Goal: Communication & Community: Answer question/provide support

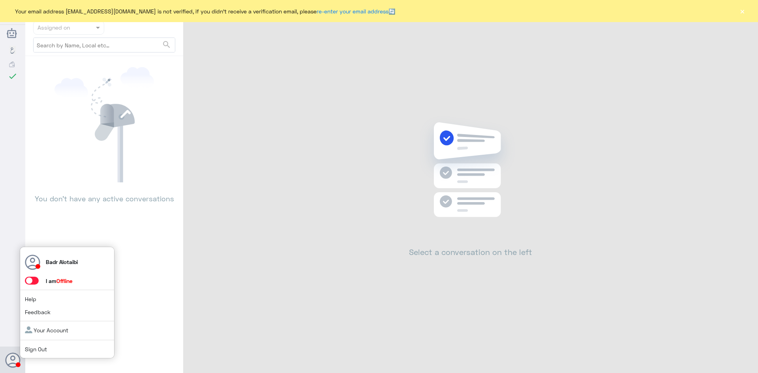
click at [29, 286] on div "Badr Alotaibi I am Offline Help Feedback Your Account Sign Out" at bounding box center [67, 303] width 95 height 112
click at [28, 282] on span at bounding box center [32, 281] width 14 height 8
click at [0, 0] on input "checkbox" at bounding box center [0, 0] width 0 height 0
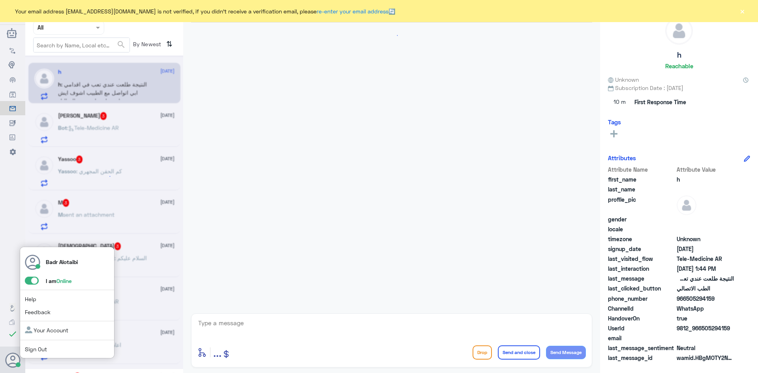
scroll to position [292, 0]
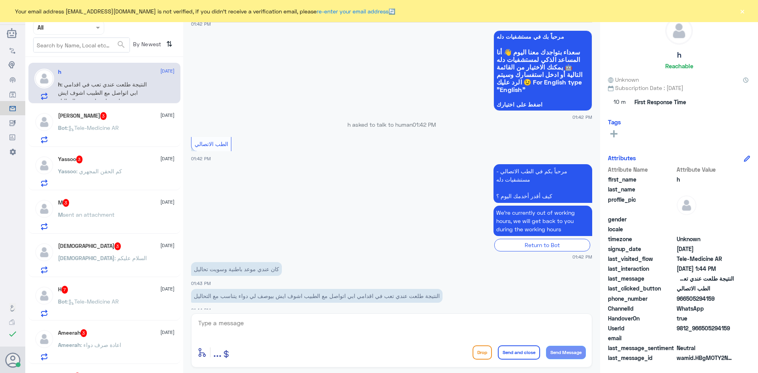
click at [741, 15] on button "×" at bounding box center [743, 11] width 8 height 8
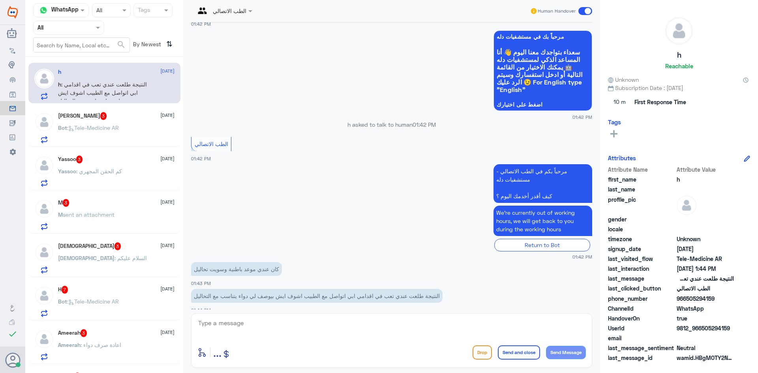
drag, startPoint x: 729, startPoint y: 329, endPoint x: 703, endPoint y: 330, distance: 26.5
click at [703, 330] on span "9812_966505294159" at bounding box center [705, 328] width 57 height 8
copy span "505294159"
click at [368, 329] on textarea at bounding box center [391, 327] width 389 height 19
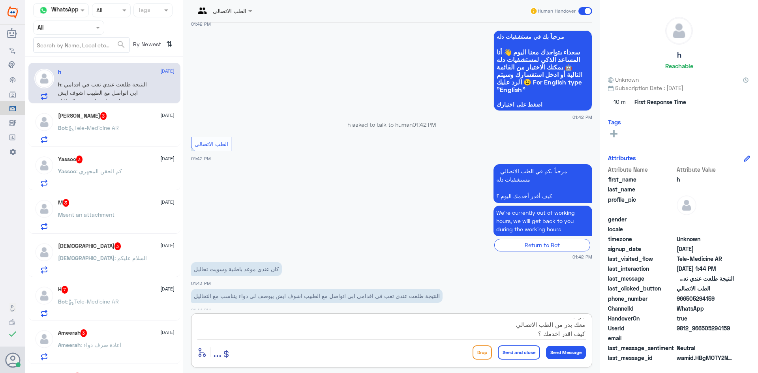
type textarea "مرحبا معك بدر من الطب الاتصالي كيف اقدر اخدمك ؟"
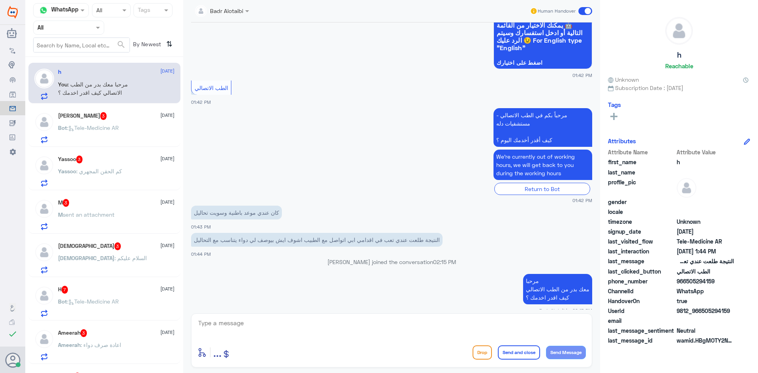
click at [591, 13] on span at bounding box center [586, 11] width 14 height 8
click at [0, 0] on input "checkbox" at bounding box center [0, 0] width 0 height 0
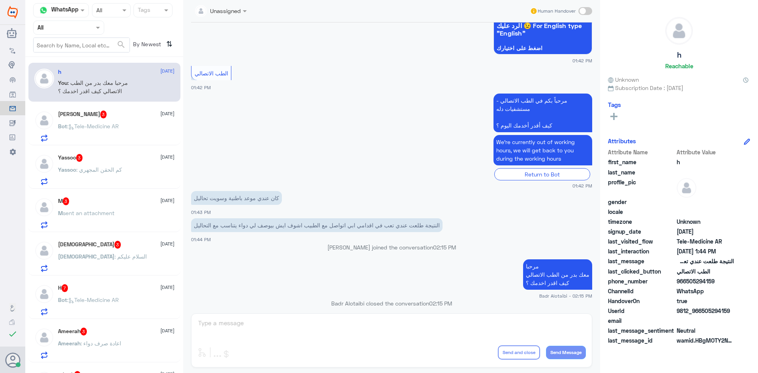
click at [126, 127] on div "Bot : Tele-Medicine AR" at bounding box center [116, 133] width 117 height 18
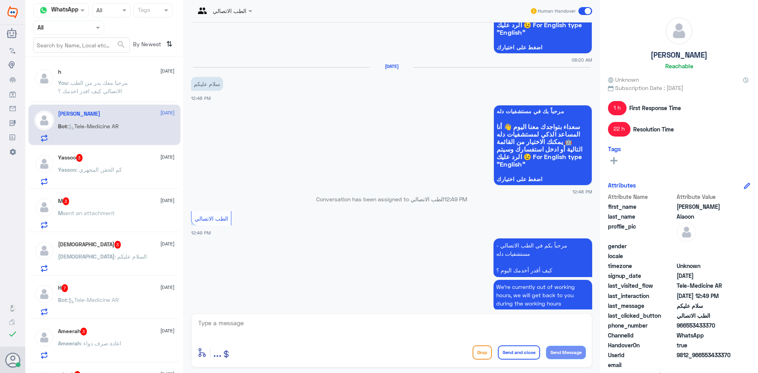
scroll to position [605, 0]
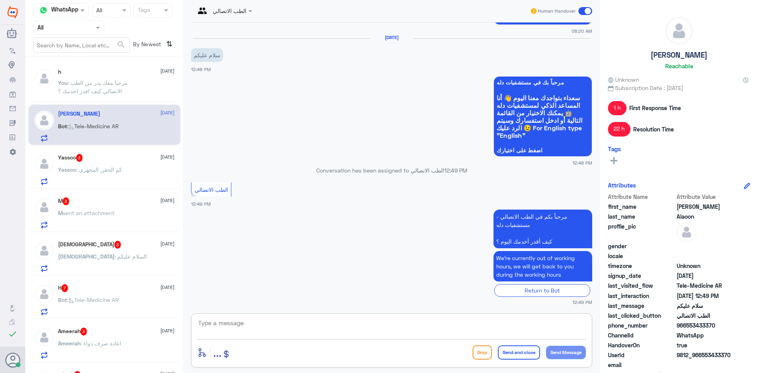
click at [407, 321] on textarea at bounding box center [391, 327] width 389 height 19
type textarea "مرحبا معك بدر من الطب الاتصالي كيف اقدر اخدمك ؟"
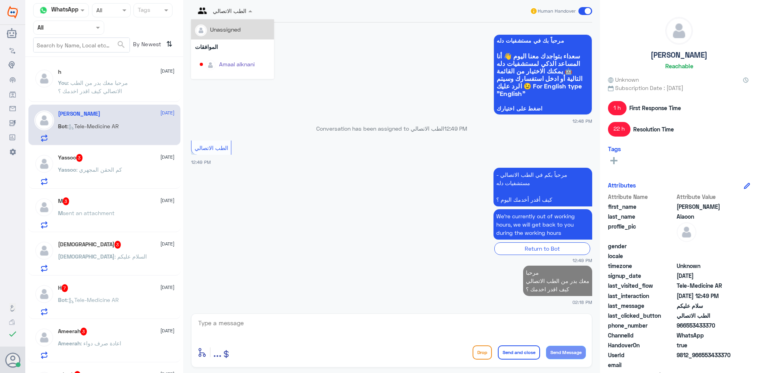
click at [224, 14] on input "text" at bounding box center [214, 10] width 39 height 9
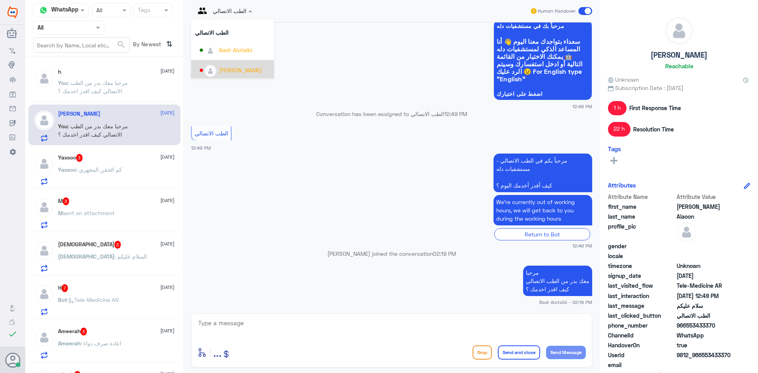
scroll to position [368, 0]
click at [241, 59] on div "Badr Alotaibi" at bounding box center [232, 68] width 83 height 20
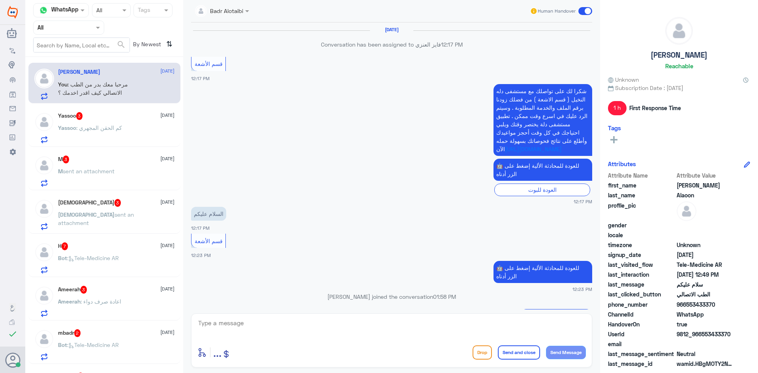
scroll to position [509, 0]
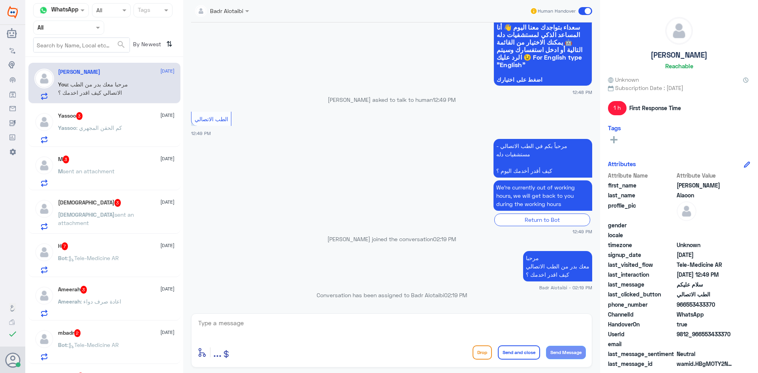
click at [136, 114] on div "Yassoo 3 5 September" at bounding box center [116, 116] width 117 height 8
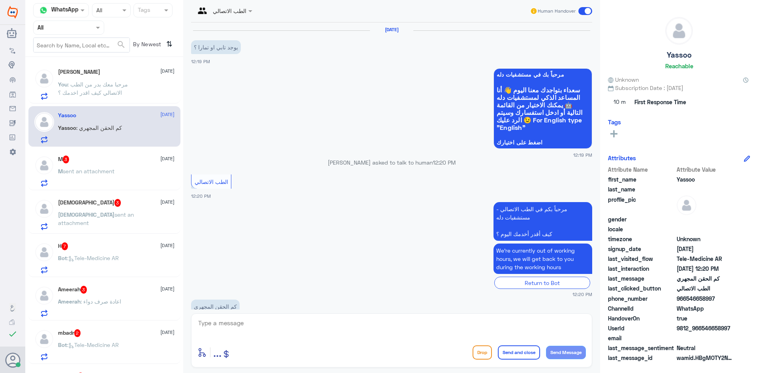
scroll to position [19, 0]
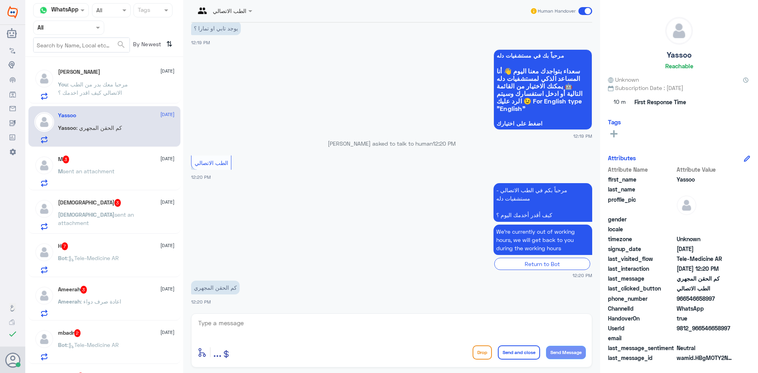
click at [307, 327] on textarea at bounding box center [391, 327] width 389 height 19
type textarea "مرحبا معك بدر من الطب الاتصالي كيف اقدر اخدمك ؟"
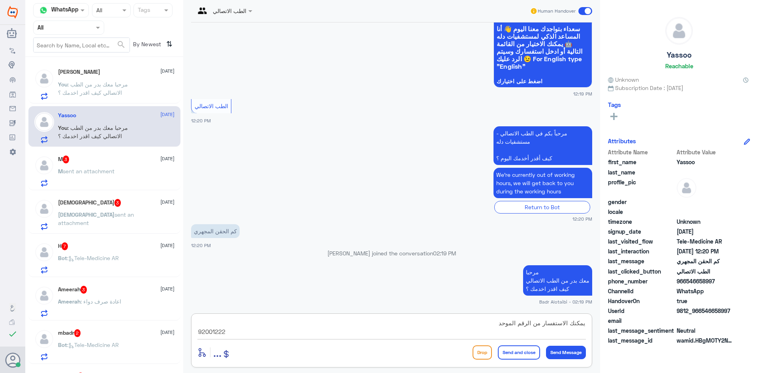
type textarea "يمكنك الاستفسار من الرقم الموحد 920012222"
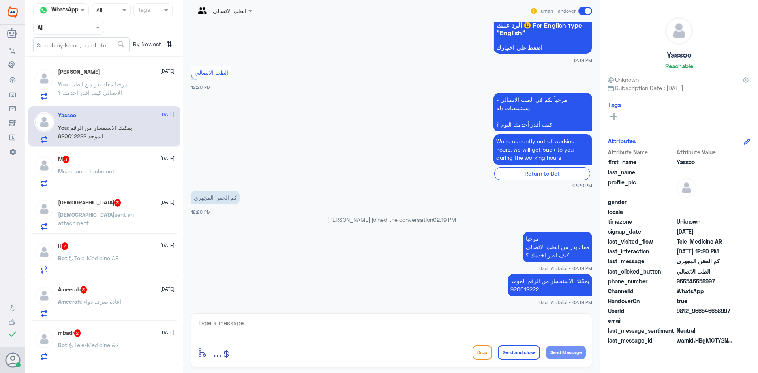
click at [585, 13] on span at bounding box center [586, 11] width 14 height 8
click at [0, 0] on input "checkbox" at bounding box center [0, 0] width 0 height 0
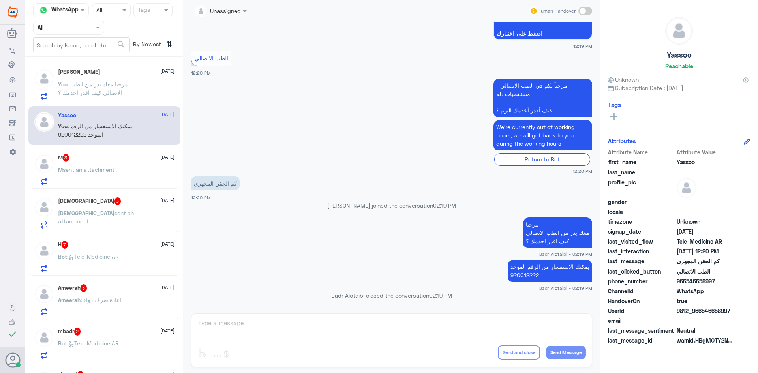
click at [121, 154] on div "M 3 5 September" at bounding box center [116, 158] width 117 height 8
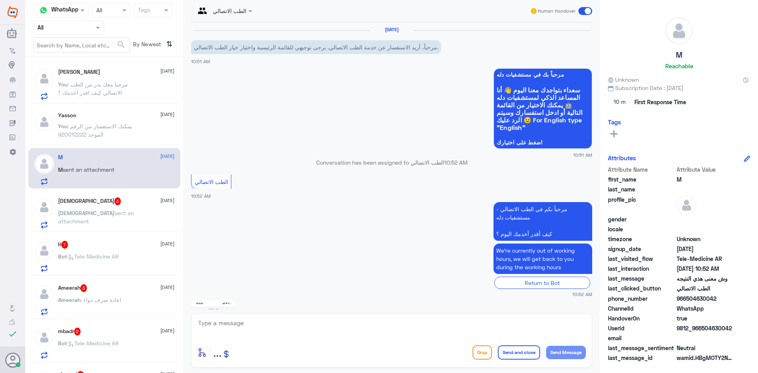
scroll to position [101, 0]
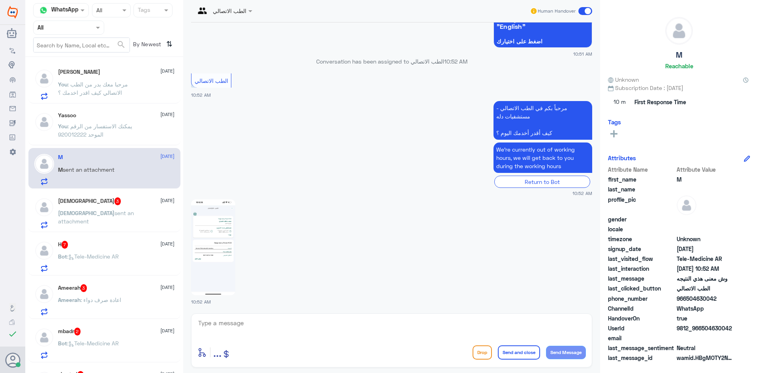
click at [235, 246] on div at bounding box center [391, 247] width 401 height 97
click at [226, 246] on img at bounding box center [213, 247] width 44 height 96
click at [212, 255] on img at bounding box center [213, 247] width 44 height 96
drag, startPoint x: 733, startPoint y: 326, endPoint x: 702, endPoint y: 327, distance: 31.2
click at [702, 327] on span "9812_966504630042" at bounding box center [705, 328] width 57 height 8
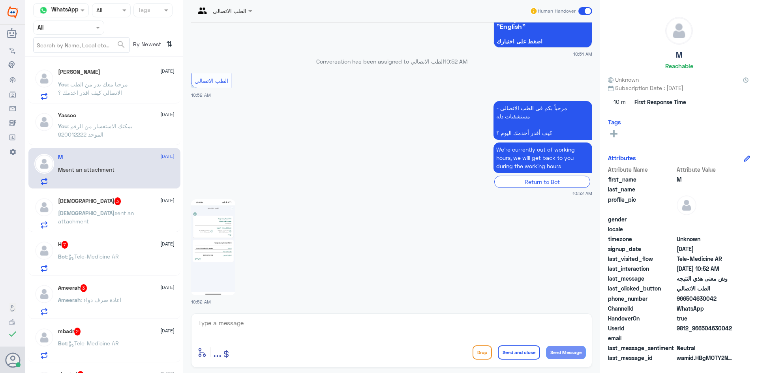
copy span "504630042"
click at [330, 319] on textarea at bounding box center [391, 327] width 389 height 19
type textarea "مرحبا معك بدر من الطب الاتصالي كيف اقدر اخدمك ؟"
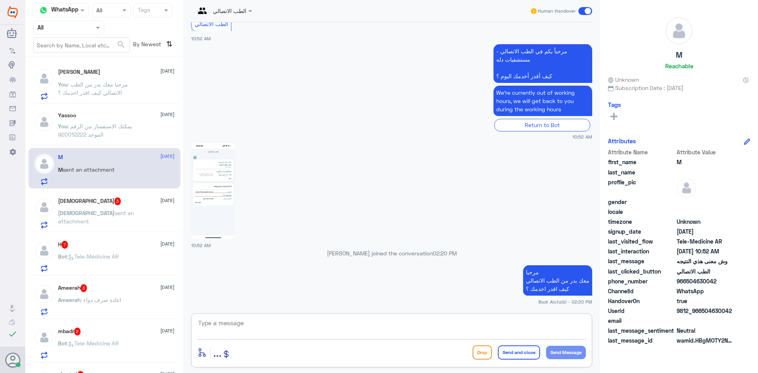
paste textarea "يمكنك تسجيل دخولك للتطبيق، واختر أيقونة "استشارة فورية" لطلب صرف الأدوية، أو إج…"
type textarea "يمكنك تسجيل دخولك للتطبيق، واختر أيقونة "استشارة فورية" لطلب صرف الأدوية، أو إج…"
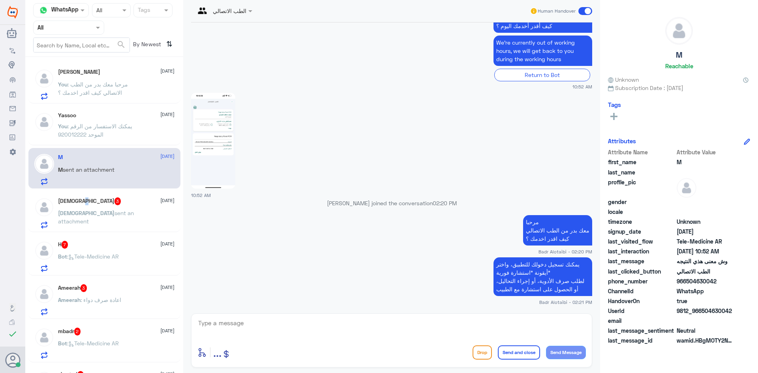
click at [62, 204] on div "سبحان الله 3 5 September سبحان sent an attachment" at bounding box center [116, 212] width 117 height 31
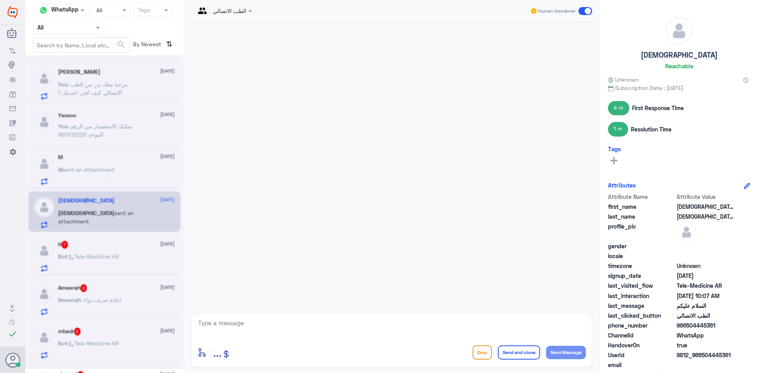
scroll to position [415, 0]
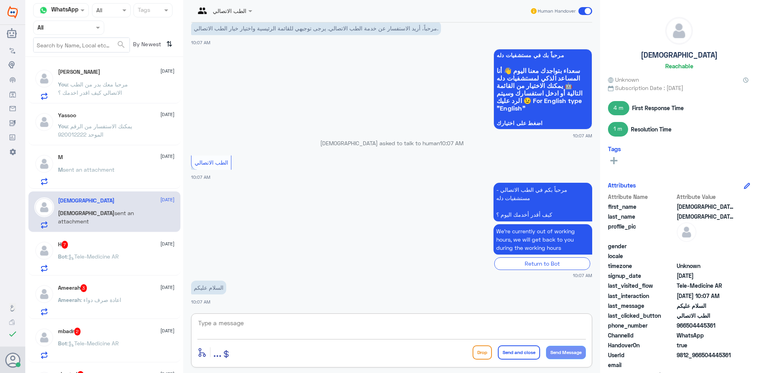
click at [293, 330] on textarea at bounding box center [391, 327] width 389 height 19
type textarea "مرحبا معك بدر من الطب الاتصالي كيف اقدر اخدمك ؟"
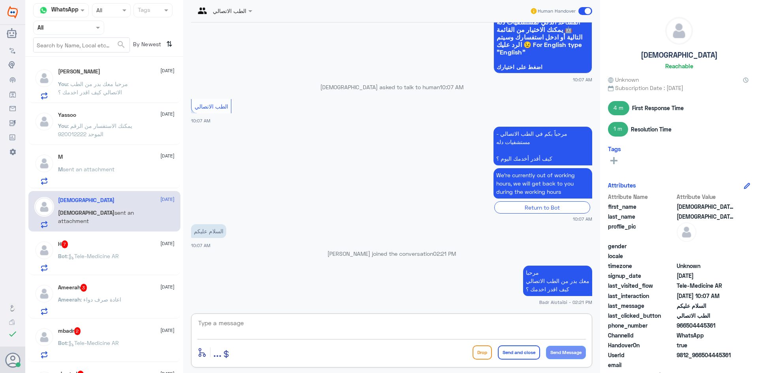
scroll to position [0, 0]
click at [126, 243] on div "H 7 5 September" at bounding box center [116, 245] width 117 height 8
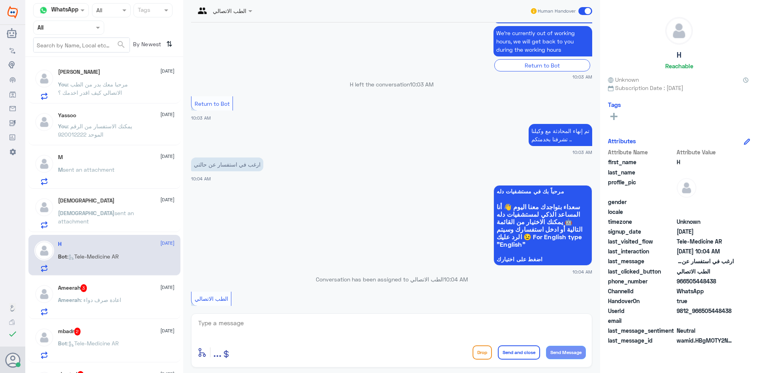
scroll to position [567, 0]
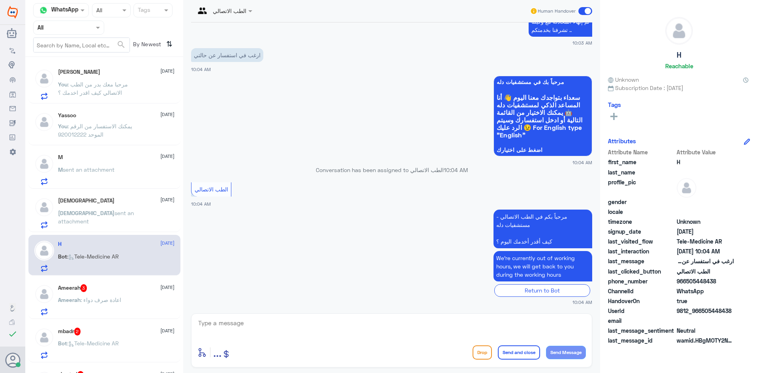
drag, startPoint x: 733, startPoint y: 309, endPoint x: 702, endPoint y: 313, distance: 31.4
click at [702, 313] on span "9812_966505448438" at bounding box center [705, 311] width 57 height 8
copy span "505448438"
click at [470, 338] on div at bounding box center [391, 328] width 389 height 21
click at [464, 331] on textarea at bounding box center [391, 327] width 389 height 19
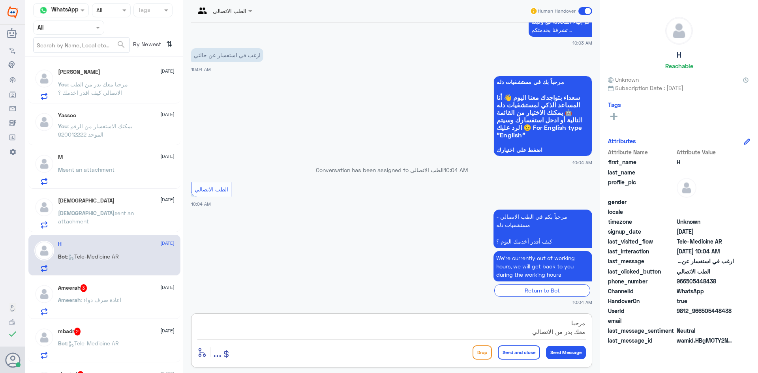
scroll to position [7, 0]
type textarea "مرحبا معك بدر من الاتصالي كيف اقدر اخدمك ؟"
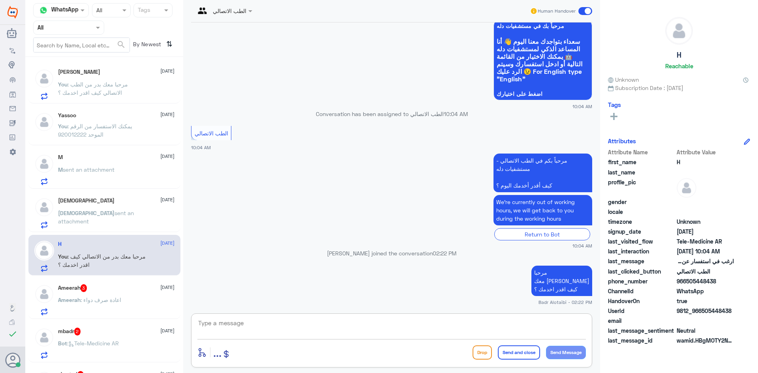
paste textarea "يمكنك تسجيل دخولك للتطبيق، واختر أيقونة "استشارة فورية" لطلب صرف الأدوية، أو إج…"
type textarea "يمكنك تسجيل دخولك للتطبيق، واختر أيقونة "استشارة فورية" لطلب صرف الأدوية، أو إج…"
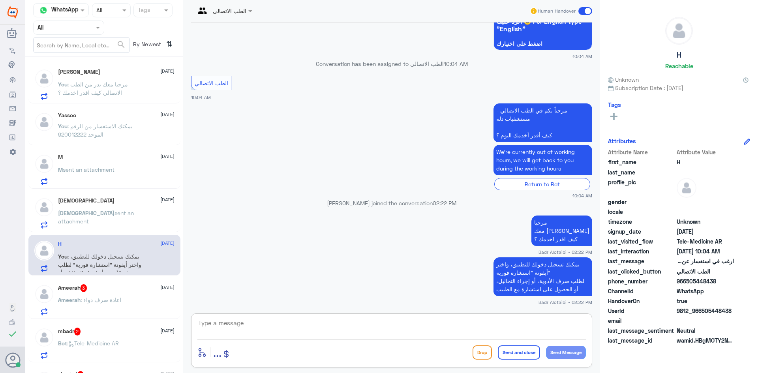
click at [134, 297] on div "Ameerah 3 5 September Ameerah : اعادة صرف دواء" at bounding box center [116, 299] width 117 height 31
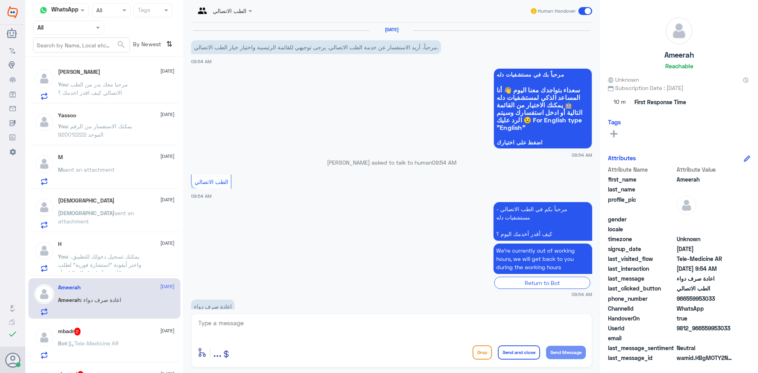
scroll to position [19, 0]
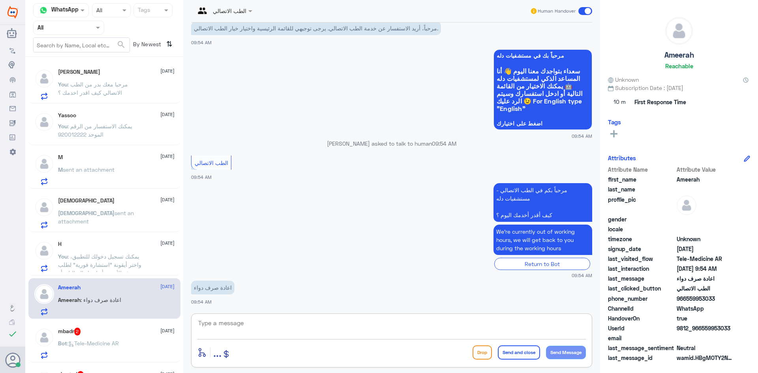
click at [247, 328] on textarea at bounding box center [391, 327] width 389 height 19
type textarea "مرحبا معك بدر من الطب الاتصالي كيف اقدر اخدمك ؟"
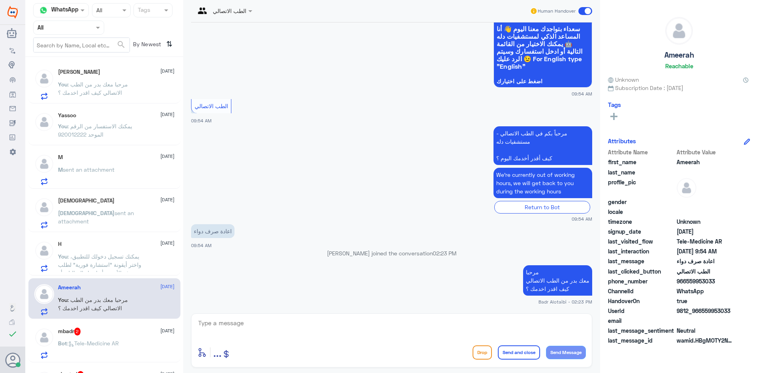
click at [733, 314] on span "9812_966559953033" at bounding box center [705, 311] width 57 height 8
drag, startPoint x: 733, startPoint y: 313, endPoint x: 709, endPoint y: 312, distance: 24.5
click at [709, 312] on span "9812_966559953033" at bounding box center [705, 311] width 57 height 8
click at [709, 310] on span "9812_966559953033" at bounding box center [705, 311] width 57 height 8
drag, startPoint x: 732, startPoint y: 309, endPoint x: 703, endPoint y: 311, distance: 28.5
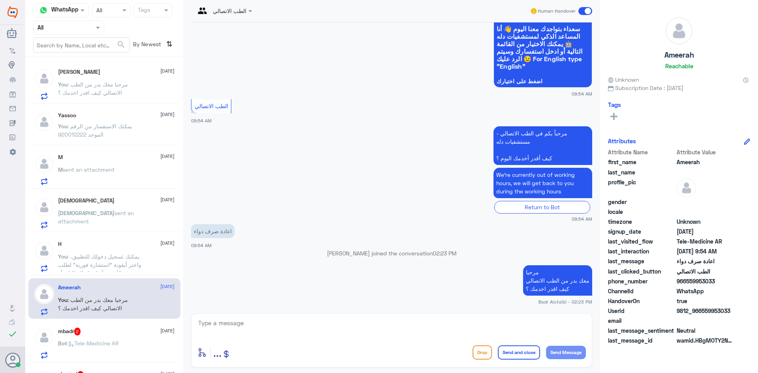
click at [703, 311] on span "9812_966559953033" at bounding box center [705, 311] width 57 height 8
copy span "559953033"
click at [462, 328] on textarea at bounding box center [391, 327] width 389 height 19
type textarea "مرحبا معك بدر من الطب الاتصالي كيف اقدر اخدمك ؟"
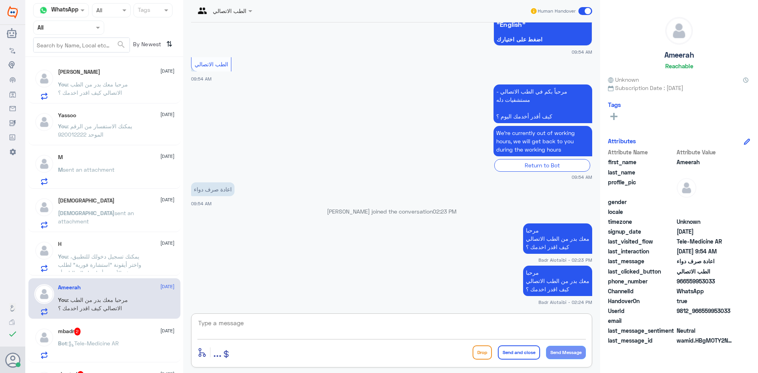
scroll to position [39, 0]
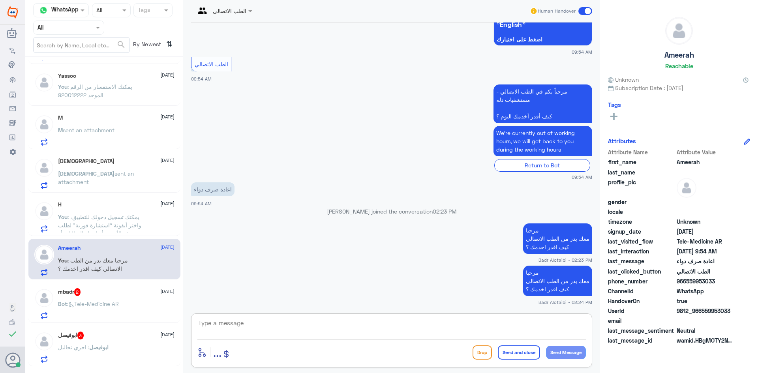
click at [114, 287] on div "mbadr 2 5 September Bot : Tele-Medicine AR" at bounding box center [104, 302] width 152 height 41
click at [112, 291] on div "mbadr 2 5 September" at bounding box center [116, 292] width 117 height 8
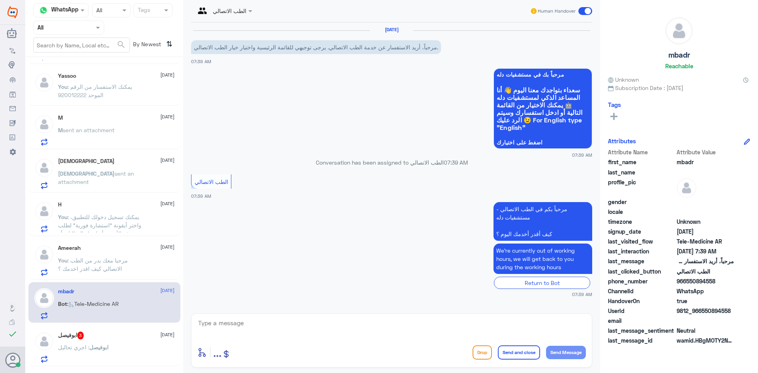
click at [353, 326] on textarea at bounding box center [391, 327] width 389 height 19
type textarea "مرحبا معك بدر من الطب الاتصالي كيف اقدر اخدمك ؟"
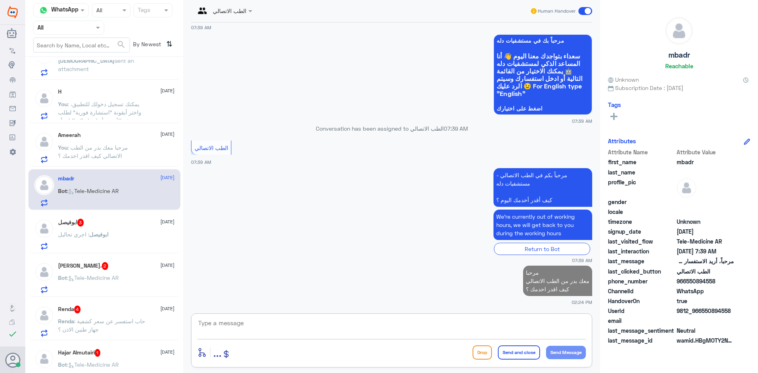
scroll to position [197, 0]
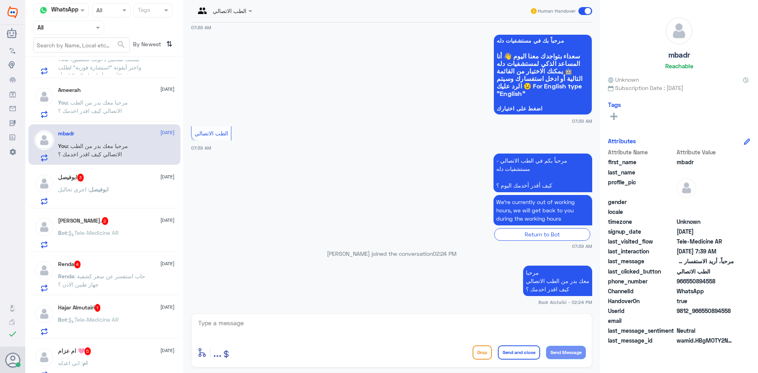
drag, startPoint x: 736, startPoint y: 310, endPoint x: 701, endPoint y: 312, distance: 34.4
click at [701, 312] on div "UserId 9812_966550894558" at bounding box center [679, 312] width 142 height 10
copy span "550894558"
drag, startPoint x: 123, startPoint y: 181, endPoint x: 247, endPoint y: 139, distance: 131.0
click at [227, 144] on div "Channel WhatsApp Status × All Tags Agent Filter All search By Newest ⇅ Ali Alao…" at bounding box center [391, 188] width 733 height 376
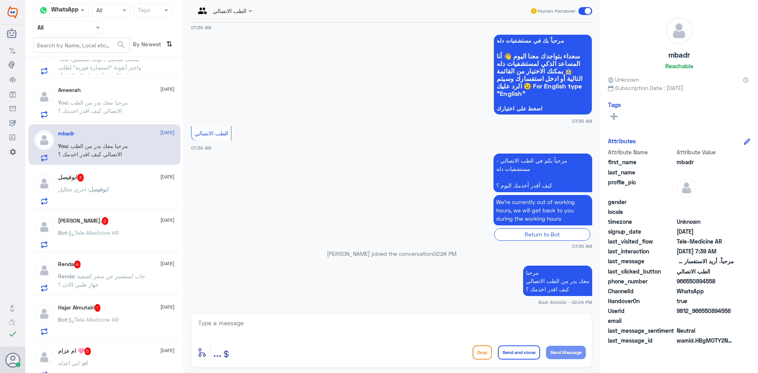
drag, startPoint x: 301, startPoint y: 140, endPoint x: 345, endPoint y: 112, distance: 52.5
click at [301, 139] on app-msgs-text "الطب الاتصالي" at bounding box center [391, 133] width 401 height 15
click at [583, 13] on span at bounding box center [586, 11] width 14 height 8
click at [0, 0] on input "checkbox" at bounding box center [0, 0] width 0 height 0
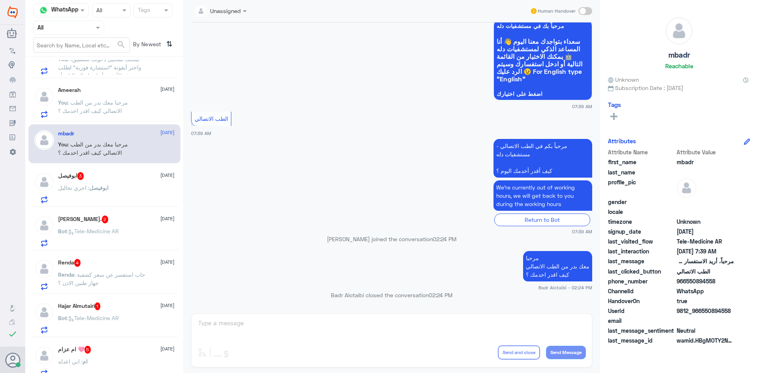
click at [100, 194] on p "ابوفيصل : اجري تحاليل" at bounding box center [83, 194] width 51 height 20
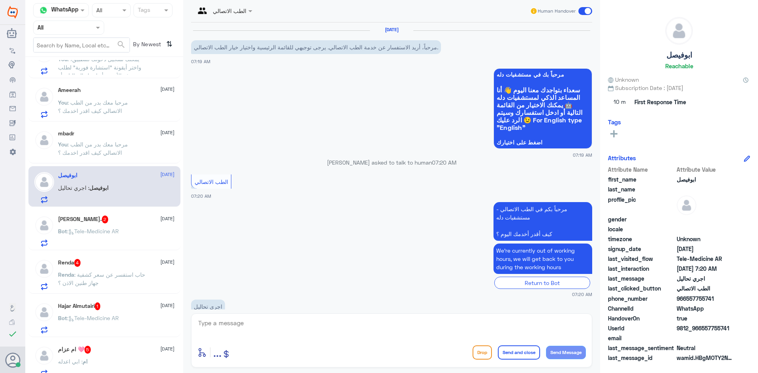
scroll to position [19, 0]
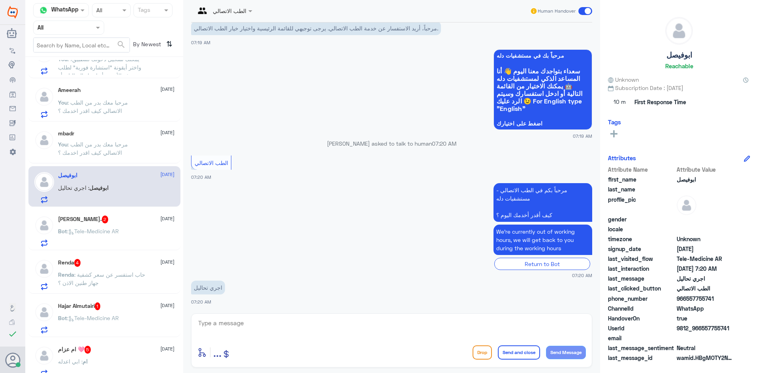
drag, startPoint x: 732, startPoint y: 329, endPoint x: 701, endPoint y: 327, distance: 31.2
click at [701, 327] on span "9812_966557755741" at bounding box center [705, 328] width 57 height 8
copy span "557755741"
click at [465, 327] on textarea at bounding box center [391, 327] width 389 height 19
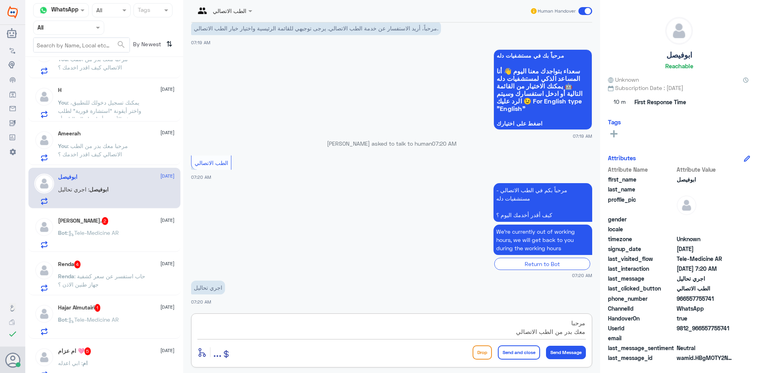
scroll to position [7, 0]
type textarea "مرحبا معك بدر من الطب الاتصالي كيف اقدر اخدمك ؟"
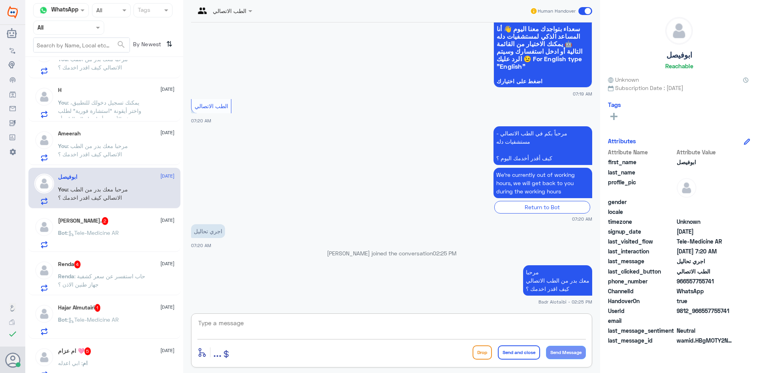
click at [119, 229] on p "Bot : Tele-Medicine AR" at bounding box center [88, 239] width 61 height 20
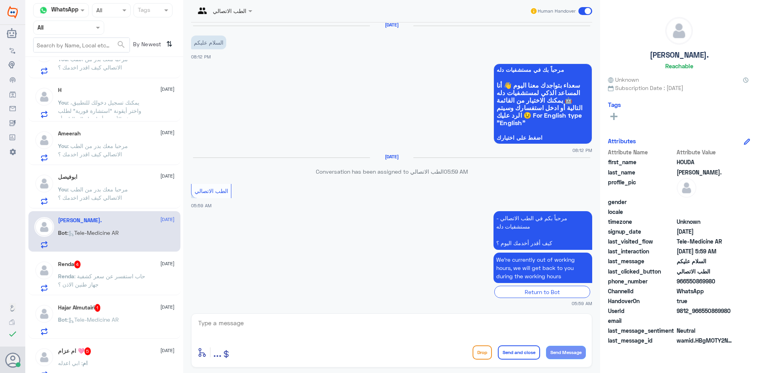
scroll to position [6, 0]
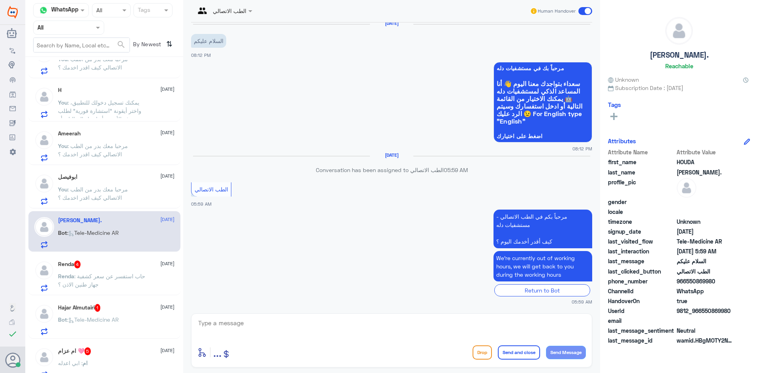
drag, startPoint x: 731, startPoint y: 312, endPoint x: 702, endPoint y: 313, distance: 28.9
click at [702, 313] on span "9812_966550869980" at bounding box center [705, 311] width 57 height 8
copy span "550869980"
click at [418, 336] on textarea at bounding box center [391, 327] width 389 height 19
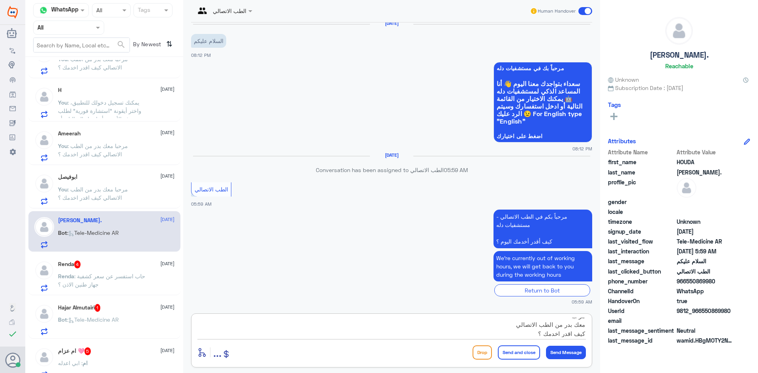
type textarea "مرحبا معك بدر من الطب الاتصالي كيف اقدر اخدمك ؟"
drag, startPoint x: 529, startPoint y: 335, endPoint x: 588, endPoint y: 320, distance: 61.2
click at [588, 320] on div "مرحبا معك بدر من الطب الاتصالي كيف اقدر اخدمك ؟ enter flow name ... Drop Send a…" at bounding box center [391, 341] width 401 height 54
click at [506, 325] on textarea "مرحبا معك بدر من الطب الاتصالي كيف اقدر اخدمك ؟" at bounding box center [391, 327] width 389 height 19
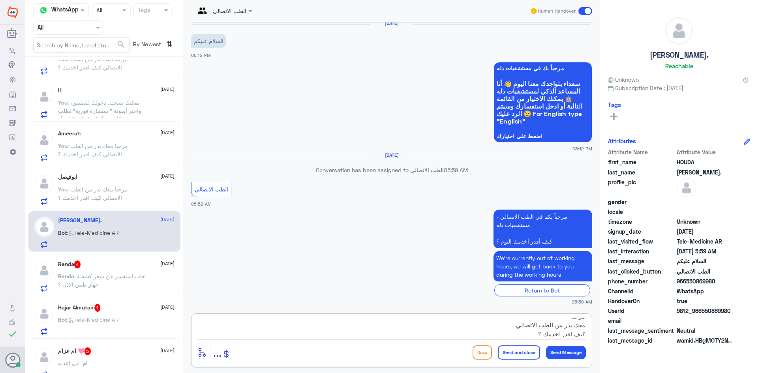
scroll to position [9, 0]
click at [508, 332] on textarea "مرحبا معك بدر من الطب الاتصالي كيف اقدر اخدمك ؟" at bounding box center [391, 327] width 389 height 19
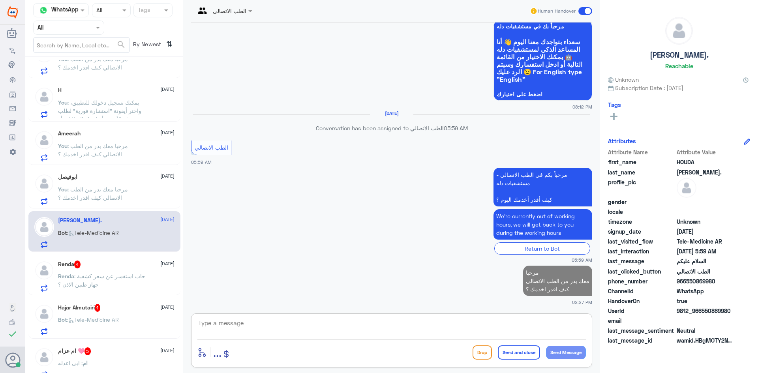
scroll to position [46, 0]
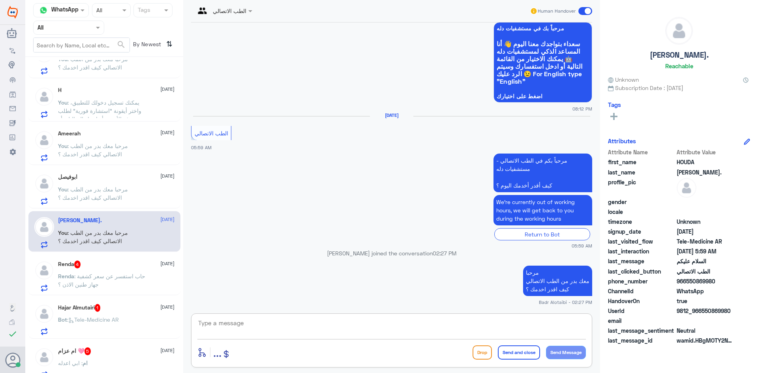
click at [147, 271] on div "Renda 4 5 September Renda : حاب استفسر عن سعر كشفية جهاز طنين الاذن ؟" at bounding box center [116, 276] width 117 height 31
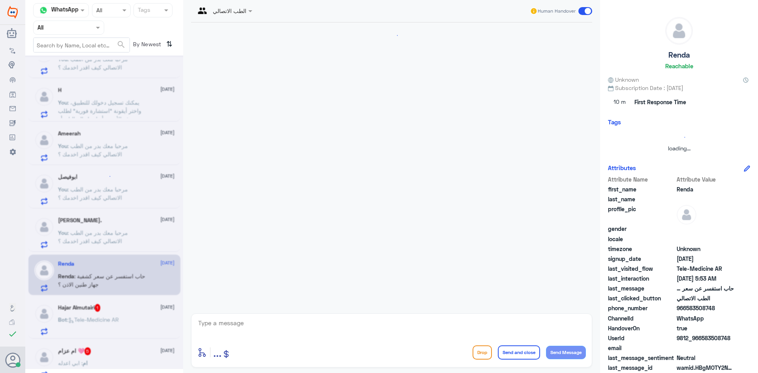
scroll to position [153, 0]
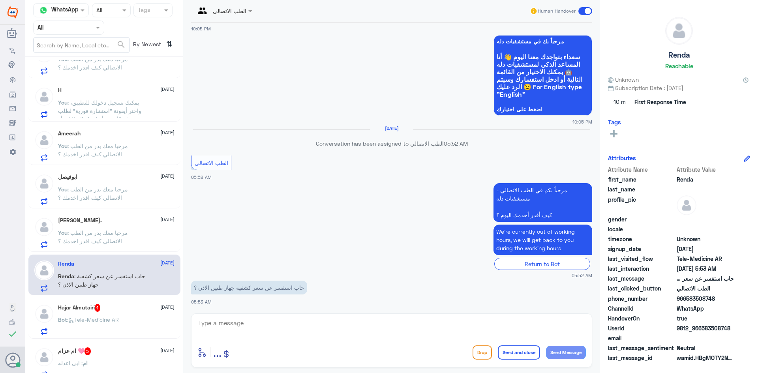
click at [293, 321] on textarea at bounding box center [391, 327] width 389 height 19
paste textarea "مرحبا معك بدر من الطب الاتصالي كيف اقدر اخدمك ؟"
type textarea "مرحبا معك بدر من الطب الاتصالي كيف اقدر اخدمك ؟"
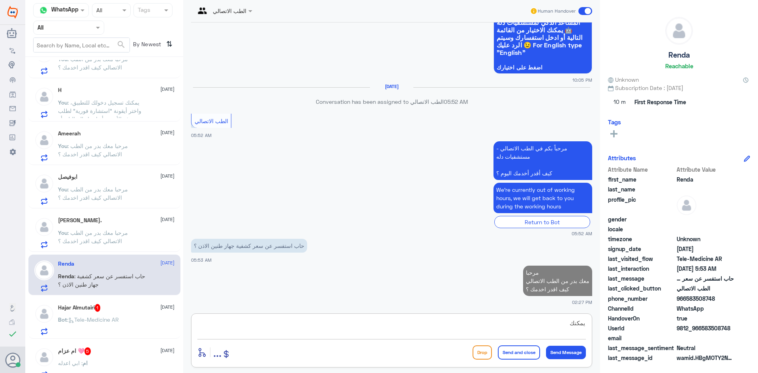
scroll to position [193, 0]
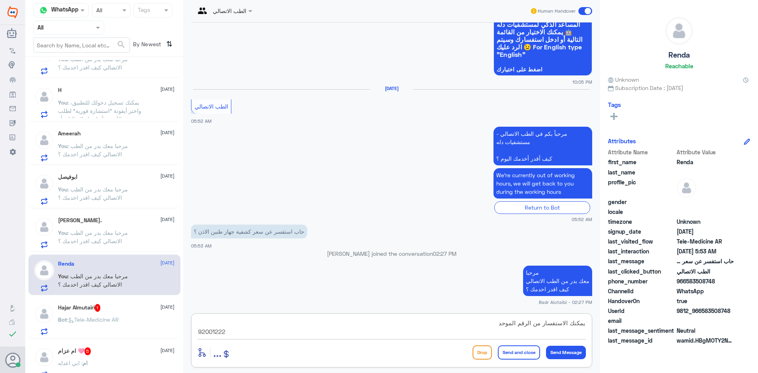
type textarea "يمكنك الاستفسار من الرقم الموحد 920012222"
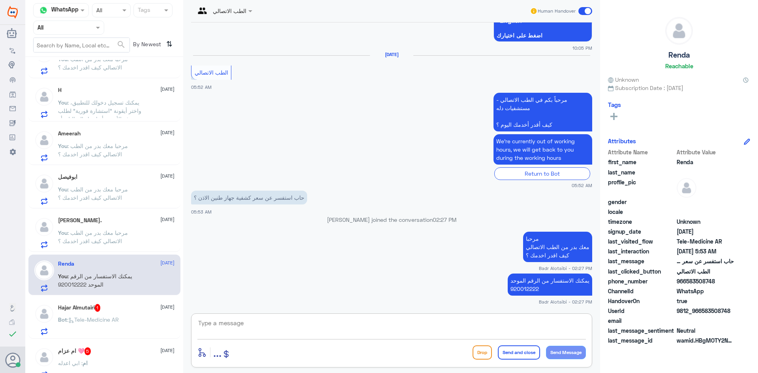
click at [583, 12] on span at bounding box center [586, 11] width 14 height 8
click at [0, 0] on input "checkbox" at bounding box center [0, 0] width 0 height 0
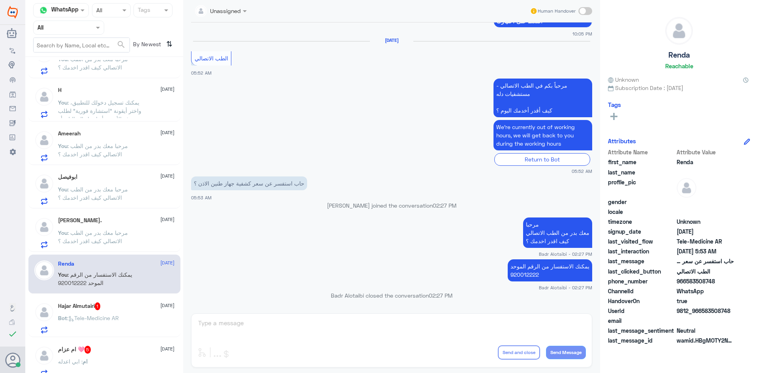
click at [92, 314] on p "Bot : Tele-Medicine AR" at bounding box center [88, 324] width 61 height 20
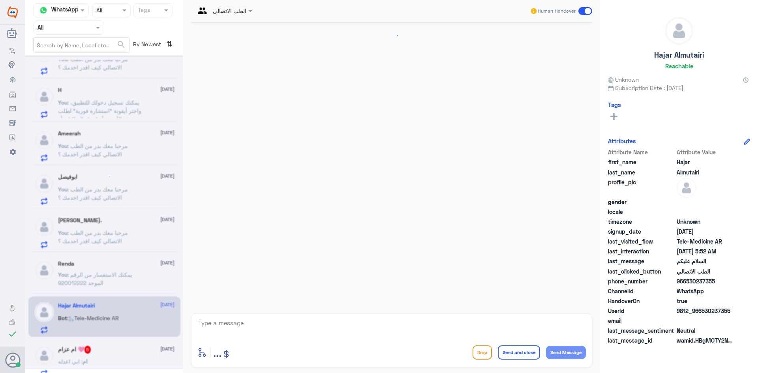
scroll to position [6, 0]
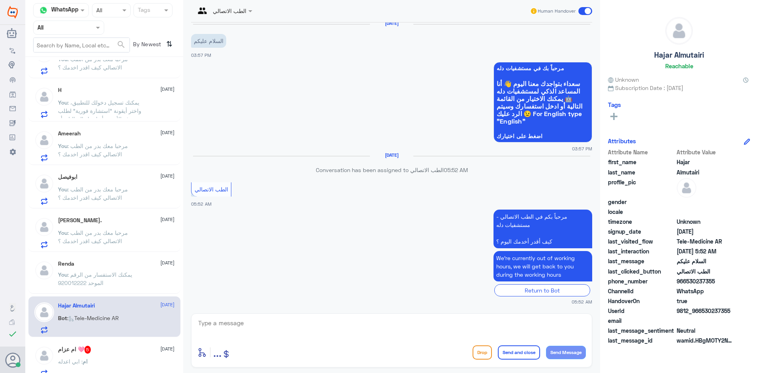
click at [321, 324] on textarea at bounding box center [391, 327] width 389 height 19
paste textarea "مرحبا معك بدر من الطب الاتصالي كيف اقدر اخدمك ؟"
type textarea "مرحبا معك بدر من الطب الاتصالي كيف اقدر اخدمك ؟"
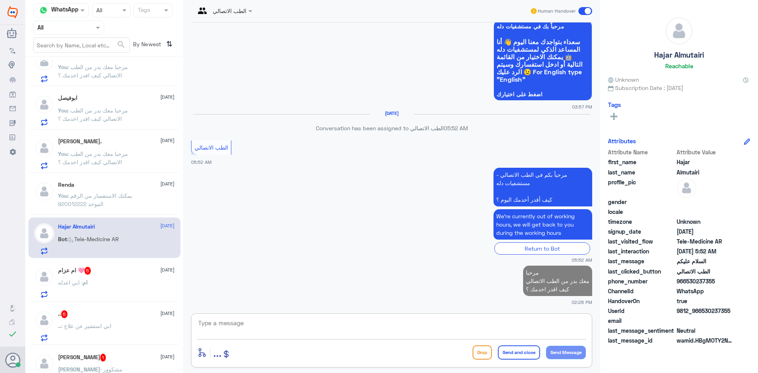
scroll to position [46, 0]
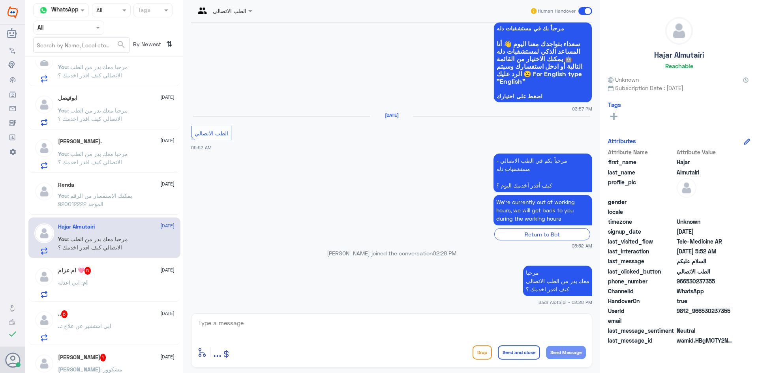
click at [112, 282] on div "ام : ابي اعدله" at bounding box center [116, 289] width 117 height 18
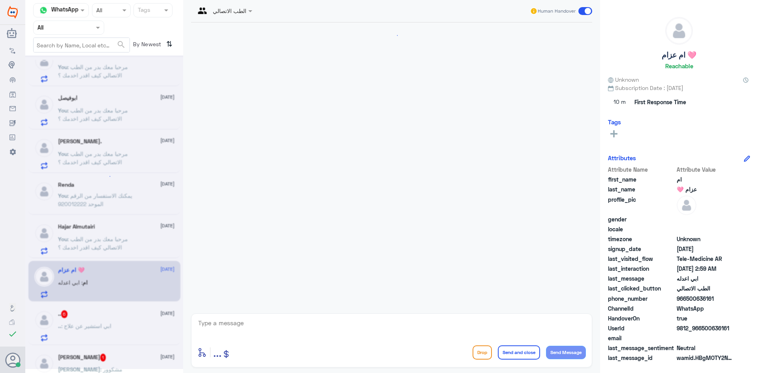
scroll to position [73, 0]
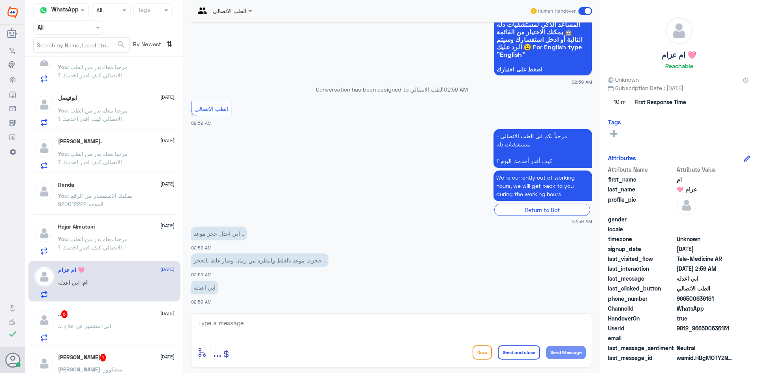
click at [282, 317] on div "enter flow name ... Drop Send and close Send Message" at bounding box center [391, 341] width 401 height 54
click at [285, 323] on textarea at bounding box center [391, 327] width 389 height 19
click at [95, 242] on span ": مرحبا معك بدر من الطب الاتصالي كيف اقدر اخدمك ؟" at bounding box center [93, 243] width 70 height 15
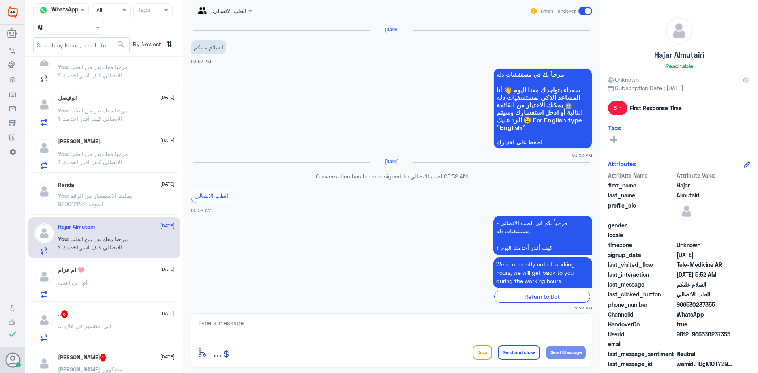
scroll to position [62, 0]
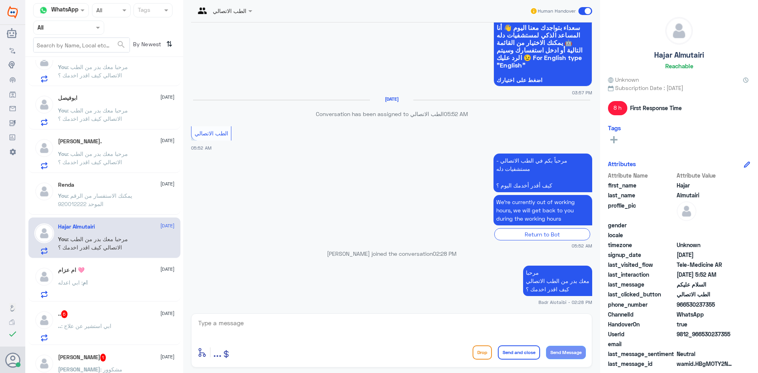
click at [585, 14] on span at bounding box center [586, 11] width 14 height 8
click at [0, 0] on input "checkbox" at bounding box center [0, 0] width 0 height 0
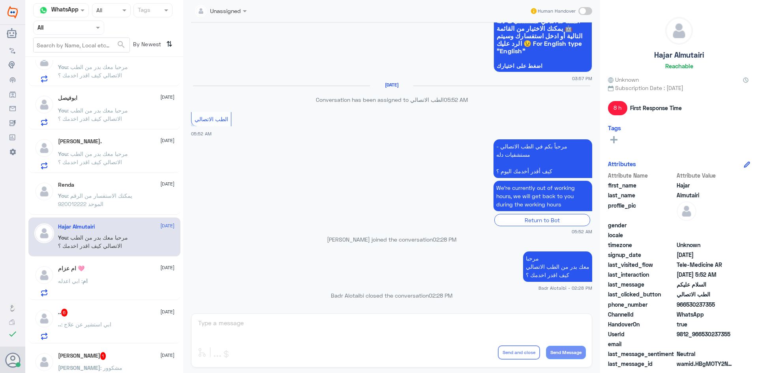
click at [96, 288] on div "ام : ابي اعدله" at bounding box center [116, 288] width 117 height 18
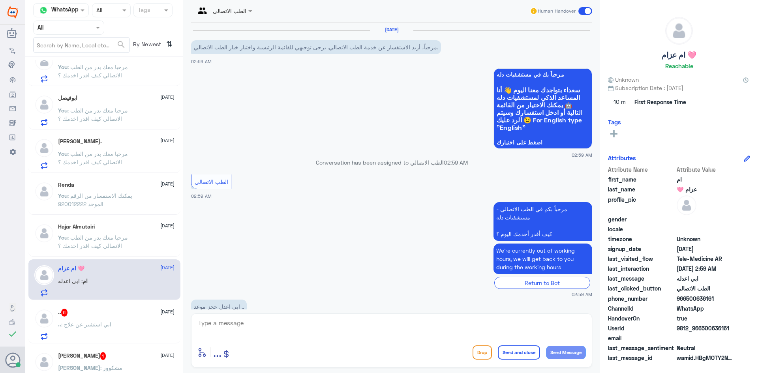
scroll to position [73, 0]
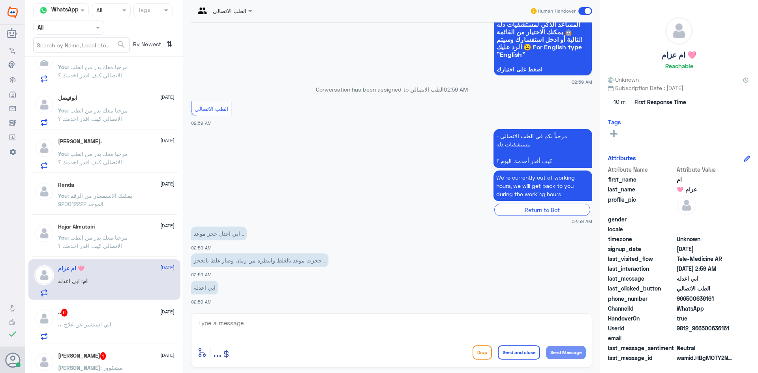
click at [224, 324] on textarea at bounding box center [391, 327] width 389 height 19
paste textarea "مرحبا معك بدر من الطب الاتصالي كيف اقدر اخدمك ؟"
type textarea "مرحبا معك بدر من الطب الاتصالي كيف اقدر اخدمك ؟"
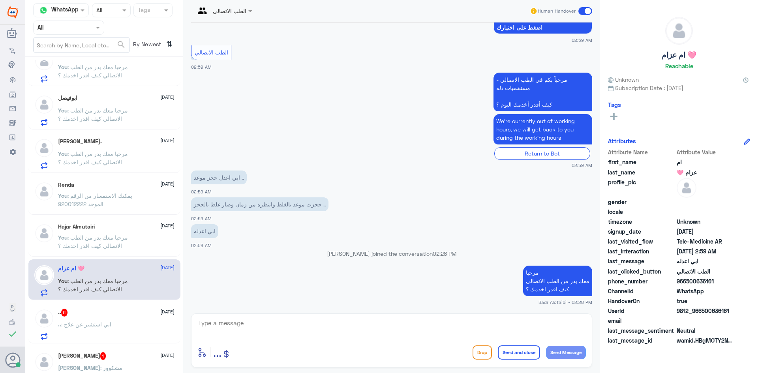
click at [110, 328] on div ".. : ابي استشير عن علاج" at bounding box center [116, 331] width 117 height 18
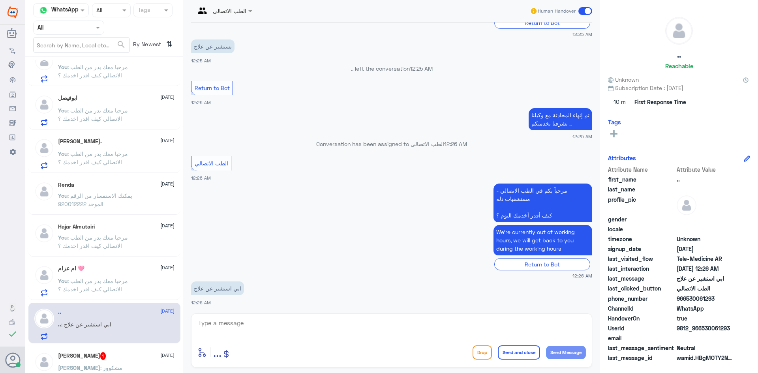
scroll to position [261, 0]
drag, startPoint x: 733, startPoint y: 327, endPoint x: 703, endPoint y: 329, distance: 30.5
click at [703, 329] on span "9812_966530061293" at bounding box center [705, 328] width 57 height 8
copy span "530061293"
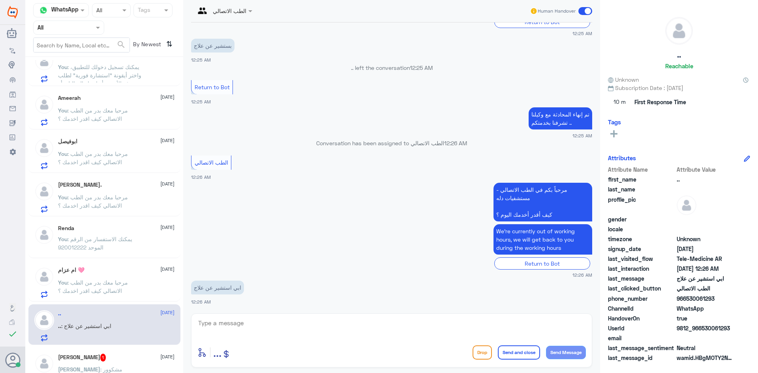
click at [325, 328] on textarea at bounding box center [391, 327] width 389 height 19
paste textarea "مرحبا معك بدر من الطب الاتصالي كيف اقدر اخدمك ؟"
type textarea "مرحبا معك بدر من الطب الاتصالي كيف اقدر اخدمك ؟"
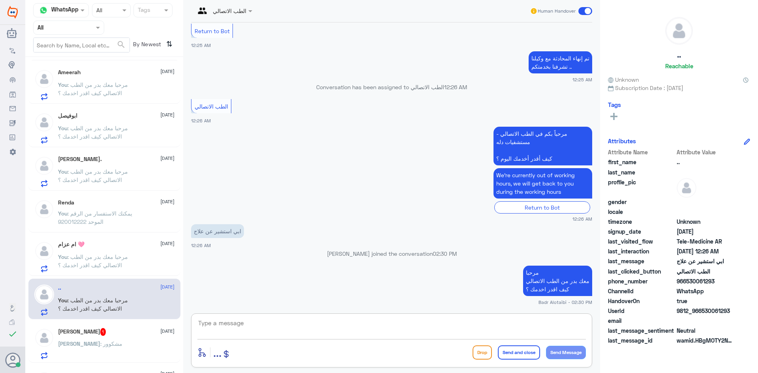
scroll to position [313, 0]
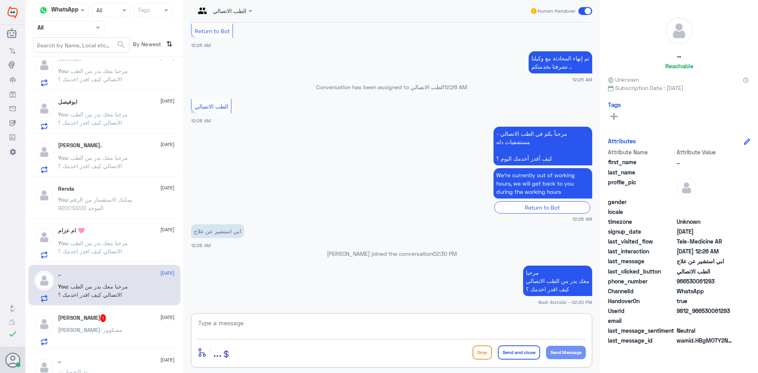
click at [122, 325] on div "Salman 1 5 September Salman : مشكوور" at bounding box center [116, 329] width 117 height 31
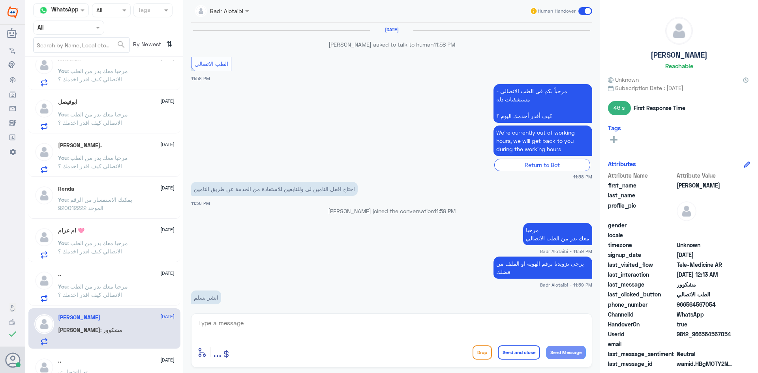
scroll to position [451, 0]
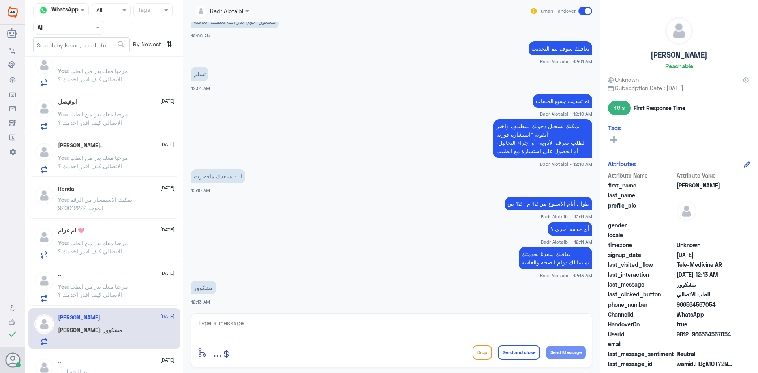
click at [585, 12] on span at bounding box center [586, 11] width 14 height 8
click at [0, 0] on input "checkbox" at bounding box center [0, 0] width 0 height 0
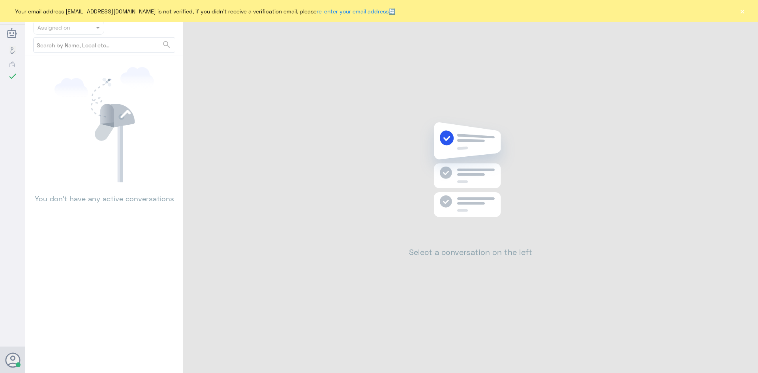
click at [744, 7] on button "×" at bounding box center [743, 11] width 8 height 8
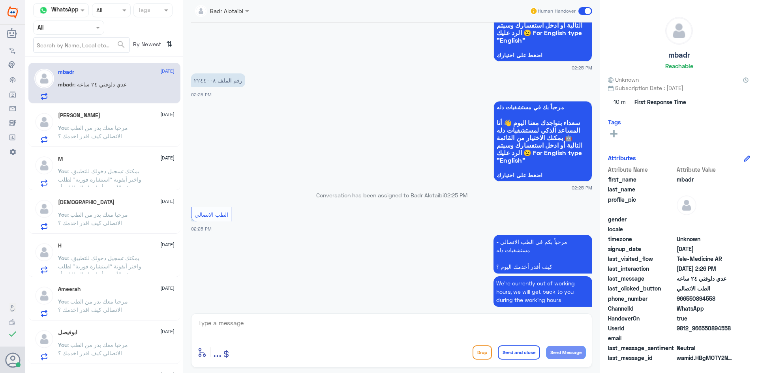
scroll to position [589, 0]
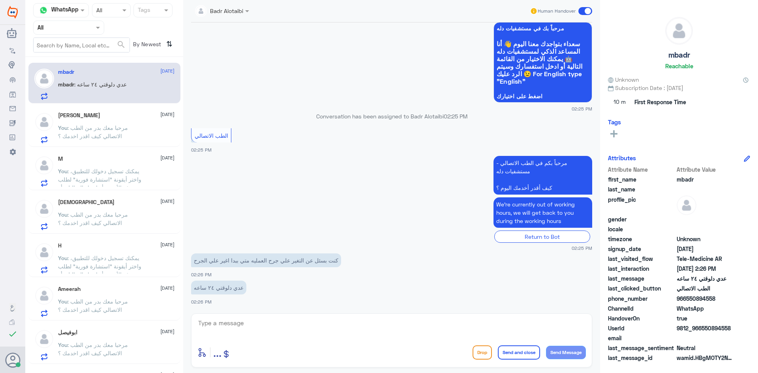
click at [126, 127] on span ": مرحبا معك بدر من الطب الاتصالي كيف اقدر اخدمك ؟" at bounding box center [93, 131] width 70 height 15
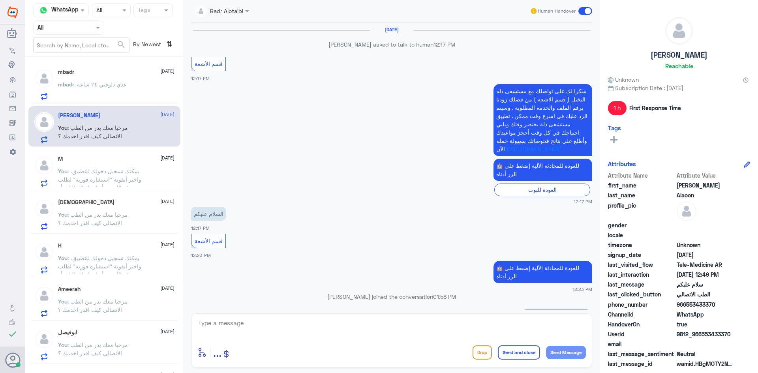
scroll to position [509, 0]
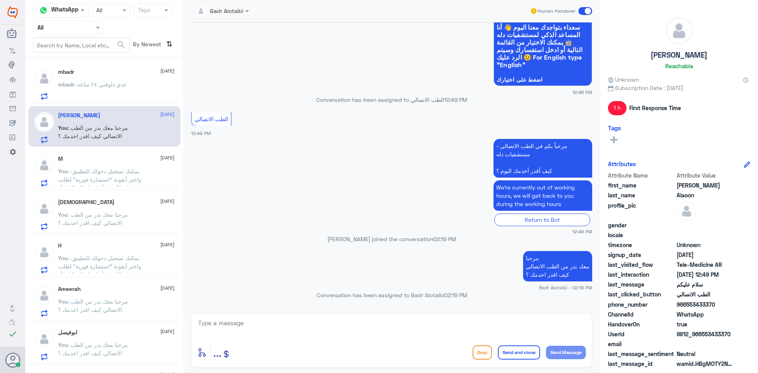
click at [587, 11] on span at bounding box center [586, 11] width 14 height 8
click at [0, 0] on input "checkbox" at bounding box center [0, 0] width 0 height 0
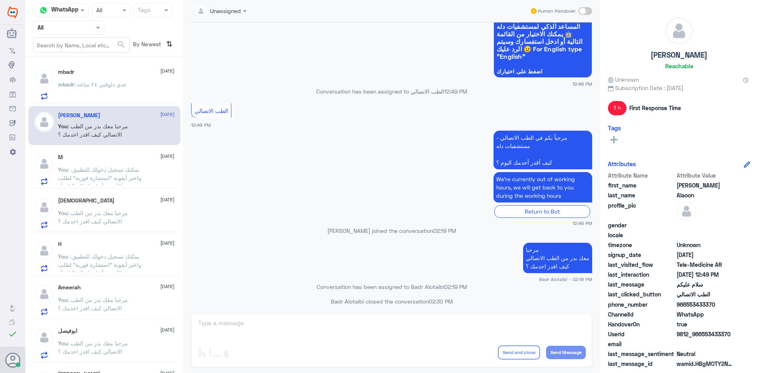
scroll to position [523, 0]
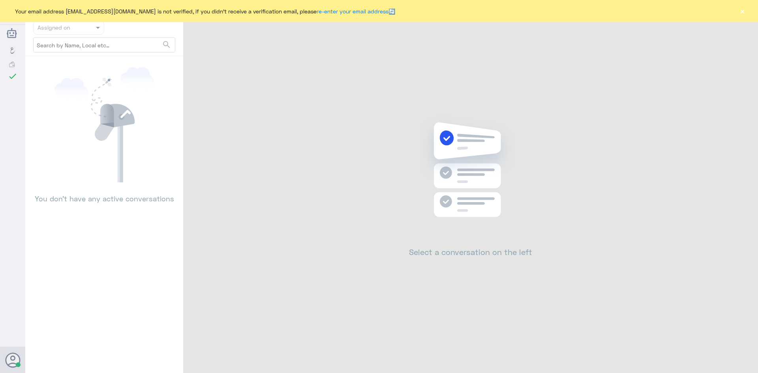
click at [744, 12] on button "×" at bounding box center [743, 11] width 8 height 8
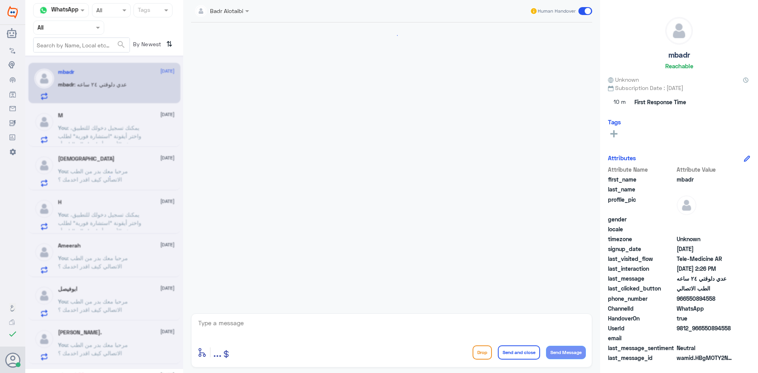
scroll to position [589, 0]
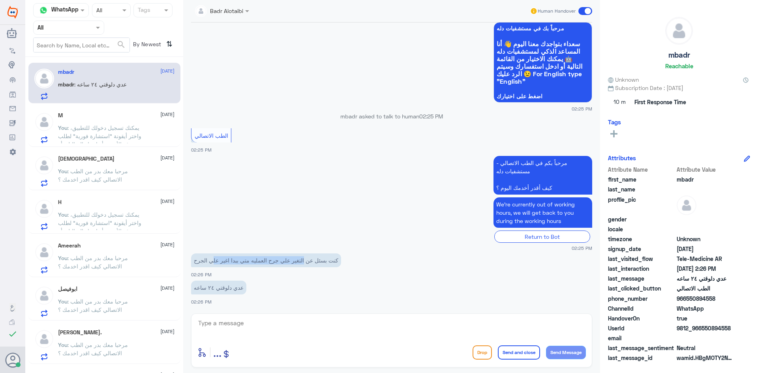
drag, startPoint x: 298, startPoint y: 263, endPoint x: 209, endPoint y: 257, distance: 89.5
click at [209, 257] on p "كنت بسئل عن التغير علي جرح العمليه متي ببدا اغير علي الجرح" at bounding box center [266, 261] width 150 height 14
click at [200, 260] on p "كنت بسئل عن التغير علي جرح العمليه متي ببدا اغير علي الجرح" at bounding box center [266, 261] width 150 height 14
click at [316, 333] on textarea at bounding box center [391, 327] width 389 height 19
paste textarea "مرحبا معك بدر من الطب الاتصالي كيف اقدر اخدمك ؟"
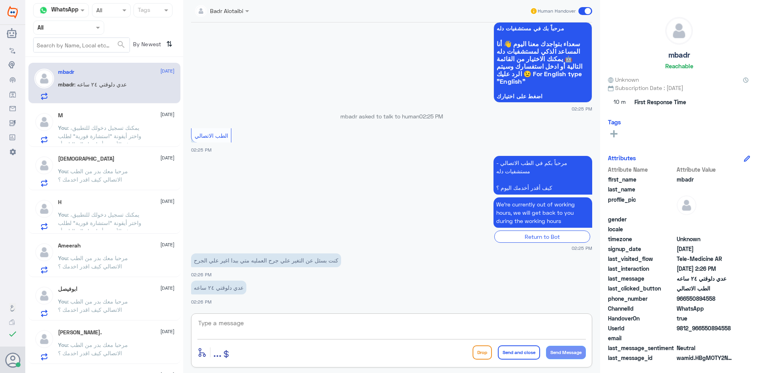
type textarea "مرحبا معك بدر من الطب الاتصالي كيف اقدر اخدمك ؟"
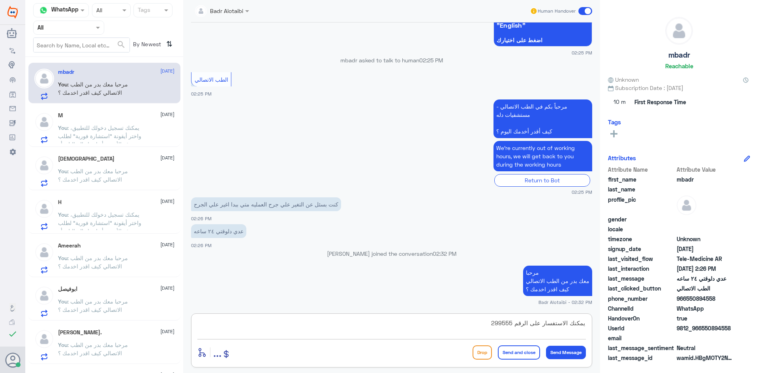
type textarea "يمكنك الاستفسار على الرقم 2995555"
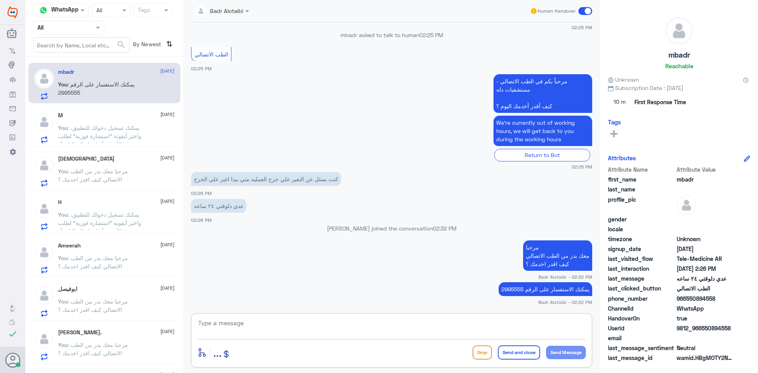
click at [585, 11] on span at bounding box center [586, 11] width 14 height 8
click at [0, 0] on input "checkbox" at bounding box center [0, 0] width 0 height 0
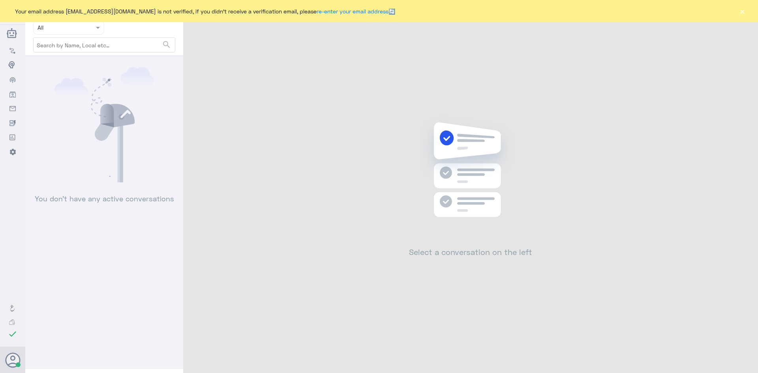
click at [746, 9] on button "×" at bounding box center [743, 11] width 8 height 8
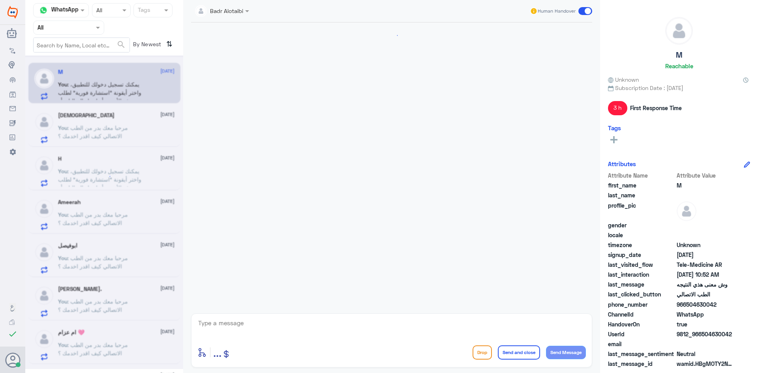
scroll to position [208, 0]
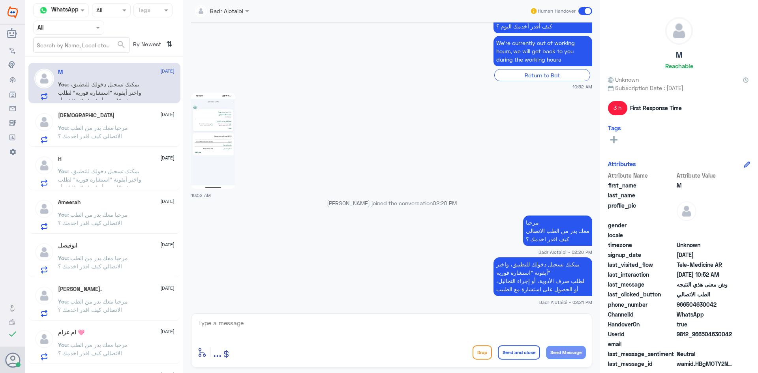
click at [585, 11] on span at bounding box center [586, 11] width 14 height 8
click at [0, 0] on input "checkbox" at bounding box center [0, 0] width 0 height 0
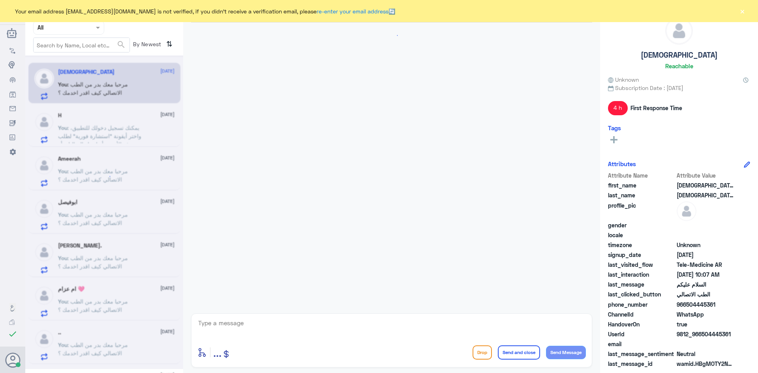
scroll to position [428, 0]
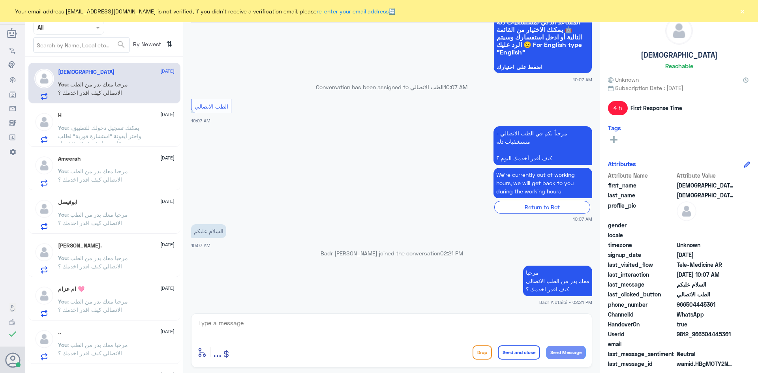
click at [745, 9] on button "×" at bounding box center [743, 11] width 8 height 8
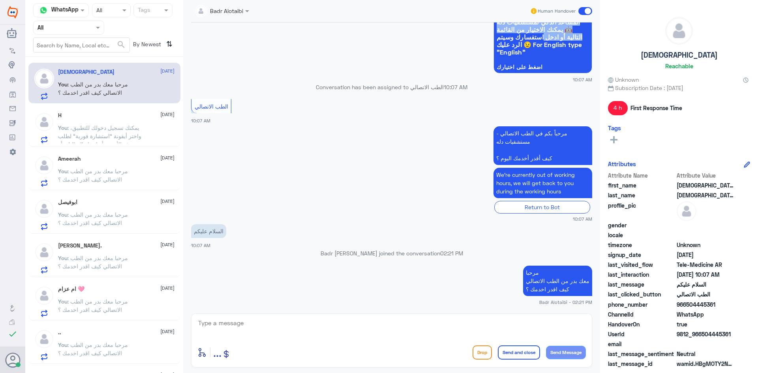
scroll to position [423, 0]
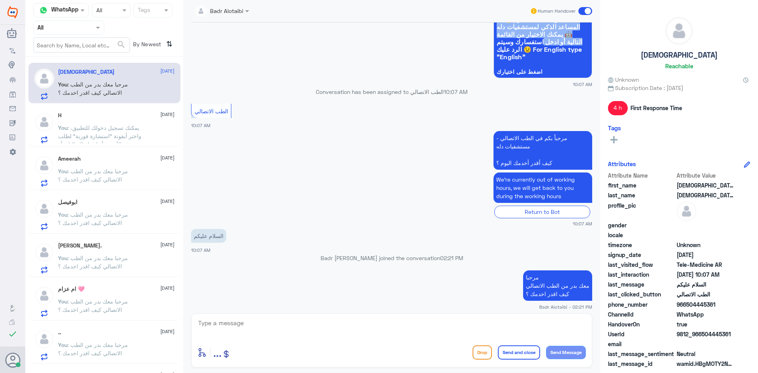
drag, startPoint x: 589, startPoint y: 10, endPoint x: 427, endPoint y: 121, distance: 196.1
click at [429, 120] on div "Badr Alotaibi Human Handover [DATE] مرحباً بكم في الطب الاتصالي - مستشفيات دله …" at bounding box center [391, 188] width 417 height 376
click at [404, 130] on div "مرحباً بكم في الطب الاتصالي - مستشفيات دله كيف أقدر أخدمك اليوم ؟ We’re current…" at bounding box center [391, 178] width 401 height 98
drag, startPoint x: 732, startPoint y: 336, endPoint x: 701, endPoint y: 336, distance: 31.6
click at [701, 336] on span "9812_966504445361" at bounding box center [705, 334] width 57 height 8
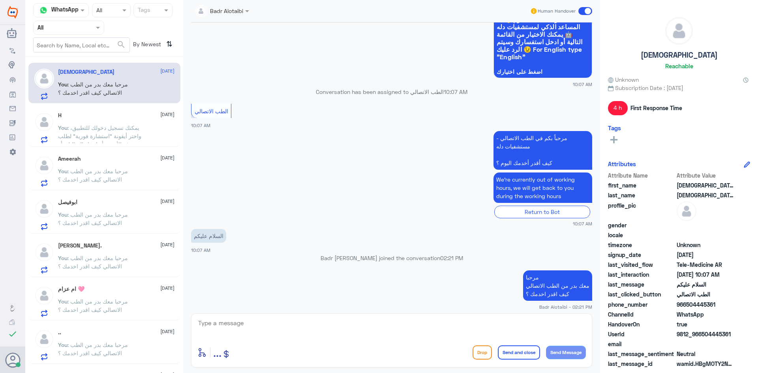
copy span "504445361"
click at [588, 11] on span at bounding box center [586, 11] width 14 height 8
click at [0, 0] on input "checkbox" at bounding box center [0, 0] width 0 height 0
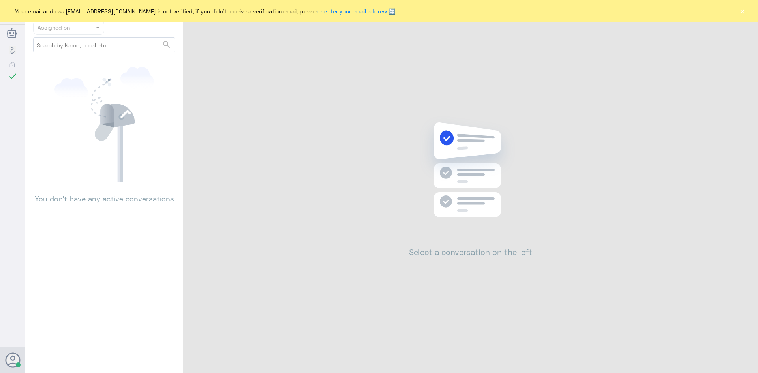
click at [744, 12] on button "×" at bounding box center [743, 11] width 8 height 8
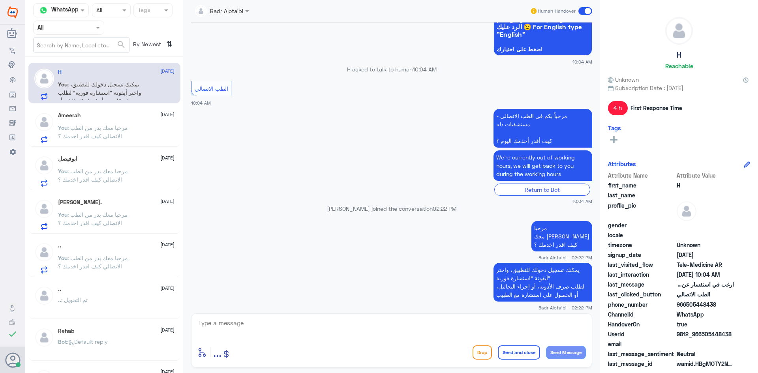
scroll to position [553, 0]
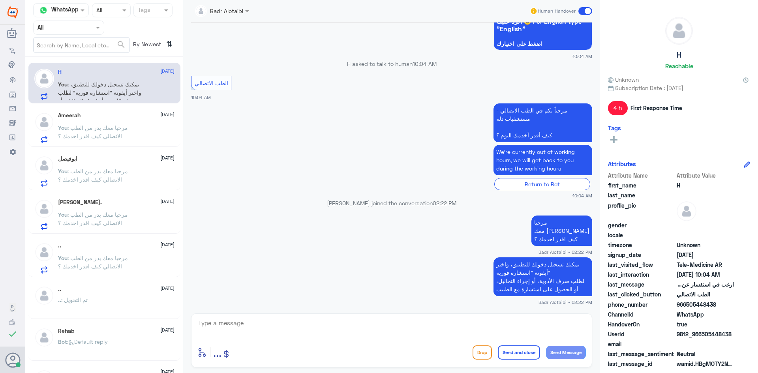
click at [583, 12] on span at bounding box center [586, 11] width 14 height 8
click at [0, 0] on input "checkbox" at bounding box center [0, 0] width 0 height 0
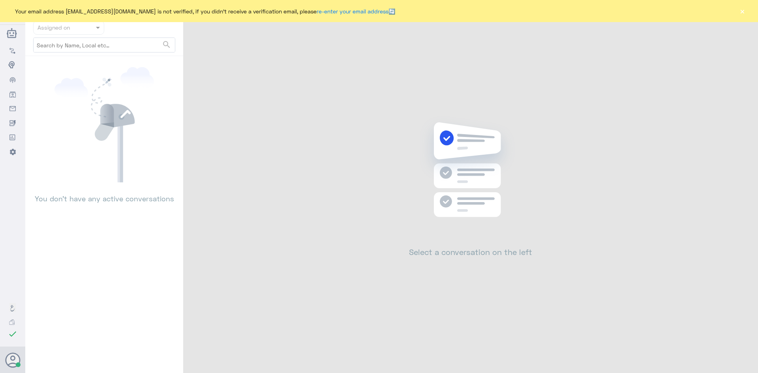
click at [745, 13] on button "×" at bounding box center [743, 11] width 8 height 8
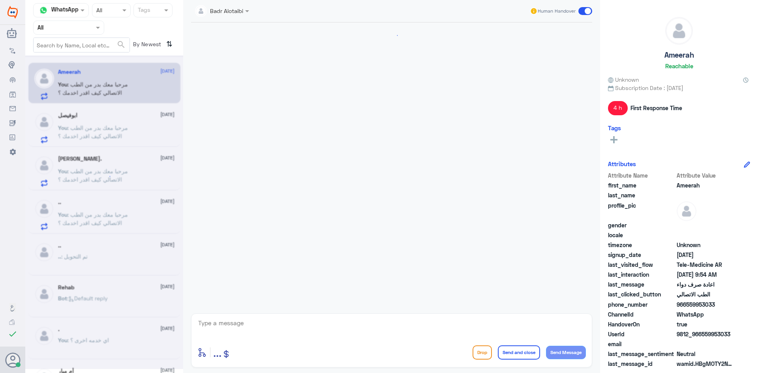
scroll to position [117, 0]
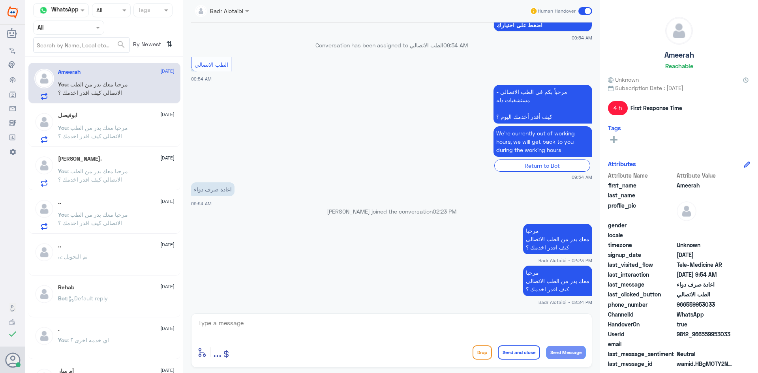
drag, startPoint x: 731, startPoint y: 333, endPoint x: 703, endPoint y: 338, distance: 28.1
click at [703, 338] on span "9812_966559953033" at bounding box center [705, 334] width 57 height 8
copy span "559953033"
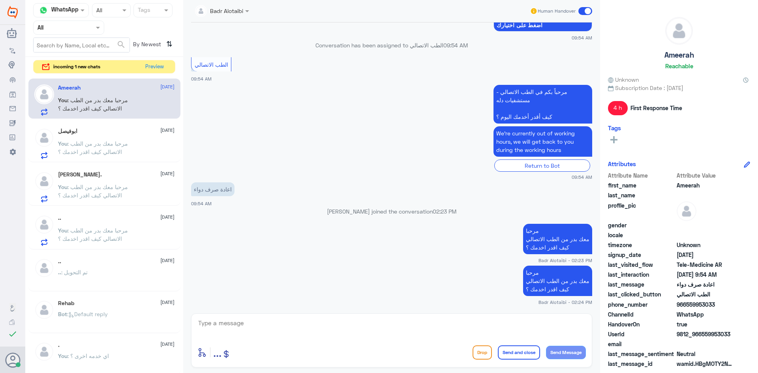
click at [581, 10] on span at bounding box center [586, 11] width 14 height 8
click at [0, 0] on input "checkbox" at bounding box center [0, 0] width 0 height 0
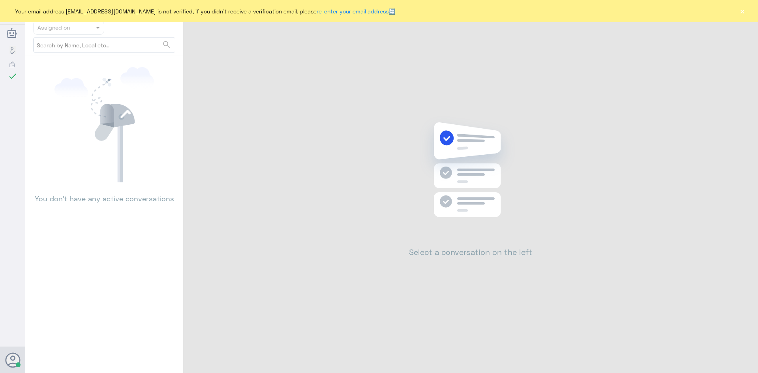
click at [742, 11] on button "×" at bounding box center [743, 11] width 8 height 8
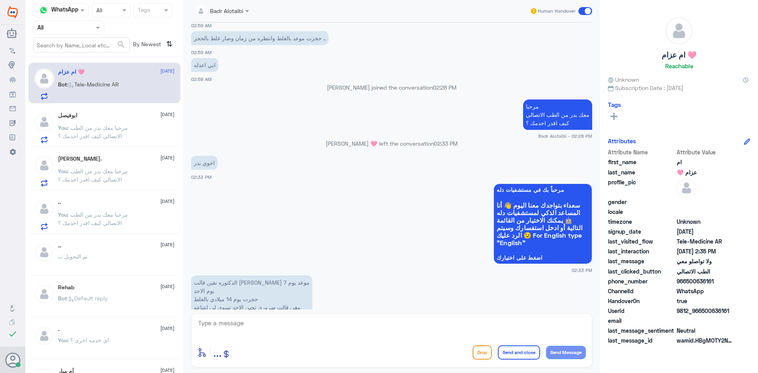
scroll to position [290, 0]
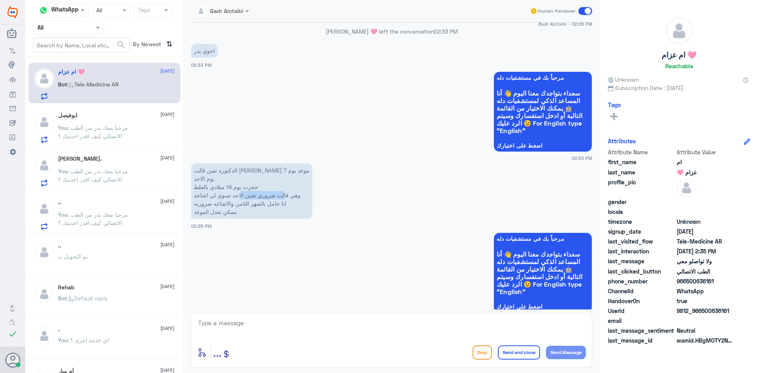
drag, startPoint x: 282, startPoint y: 193, endPoint x: 241, endPoint y: 193, distance: 40.3
click at [241, 193] on p "الدكتوره نفين قالت [PERSON_NAME] موعد يوم 7 يوم الاحد حجزت يوم 14 ميلادي بالغلط…" at bounding box center [251, 191] width 121 height 55
click at [228, 194] on p "الدكتوره نفين قالت [PERSON_NAME] موعد يوم 7 يوم الاحد حجزت يوم 14 ميلادي بالغلط…" at bounding box center [251, 191] width 121 height 55
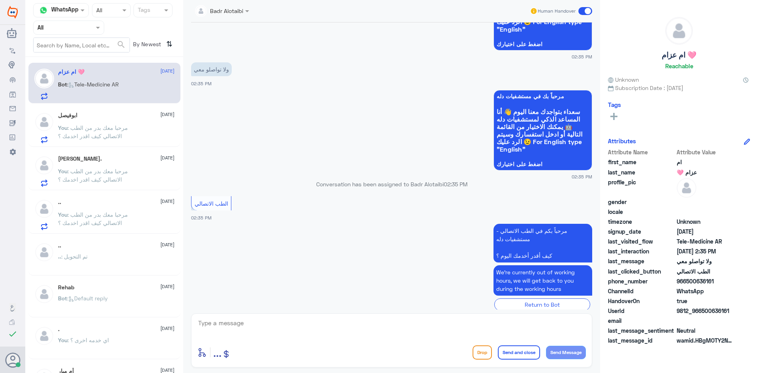
scroll to position [566, 0]
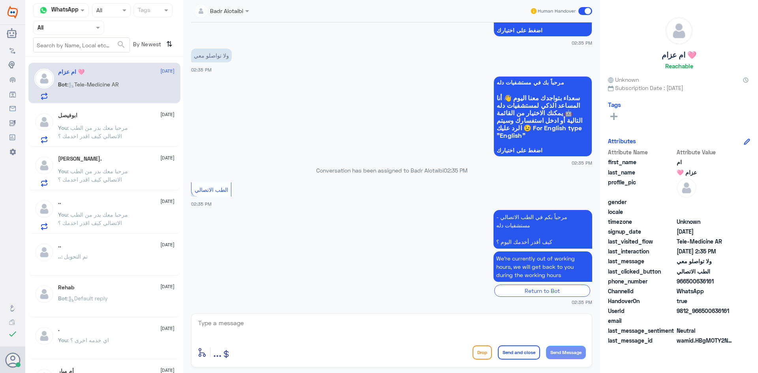
click at [347, 323] on textarea at bounding box center [391, 327] width 389 height 19
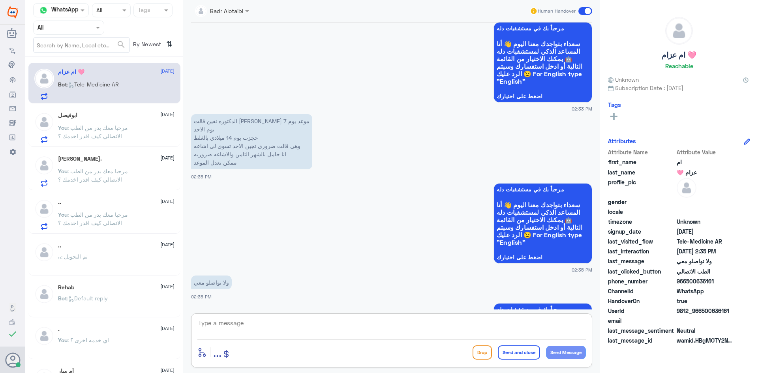
scroll to position [329, 0]
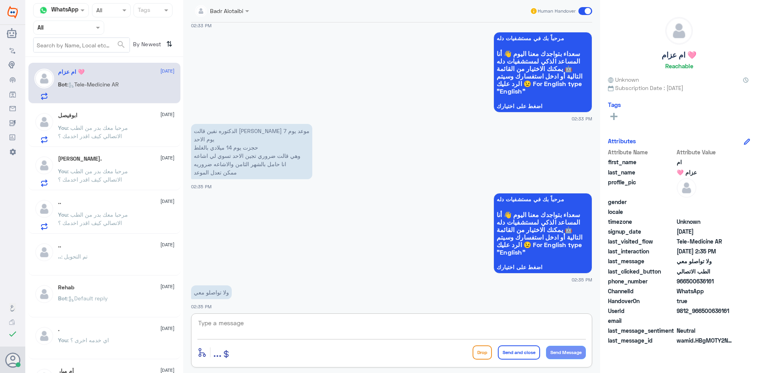
click at [394, 327] on textarea at bounding box center [391, 327] width 389 height 19
drag, startPoint x: 276, startPoint y: 156, endPoint x: 214, endPoint y: 153, distance: 61.7
click at [214, 153] on p "الدكتوره نفين قالت [PERSON_NAME] موعد يوم 7 يوم الاحد حجزت يوم 14 ميلادي بالغلط…" at bounding box center [251, 151] width 121 height 55
click at [211, 155] on p "الدكتوره نفين قالت [PERSON_NAME] موعد يوم 7 يوم الاحد حجزت يوم 14 ميلادي بالغلط…" at bounding box center [251, 151] width 121 height 55
drag, startPoint x: 243, startPoint y: 173, endPoint x: 218, endPoint y: 173, distance: 24.5
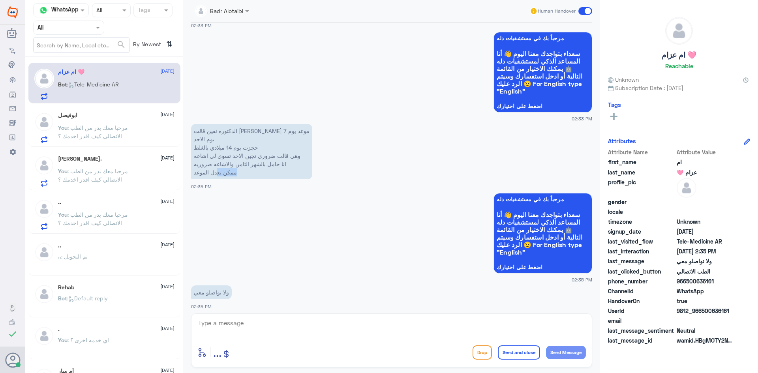
click at [218, 173] on p "الدكتوره نفين قالت [PERSON_NAME] موعد يوم 7 يوم الاحد حجزت يوم 14 ميلادي بالغلط…" at bounding box center [251, 151] width 121 height 55
click at [211, 174] on p "الدكتوره نفين قالت [PERSON_NAME] موعد يوم 7 يوم الاحد حجزت يوم 14 ميلادي بالغلط…" at bounding box center [251, 151] width 121 height 55
drag, startPoint x: 265, startPoint y: 157, endPoint x: 239, endPoint y: 155, distance: 26.1
click at [239, 155] on p "الدكتوره نفين قالت [PERSON_NAME] موعد يوم 7 يوم الاحد حجزت يوم 14 ميلادي بالغلط…" at bounding box center [251, 151] width 121 height 55
click at [233, 156] on p "الدكتوره نفين قالت [PERSON_NAME] موعد يوم 7 يوم الاحد حجزت يوم 14 ميلادي بالغلط…" at bounding box center [251, 151] width 121 height 55
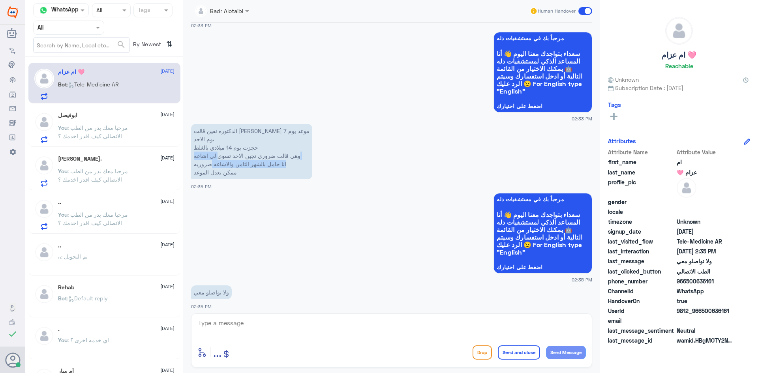
drag, startPoint x: 219, startPoint y: 155, endPoint x: 209, endPoint y: 160, distance: 12.0
click at [209, 160] on p "الدكتوره نفين قالت [PERSON_NAME] موعد يوم 7 يوم الاحد حجزت يوم 14 ميلادي بالغلط…" at bounding box center [251, 151] width 121 height 55
click at [209, 167] on p "الدكتوره نفين قالت [PERSON_NAME] موعد يوم 7 يوم الاحد حجزت يوم 14 ميلادي بالغلط…" at bounding box center [251, 151] width 121 height 55
click at [316, 326] on textarea at bounding box center [391, 327] width 389 height 19
type textarea "للأسف لا يتوفر مواعيد متاحة مع الطبيبة في تاريخ 7"
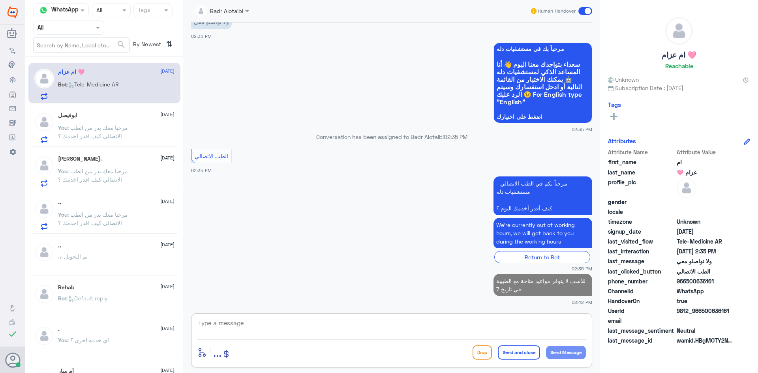
scroll to position [598, 0]
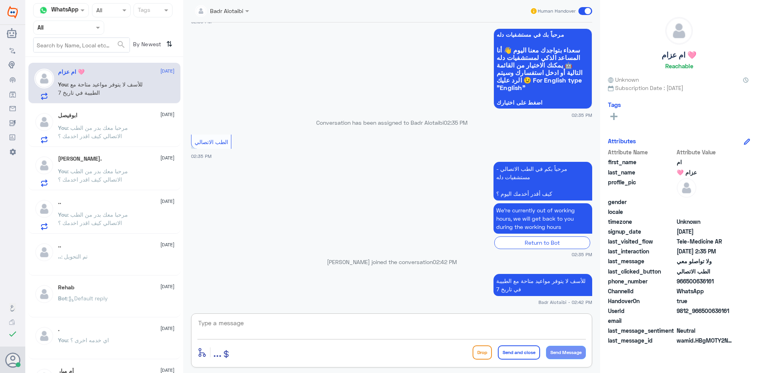
click at [84, 137] on span ": مرحبا معك بدر من الطب الاتصالي كيف اقدر اخدمك ؟" at bounding box center [93, 131] width 70 height 15
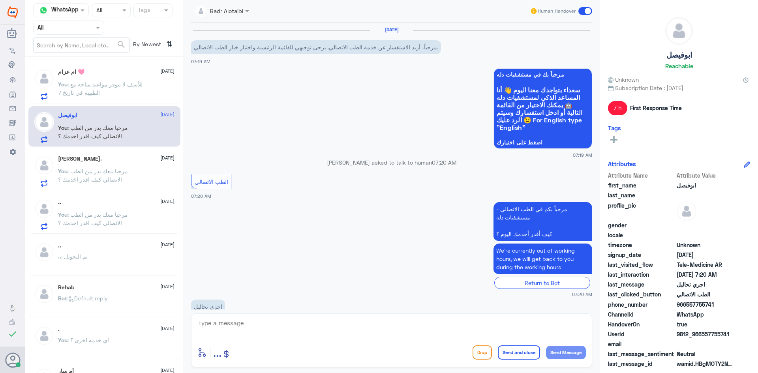
scroll to position [75, 0]
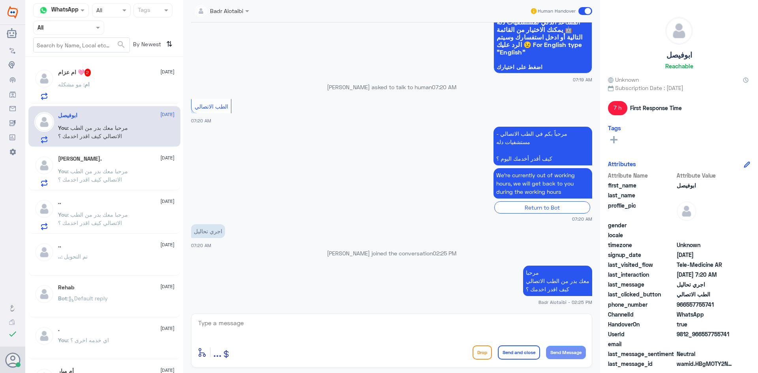
click at [130, 83] on div "ام : مو مشكله" at bounding box center [116, 91] width 117 height 18
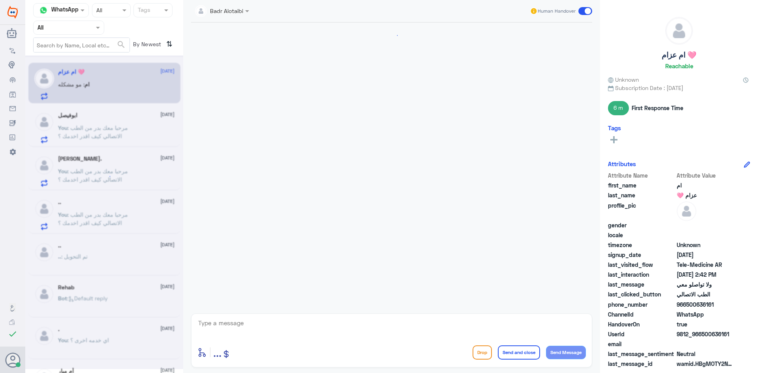
scroll to position [527, 0]
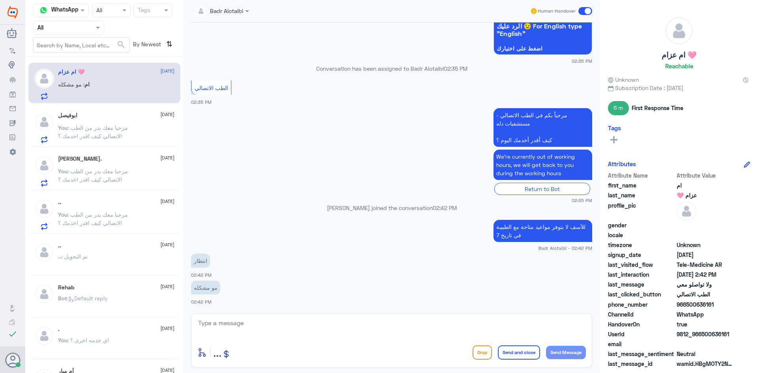
click at [286, 319] on textarea at bounding box center [391, 327] width 389 height 19
type textarea "ب"
type textarea "ممكن تشوفك الطبيبة انتظار الحجز من العيادة"
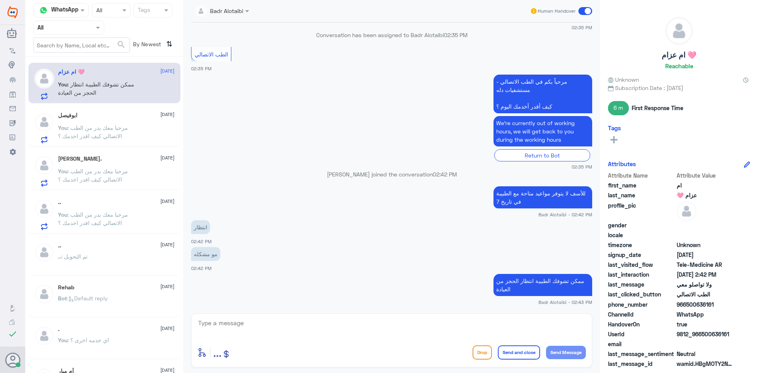
click at [585, 12] on span at bounding box center [586, 11] width 14 height 8
click at [0, 0] on input "checkbox" at bounding box center [0, 0] width 0 height 0
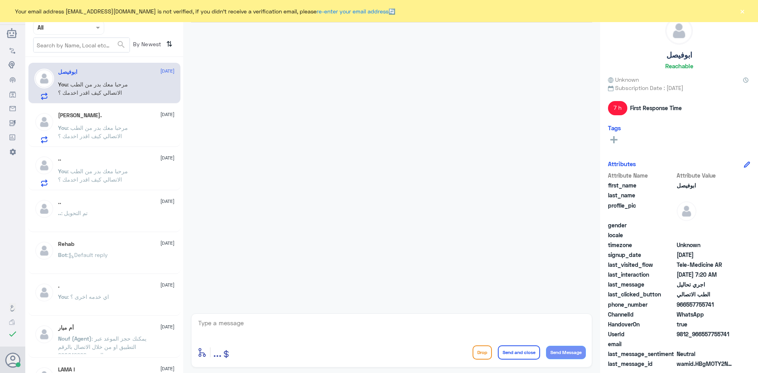
click at [746, 13] on div "Your email address [EMAIL_ADDRESS][DOMAIN_NAME] is not verified, if you didn't …" at bounding box center [379, 11] width 758 height 22
click at [740, 12] on button "×" at bounding box center [743, 11] width 8 height 8
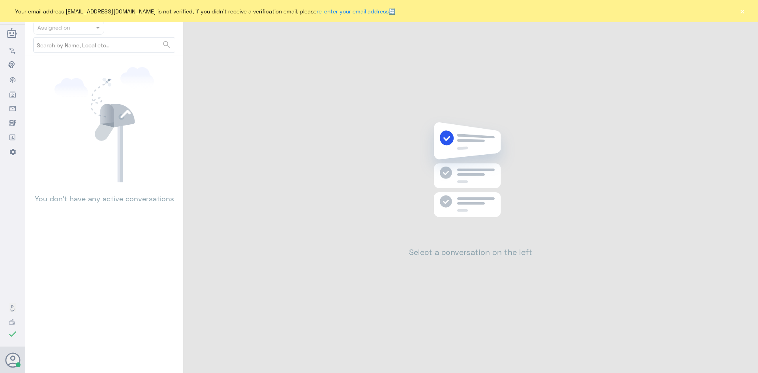
click at [744, 7] on button "×" at bounding box center [743, 11] width 8 height 8
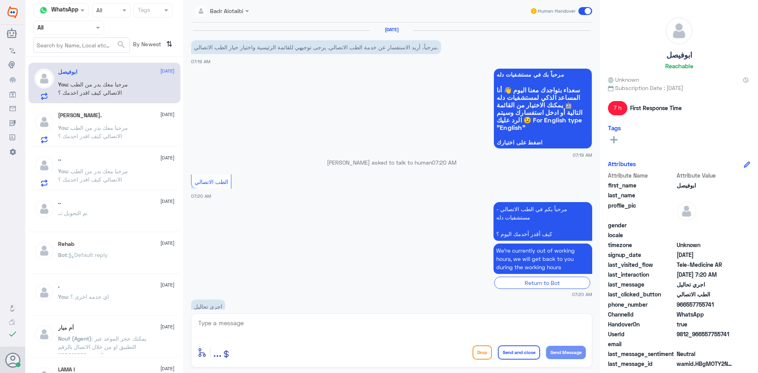
scroll to position [75, 0]
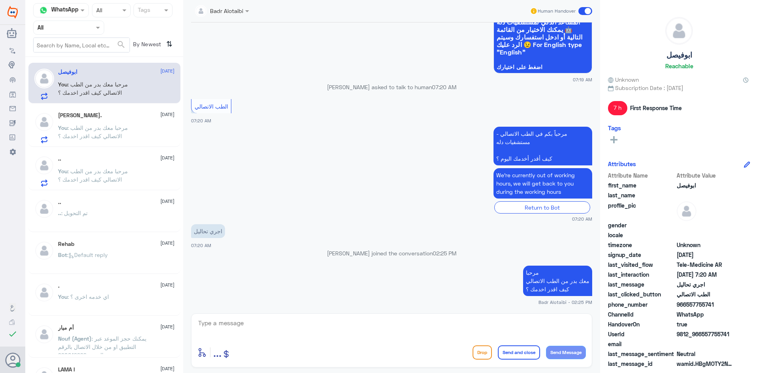
drag, startPoint x: 731, startPoint y: 334, endPoint x: 703, endPoint y: 331, distance: 28.6
click at [703, 331] on span "9812_966557755741" at bounding box center [705, 334] width 57 height 8
copy span "557755741"
click at [734, 335] on span "9812_966557755741" at bounding box center [705, 334] width 57 height 8
drag, startPoint x: 729, startPoint y: 335, endPoint x: 707, endPoint y: 335, distance: 22.9
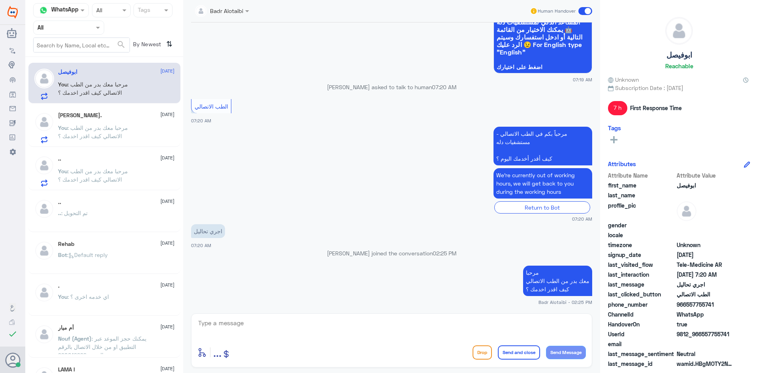
click at [707, 335] on span "9812_966557755741" at bounding box center [705, 334] width 57 height 8
click at [736, 334] on div "UserId 9812_966557755741" at bounding box center [679, 335] width 142 height 10
drag, startPoint x: 736, startPoint y: 334, endPoint x: 718, endPoint y: 336, distance: 18.2
click at [718, 336] on div "UserId 9812_966557755741" at bounding box center [679, 335] width 142 height 10
click at [738, 334] on div "UserId 9812_966557755741" at bounding box center [679, 335] width 142 height 10
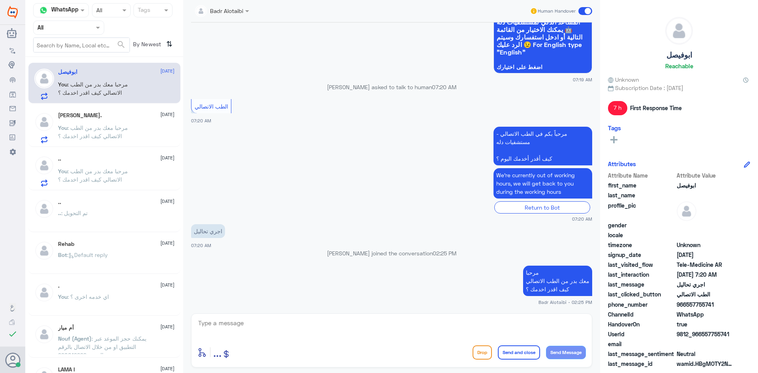
drag, startPoint x: 737, startPoint y: 334, endPoint x: 702, endPoint y: 336, distance: 34.8
click at [702, 336] on div "UserId 9812_966557755741" at bounding box center [679, 335] width 142 height 10
copy span "557755741"
click at [128, 130] on span ": مرحبا معك بدر من الطب الاتصالي كيف اقدر اخدمك ؟" at bounding box center [93, 131] width 70 height 15
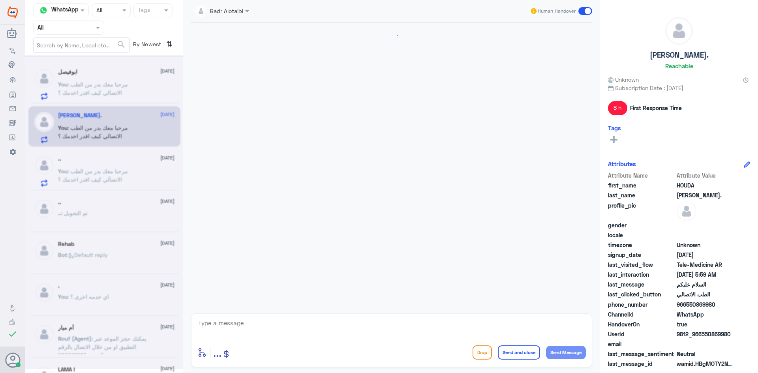
scroll to position [62, 0]
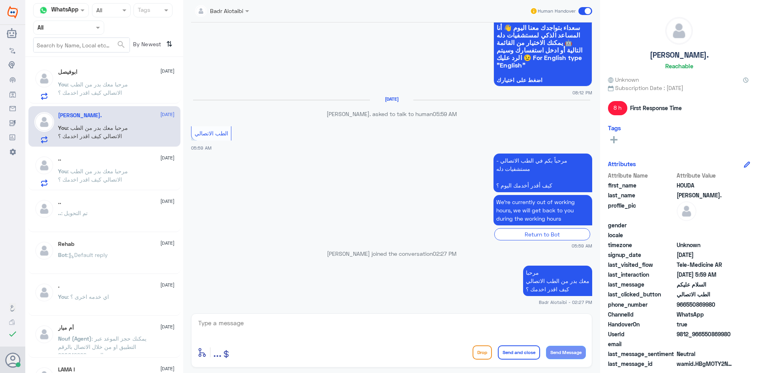
drag, startPoint x: 733, startPoint y: 335, endPoint x: 702, endPoint y: 336, distance: 31.2
click at [702, 336] on div "UserId 9812_966550869980" at bounding box center [679, 335] width 142 height 10
copy span "550869980"
click at [581, 13] on span at bounding box center [586, 11] width 14 height 8
click at [0, 0] on input "checkbox" at bounding box center [0, 0] width 0 height 0
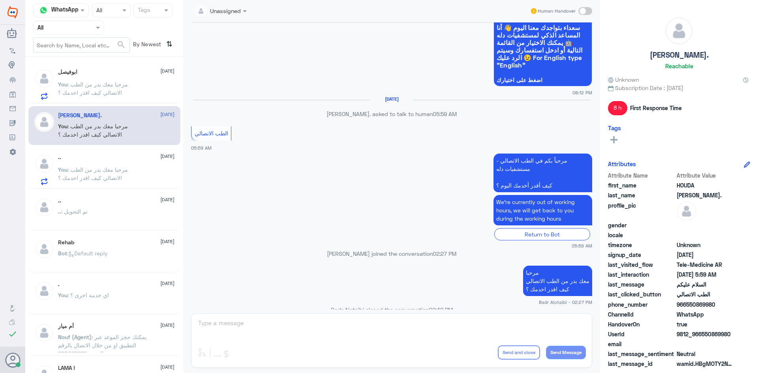
scroll to position [77, 0]
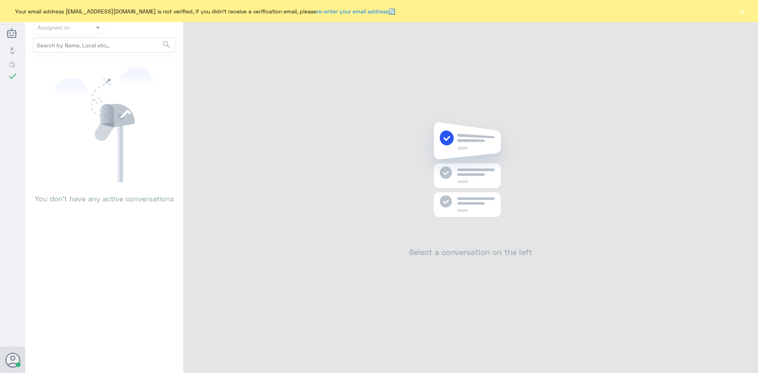
click at [743, 9] on button "×" at bounding box center [743, 11] width 8 height 8
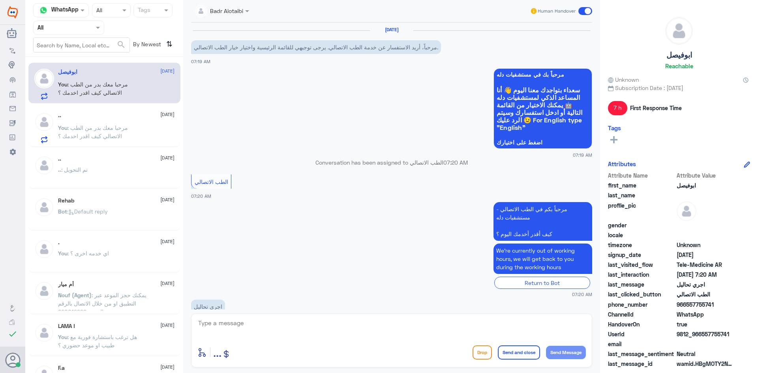
scroll to position [75, 0]
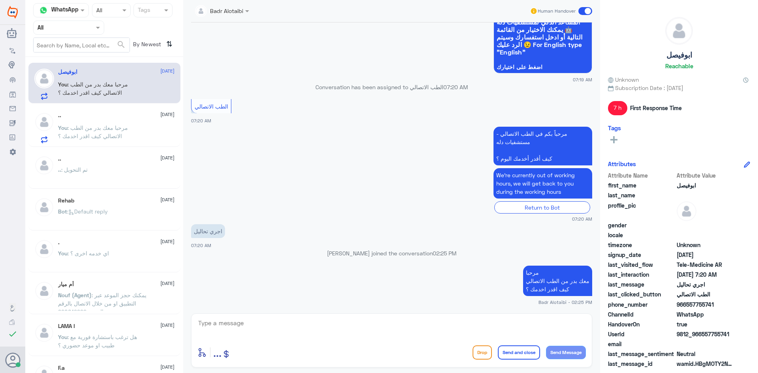
click at [119, 126] on span ": مرحبا معك بدر من الطب الاتصالي كيف اقدر اخدمك ؟" at bounding box center [93, 131] width 70 height 15
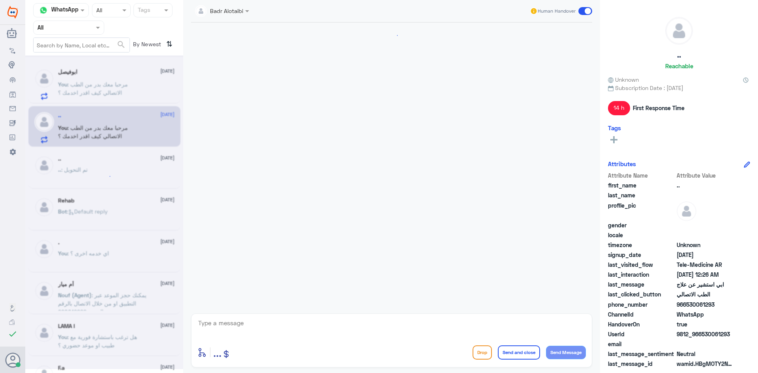
scroll to position [317, 0]
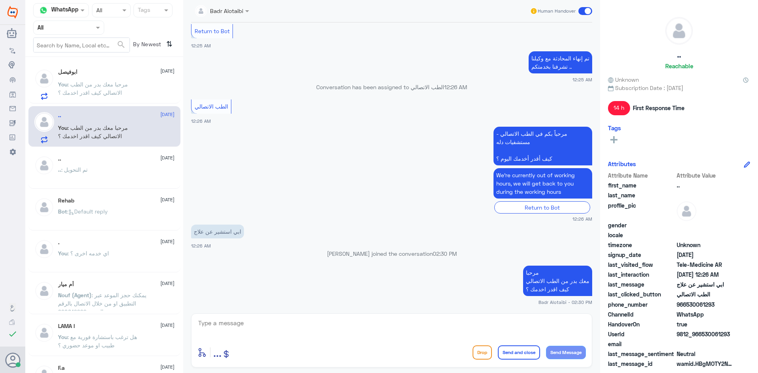
click at [590, 13] on span at bounding box center [586, 11] width 14 height 8
click at [0, 0] on input "checkbox" at bounding box center [0, 0] width 0 height 0
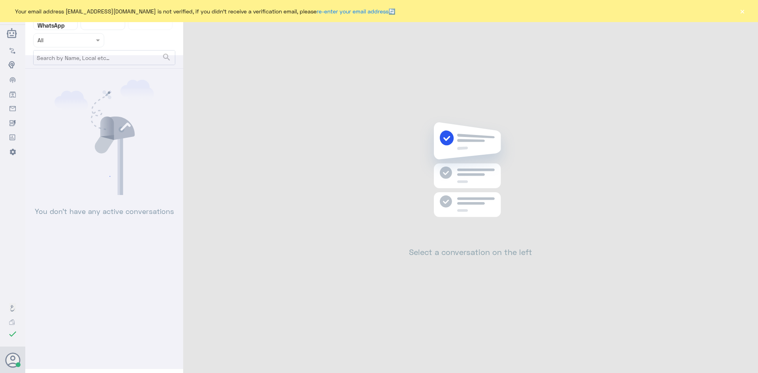
click at [741, 12] on button "×" at bounding box center [743, 11] width 8 height 8
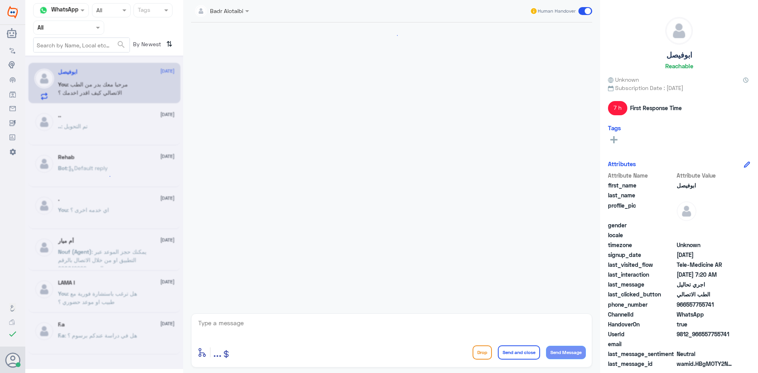
scroll to position [75, 0]
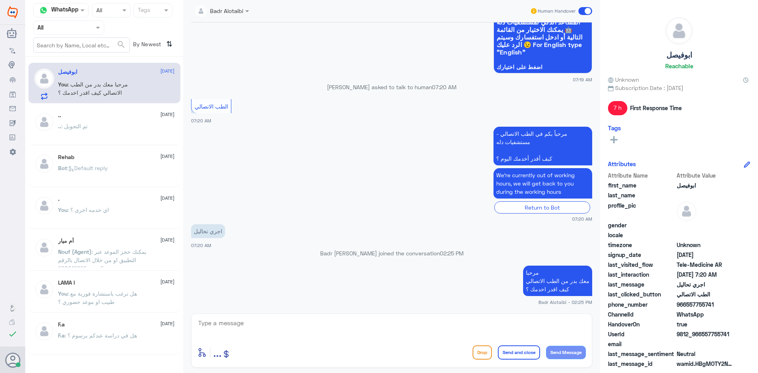
click at [79, 33] on div "Agent Filter All" at bounding box center [68, 28] width 71 height 14
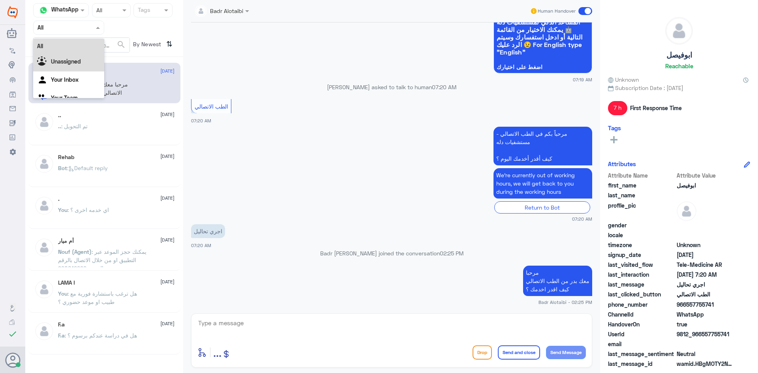
click at [76, 56] on div "Unassigned" at bounding box center [68, 62] width 71 height 18
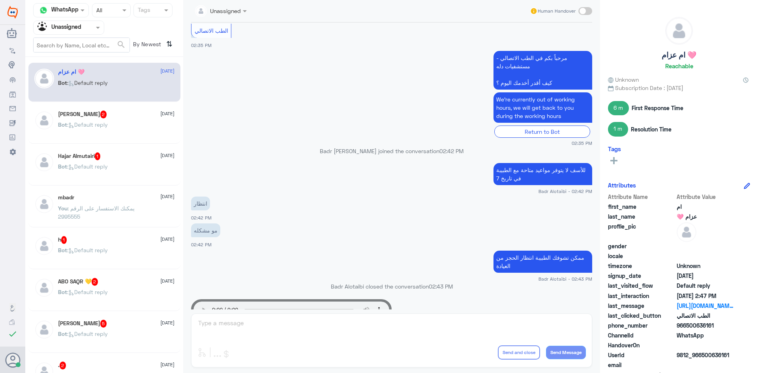
scroll to position [528, 0]
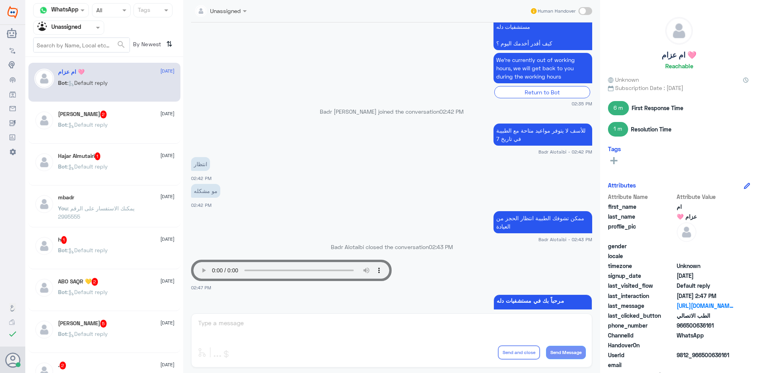
click at [98, 118] on div "Ali Alaoon 2 5 September" at bounding box center [116, 115] width 117 height 8
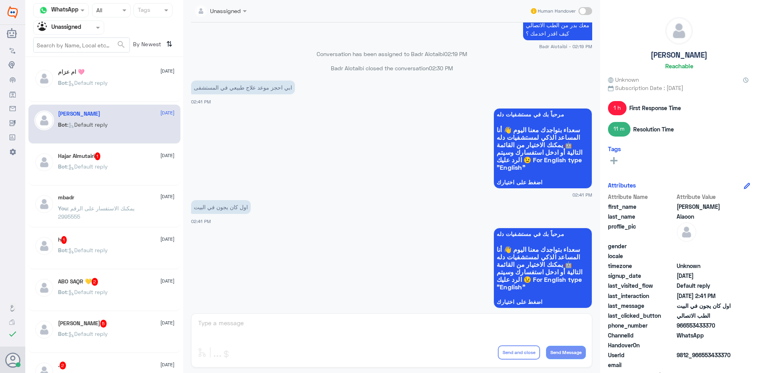
scroll to position [562, 0]
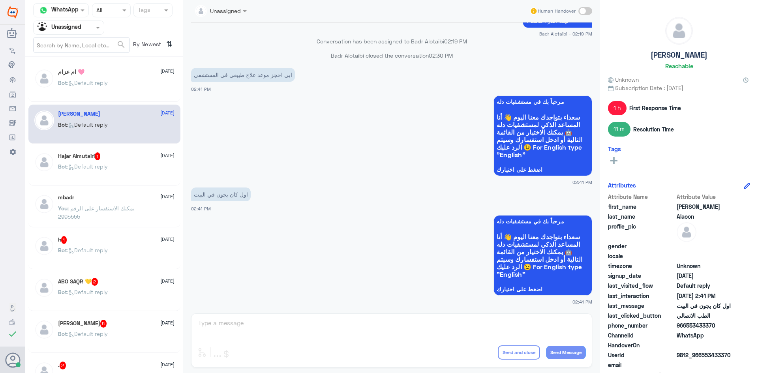
drag, startPoint x: 716, startPoint y: 324, endPoint x: 686, endPoint y: 329, distance: 30.0
click at [686, 329] on span "966553433370" at bounding box center [705, 325] width 57 height 8
copy span "553433370"
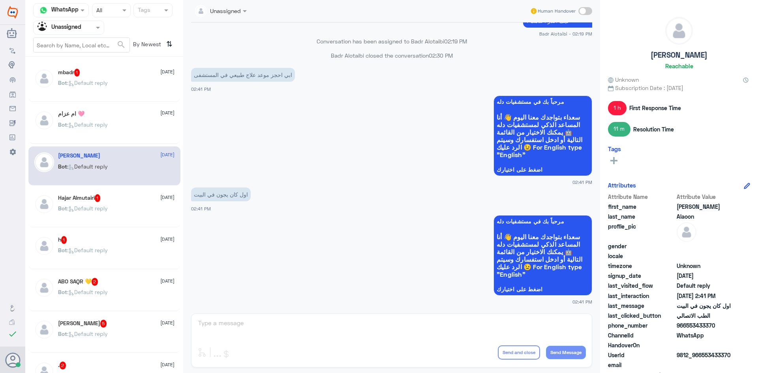
click at [113, 206] on div "Bot : Default reply" at bounding box center [116, 215] width 117 height 18
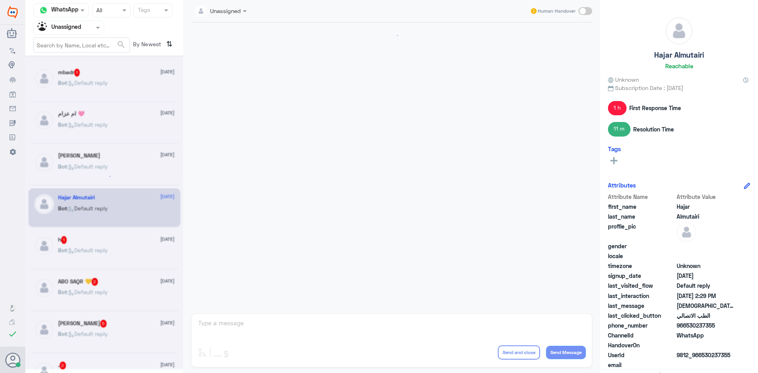
scroll to position [205, 0]
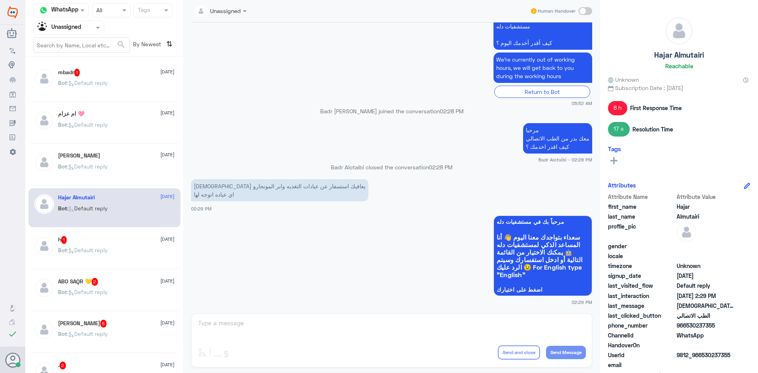
drag, startPoint x: 717, startPoint y: 327, endPoint x: 688, endPoint y: 325, distance: 28.9
click at [688, 325] on span "966530237355" at bounding box center [705, 325] width 57 height 8
copy span "530237355"
drag, startPoint x: 241, startPoint y: 188, endPoint x: 194, endPoint y: 196, distance: 48.0
click at [194, 196] on p "الله يعافيك استسفار عن عيادات التغذيه وابر المونجارو اي عياده اتوجه لها" at bounding box center [279, 190] width 177 height 22
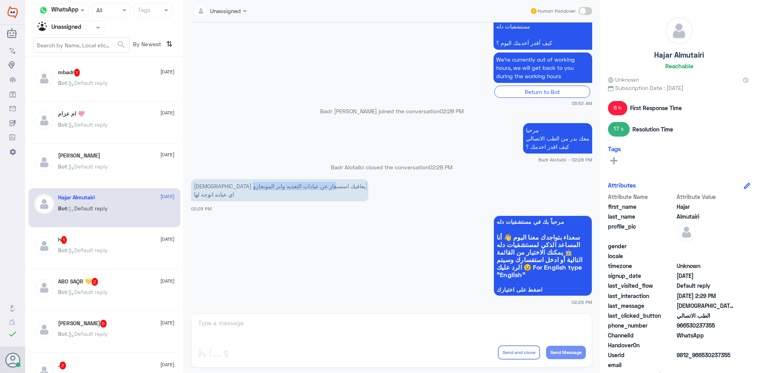
click at [194, 194] on p "الله يعافيك استسفار عن عيادات التغذيه وابر المونجارو اي عياده اتوجه لها" at bounding box center [279, 190] width 177 height 22
drag, startPoint x: 218, startPoint y: 194, endPoint x: 194, endPoint y: 196, distance: 24.6
click at [194, 196] on p "الله يعافيك استسفار عن عيادات التغذيه وابر المونجارو اي عياده اتوجه لها" at bounding box center [279, 190] width 177 height 22
click at [205, 189] on p "الله يعافيك استسفار عن عيادات التغذيه وابر المونجارو اي عياده اتوجه لها" at bounding box center [279, 190] width 177 height 22
click at [209, 186] on p "الله يعافيك استسفار عن عيادات التغذيه وابر المونجارو اي عياده اتوجه لها" at bounding box center [279, 190] width 177 height 22
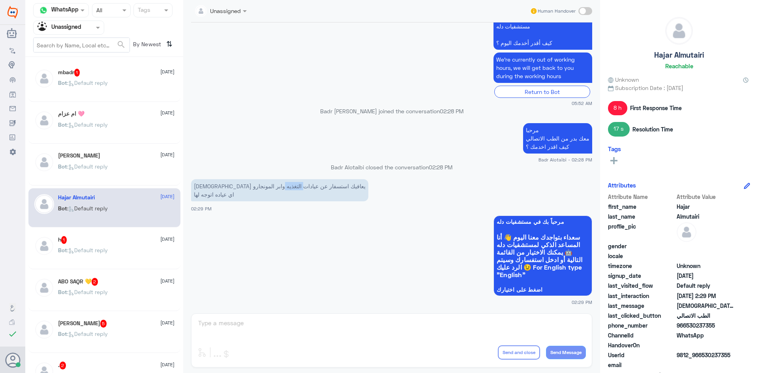
click at [209, 186] on p "الله يعافيك استسفار عن عيادات التغذيه وابر المونجارو اي عياده اتوجه لها" at bounding box center [279, 190] width 177 height 22
click at [201, 195] on p "الله يعافيك استسفار عن عيادات التغذيه وابر المونجارو اي عياده اتوجه لها" at bounding box center [279, 190] width 177 height 22
click at [207, 188] on p "الله يعافيك استسفار عن عيادات التغذيه وابر المونجارو اي عياده اتوجه لها" at bounding box center [279, 190] width 177 height 22
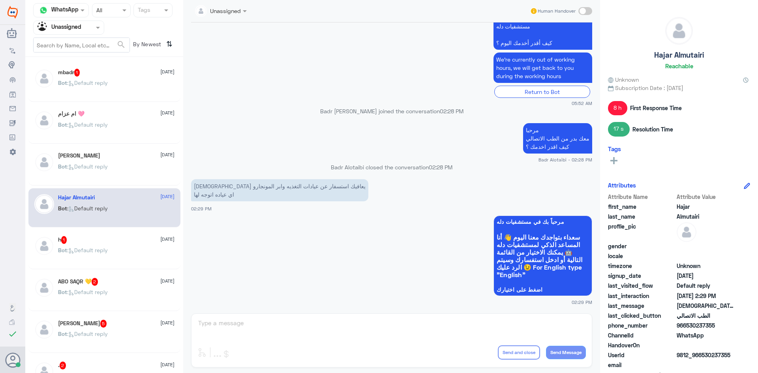
click at [259, 189] on p "الله يعافيك استسفار عن عيادات التغذيه وابر المونجارو اي عياده اتوجه لها" at bounding box center [279, 190] width 177 height 22
click at [557, 330] on div "Unassigned Human Handover 4 Sep 2025 السلام عليكم 03:57 PM مرحباً بك في مستشفيا…" at bounding box center [391, 188] width 417 height 376
click at [578, 10] on div "Human Handover" at bounding box center [561, 11] width 63 height 14
click at [581, 10] on span at bounding box center [586, 11] width 14 height 8
click at [0, 0] on input "checkbox" at bounding box center [0, 0] width 0 height 0
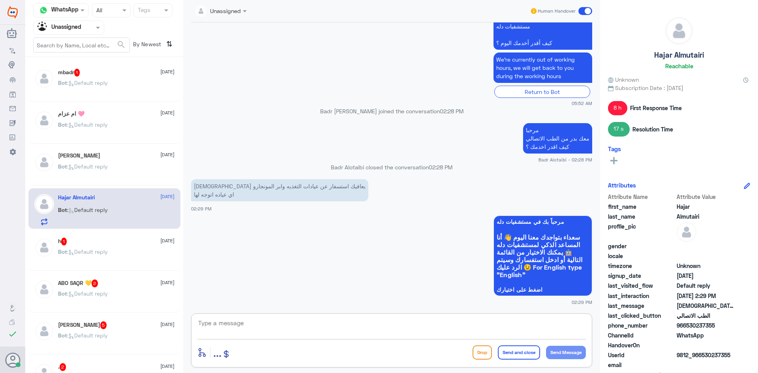
click at [473, 327] on textarea at bounding box center [391, 327] width 389 height 19
type textarea "مبدئيا عمل تحاليل"
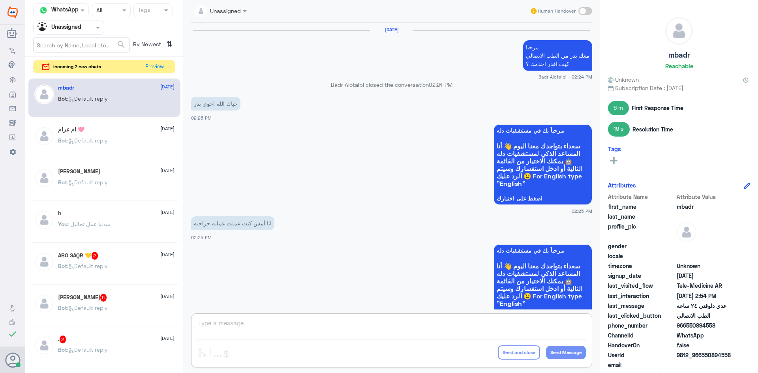
scroll to position [558, 0]
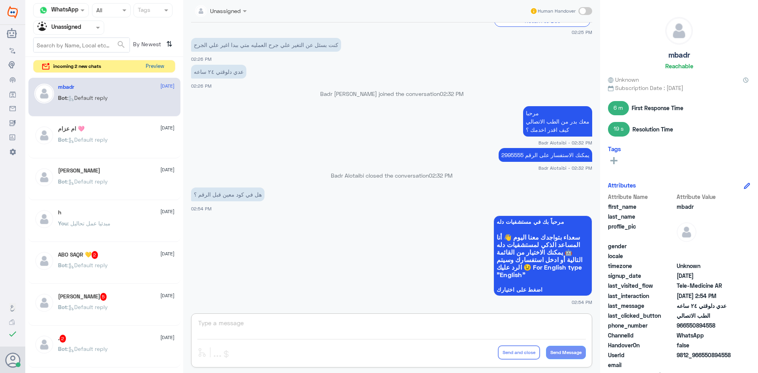
click at [152, 66] on button "Preview" at bounding box center [155, 66] width 24 height 12
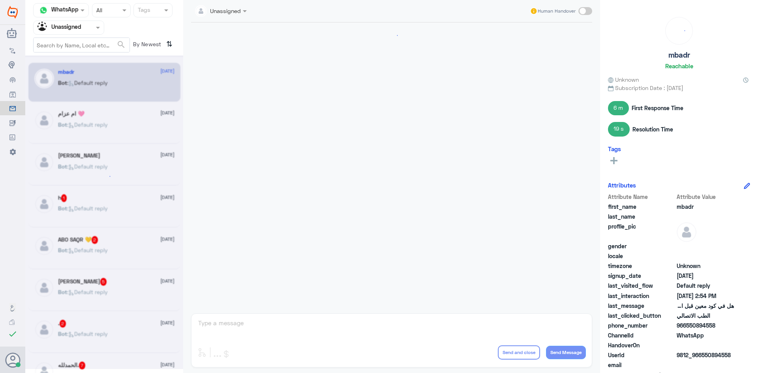
scroll to position [558, 0]
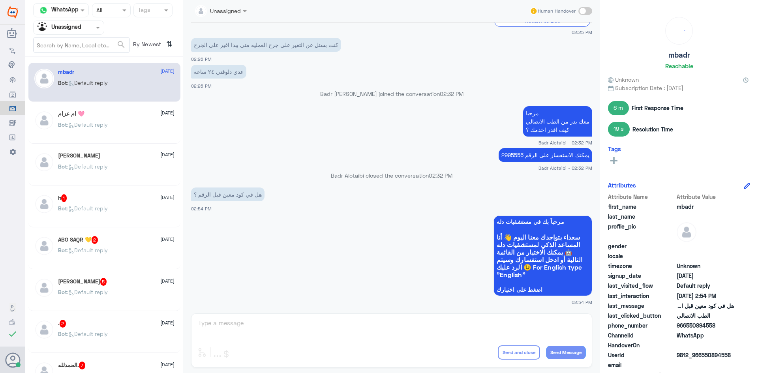
click at [284, 329] on div "Unassigned Human Handover 5 Sep 2025 مرحبا معك بدر من الطب الاتصالي كيف اقدر اخ…" at bounding box center [391, 188] width 417 height 376
click at [585, 8] on span at bounding box center [586, 11] width 14 height 8
click at [0, 0] on input "checkbox" at bounding box center [0, 0] width 0 height 0
click at [385, 333] on textarea at bounding box center [391, 327] width 389 height 19
type textarea "011"
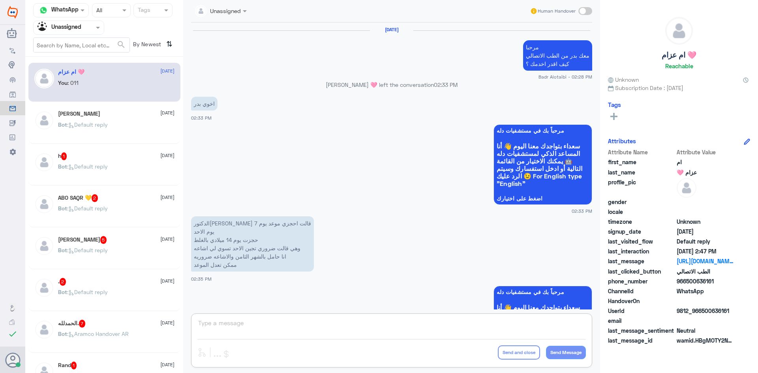
scroll to position [607, 0]
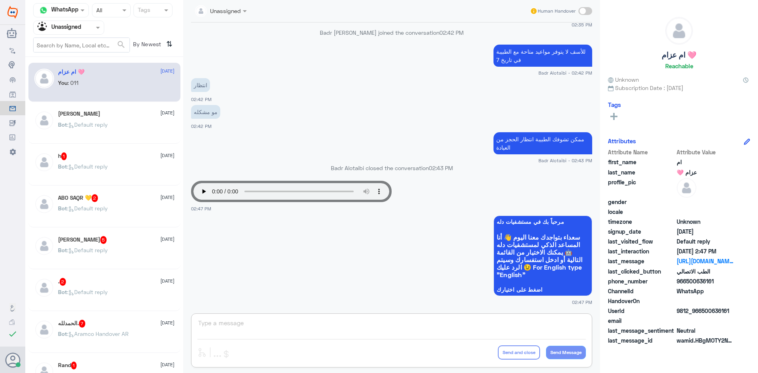
click at [96, 30] on span at bounding box center [99, 27] width 10 height 8
click at [83, 43] on div "All" at bounding box center [68, 46] width 71 height 15
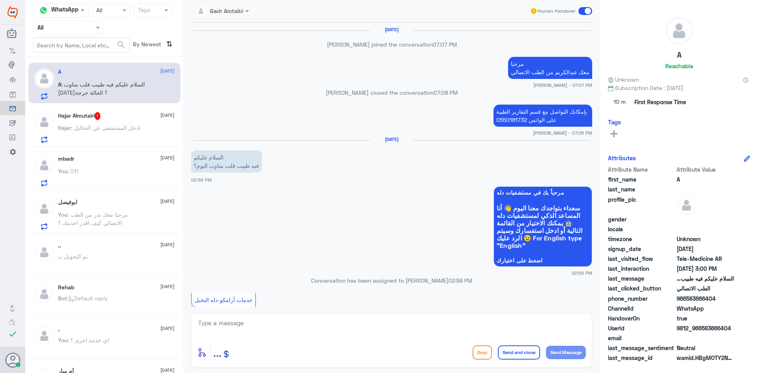
scroll to position [489, 0]
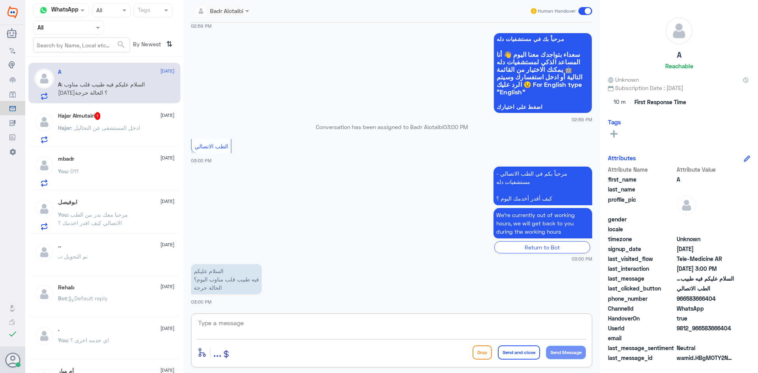
click at [264, 320] on textarea at bounding box center [391, 327] width 389 height 19
drag, startPoint x: 737, startPoint y: 328, endPoint x: 703, endPoint y: 328, distance: 33.2
click at [703, 328] on div "UserId 9812_966583666404" at bounding box center [679, 329] width 142 height 10
click at [144, 128] on div "Hajar : ادخل المستشفى عن التحاليل" at bounding box center [116, 135] width 117 height 18
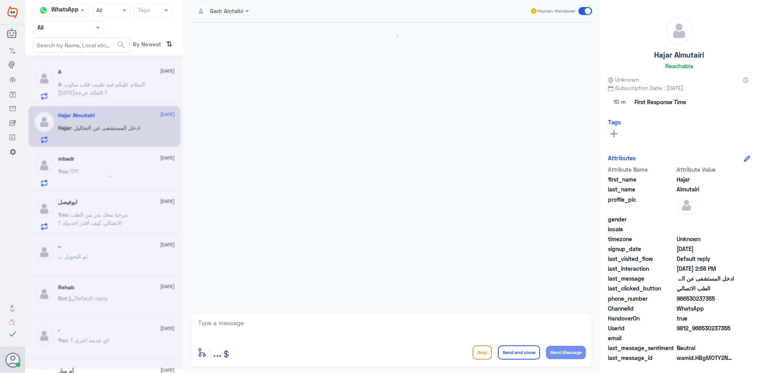
scroll to position [272, 0]
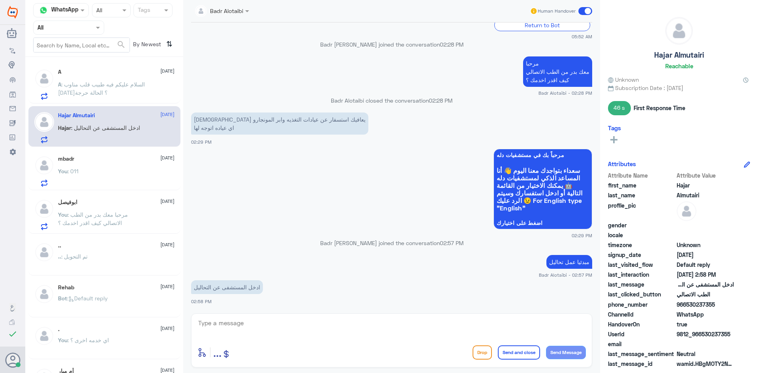
click at [301, 318] on div "enter flow name ... Drop Send and close Send Message" at bounding box center [391, 341] width 401 height 54
click at [301, 323] on textarea at bounding box center [391, 327] width 389 height 19
paste textarea "يمكنك تسجيل دخولك للتطبيق، واختر أيقونة "استشارة فورية" لطلب صرف الأدوية، أو إج…"
type textarea "يمكنك تسجيل دخولك للتطبيق، واختر أيقونة "استشارة فورية" لطلب صرف الأدوية، أو إج…"
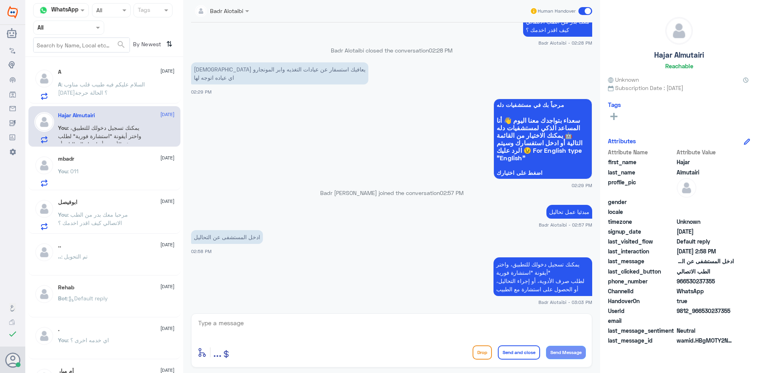
click at [80, 83] on span ": السلام عليكم فيه طبيب قلب مناوب اليوم؟ الحالة حرجة" at bounding box center [101, 88] width 87 height 15
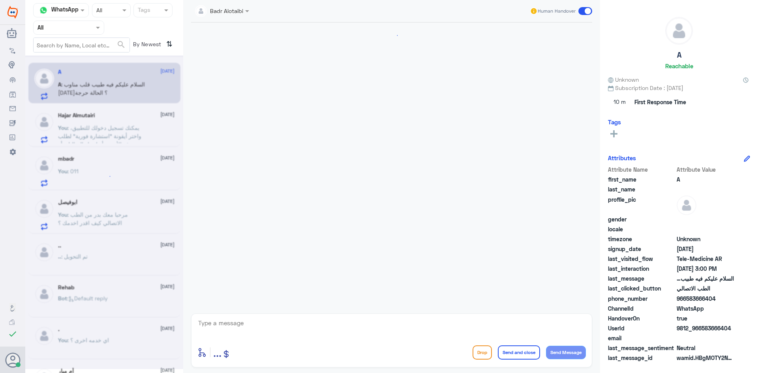
scroll to position [489, 0]
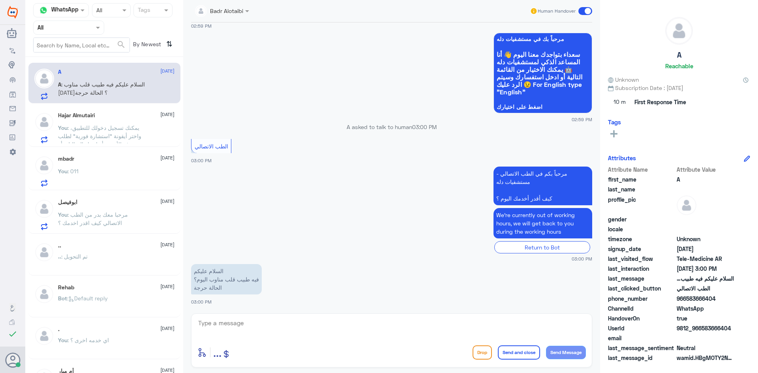
drag, startPoint x: 734, startPoint y: 327, endPoint x: 703, endPoint y: 328, distance: 31.2
click at [703, 328] on div "UserId 9812_966583666404" at bounding box center [679, 329] width 142 height 10
copy span "583666404"
click at [347, 323] on textarea at bounding box center [391, 327] width 389 height 19
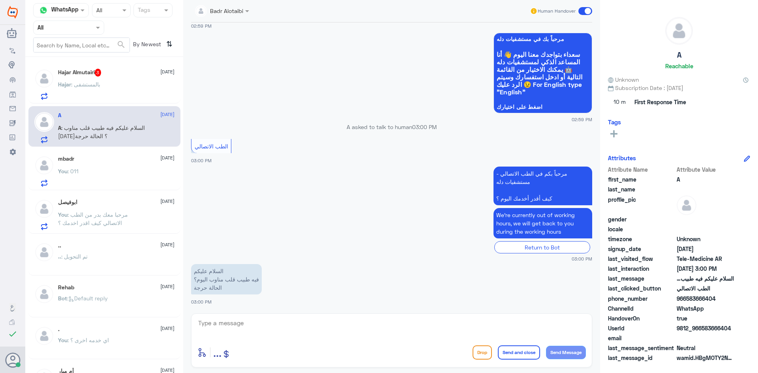
click at [479, 373] on div "Badr Alotaibi Human Handover 21 Aug 2025 عبدالكريم الموسى joined the conversati…" at bounding box center [391, 188] width 417 height 376
drag, startPoint x: 250, startPoint y: 284, endPoint x: 210, endPoint y: 281, distance: 39.6
click at [210, 281] on p "السلام عليكم فيه طبيب قلب مناوب اليوم؟ الحالة حرجة" at bounding box center [226, 279] width 71 height 30
click at [220, 270] on p "السلام عليكم فيه طبيب قلب مناوب اليوم؟ الحالة حرجة" at bounding box center [226, 279] width 71 height 30
click at [406, 327] on textarea at bounding box center [391, 327] width 389 height 19
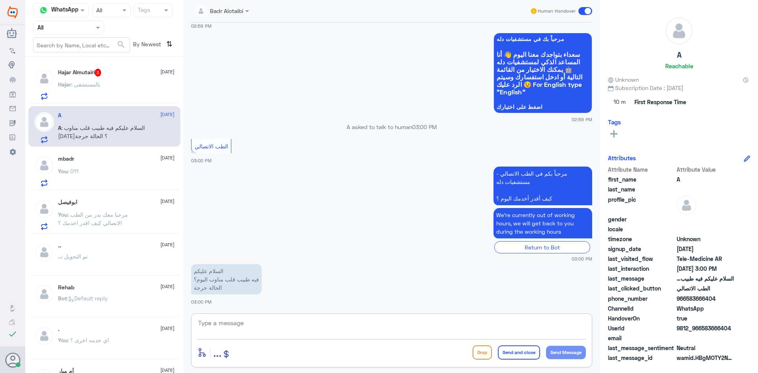
click at [277, 329] on textarea at bounding box center [391, 327] width 389 height 19
type textarea "يمكنك الاستفسار على الرقم 0112995555"
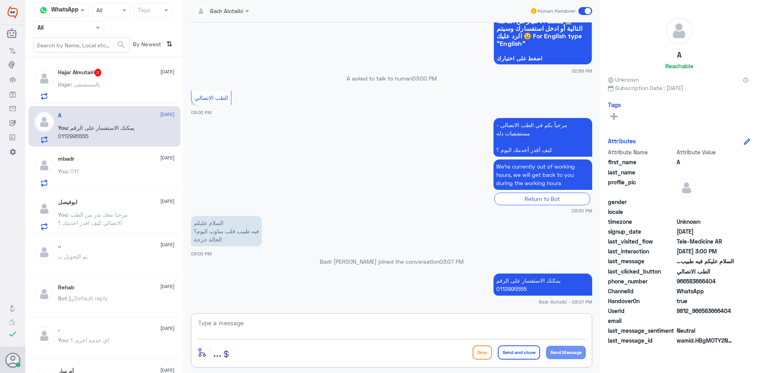
click at [586, 13] on span at bounding box center [586, 11] width 14 height 8
click at [0, 0] on input "checkbox" at bounding box center [0, 0] width 0 height 0
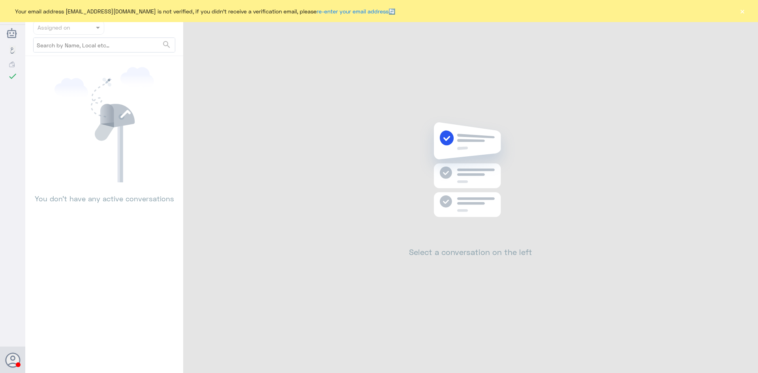
click at [741, 10] on button "×" at bounding box center [743, 11] width 8 height 8
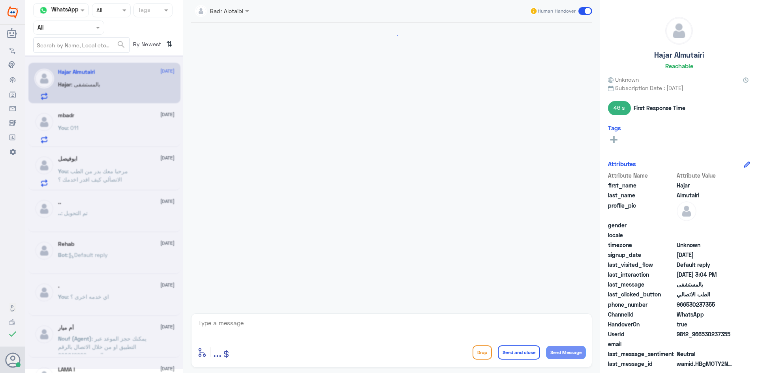
scroll to position [403, 0]
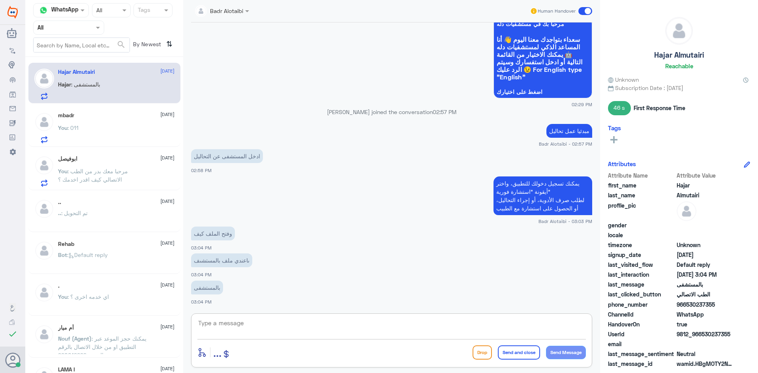
click at [242, 331] on textarea at bounding box center [391, 327] width 389 height 19
type textarea "يرجى تزويدنا برقم للاتصال وفتح ملف"
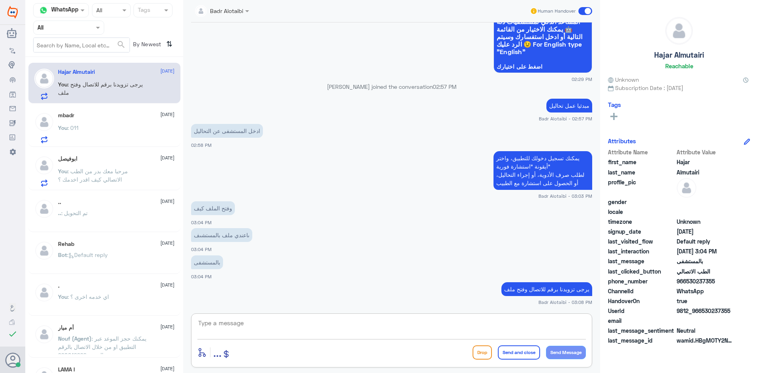
click at [134, 125] on div "mbadr 5 September You : 011" at bounding box center [116, 127] width 117 height 31
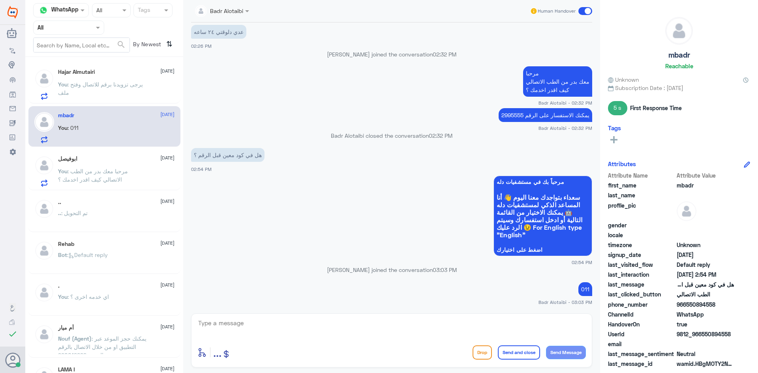
click at [586, 13] on span at bounding box center [586, 11] width 14 height 8
click at [0, 0] on input "checkbox" at bounding box center [0, 0] width 0 height 0
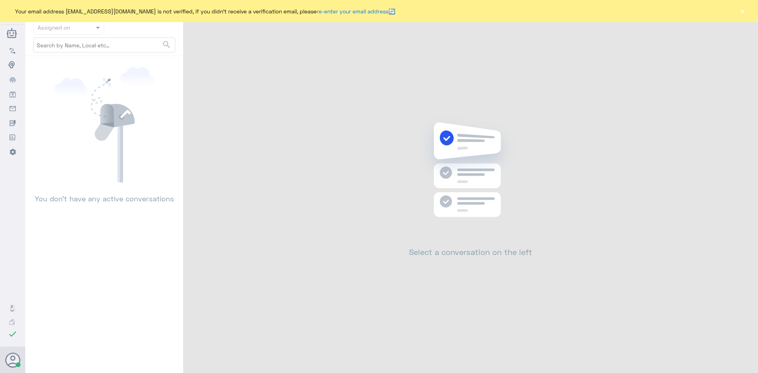
click at [739, 12] on button "×" at bounding box center [743, 11] width 8 height 8
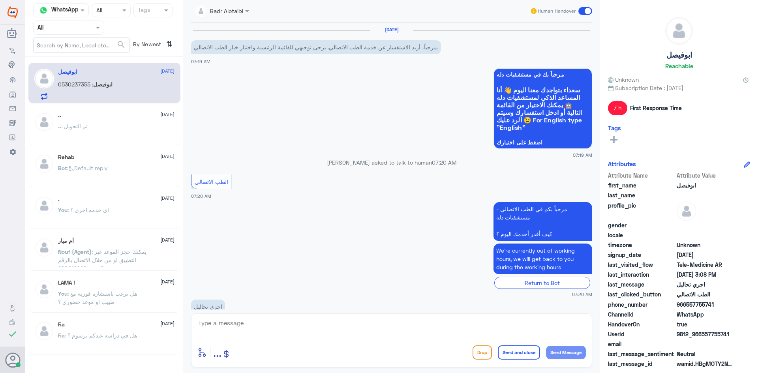
scroll to position [75, 0]
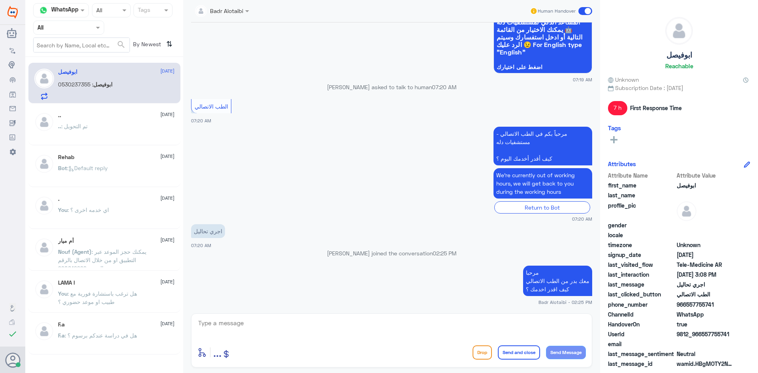
click at [98, 88] on span "ابوفيصل" at bounding box center [102, 84] width 19 height 7
click at [103, 117] on div ".. [DATE]" at bounding box center [116, 115] width 117 height 7
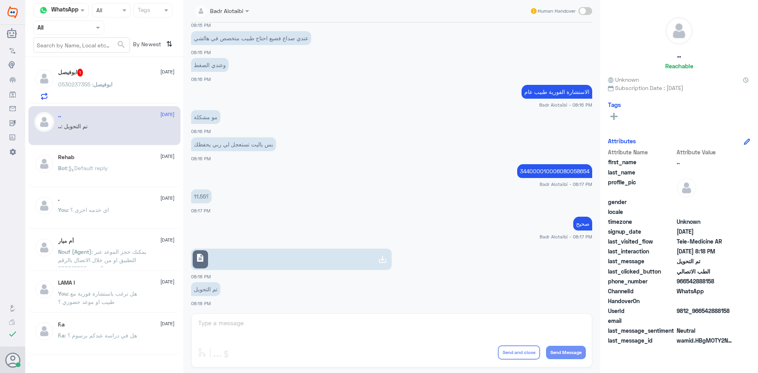
click at [97, 86] on span "ابوفيصل" at bounding box center [102, 84] width 19 height 7
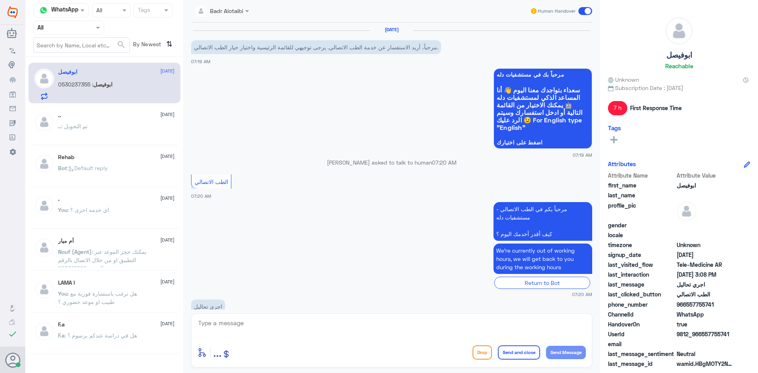
scroll to position [75, 0]
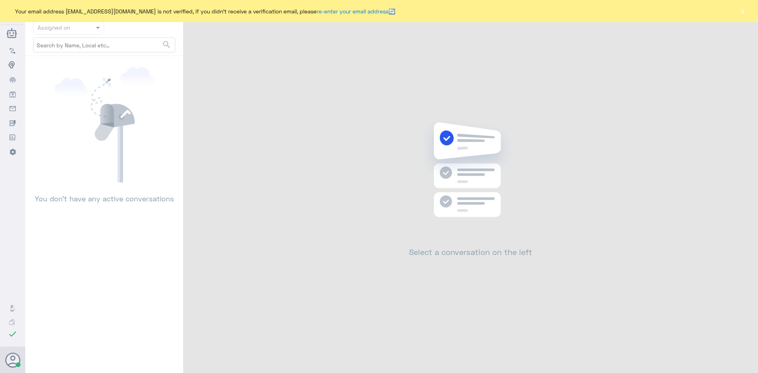
click at [742, 9] on button "×" at bounding box center [743, 11] width 8 height 8
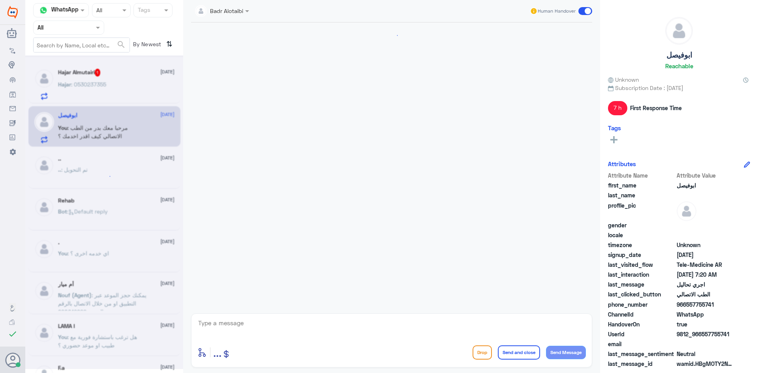
scroll to position [455, 0]
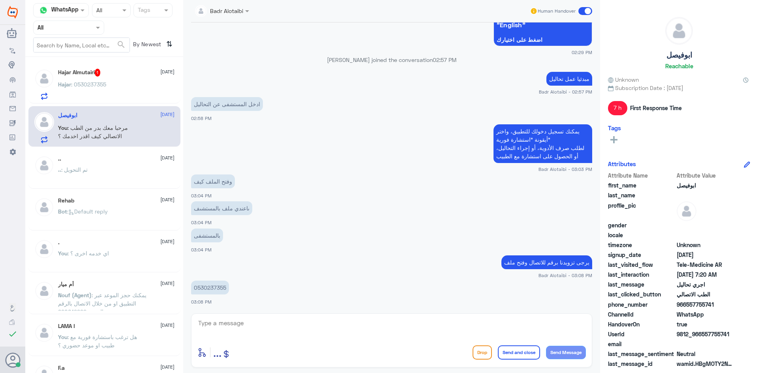
click at [81, 85] on span ": 0530237355" at bounding box center [88, 84] width 35 height 7
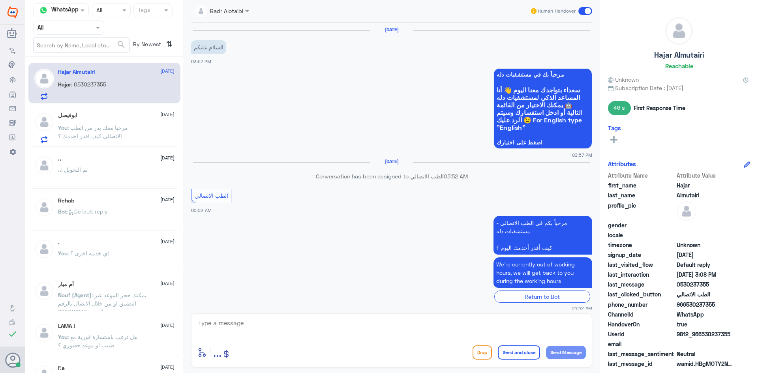
scroll to position [455, 0]
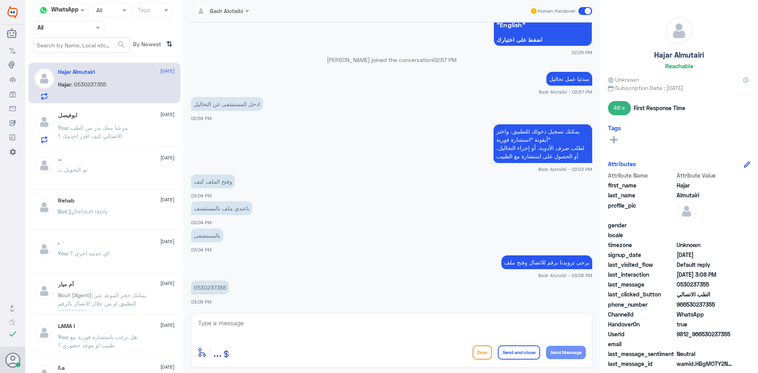
click at [244, 320] on textarea at bounding box center [391, 327] width 389 height 19
type textarea "ت"
type textarea "تواصلنا مع الجوال مغلق"
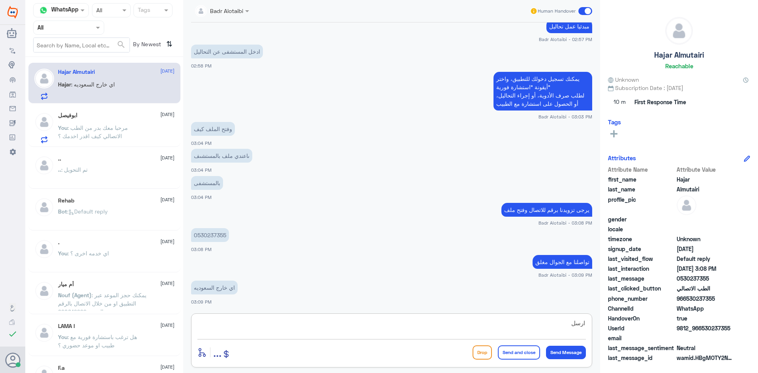
scroll to position [534, 0]
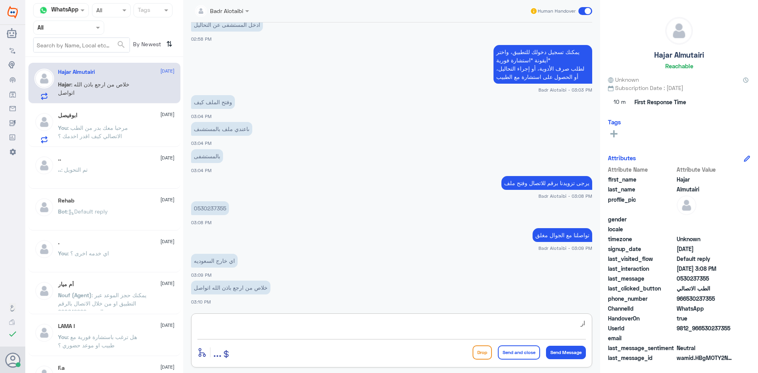
type textarea "ا"
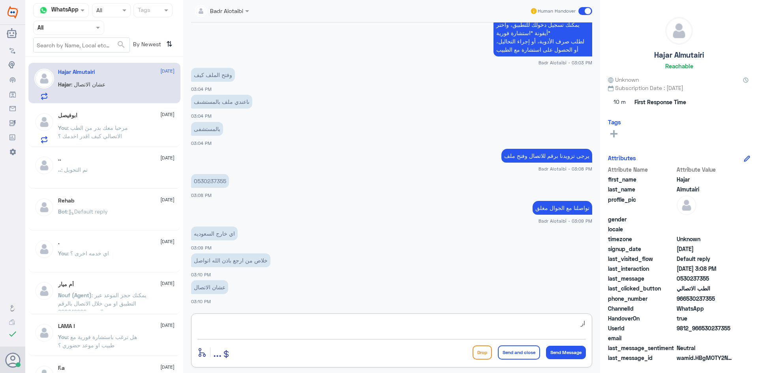
type textarea "ا"
type textarea "ص"
type textarea "يرجى ارسال صورة من الهوية"
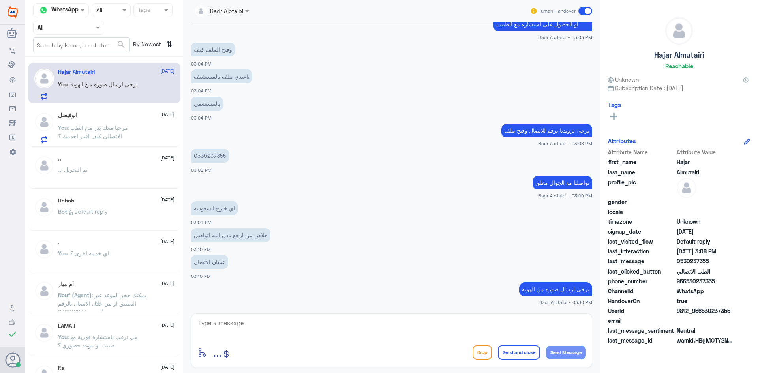
click at [489, 372] on div "Badr Alotaibi Human Handover 4 Sep 2025 السلام عليكم 03:57 PM مرحباً بك في مستش…" at bounding box center [391, 188] width 417 height 376
click at [586, 12] on span at bounding box center [586, 11] width 14 height 8
click at [0, 0] on input "checkbox" at bounding box center [0, 0] width 0 height 0
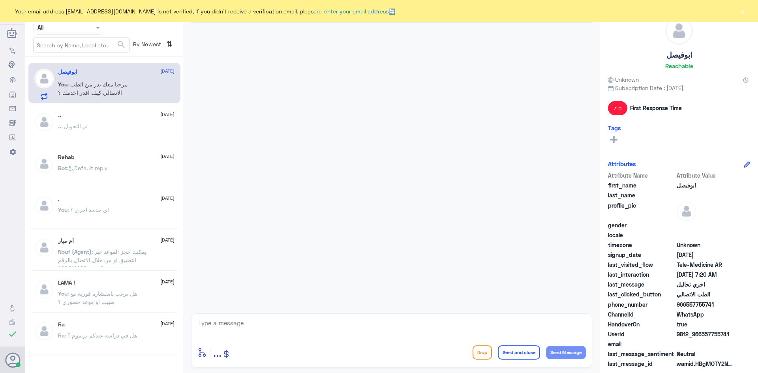
click at [740, 12] on button "×" at bounding box center [743, 11] width 8 height 8
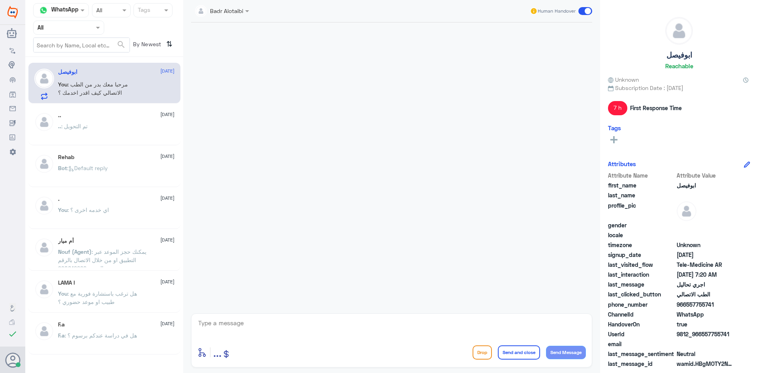
drag, startPoint x: 735, startPoint y: 334, endPoint x: 703, endPoint y: 333, distance: 31.2
click at [703, 333] on div "UserId 9812_966557755741" at bounding box center [679, 335] width 142 height 10
copy span "557755741"
click at [584, 12] on span at bounding box center [586, 11] width 14 height 8
click at [0, 0] on input "checkbox" at bounding box center [0, 0] width 0 height 0
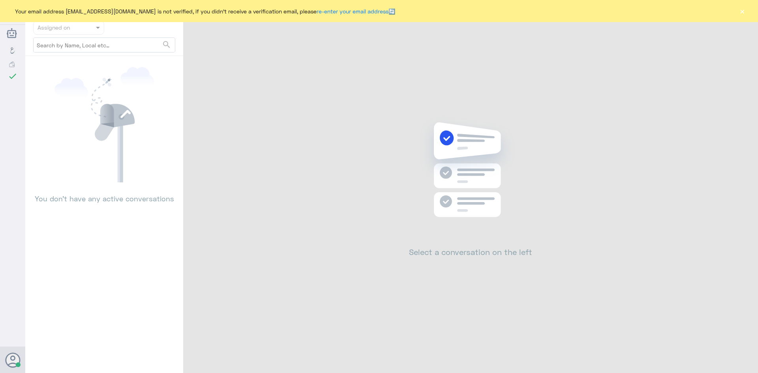
click at [748, 14] on div "Your email address [EMAIL_ADDRESS][DOMAIN_NAME] is not verified, if you didn't …" at bounding box center [379, 11] width 758 height 22
click at [745, 13] on button "×" at bounding box center [743, 11] width 8 height 8
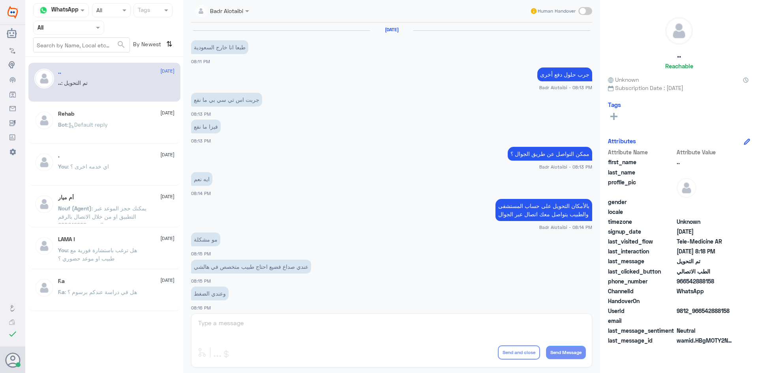
scroll to position [259, 0]
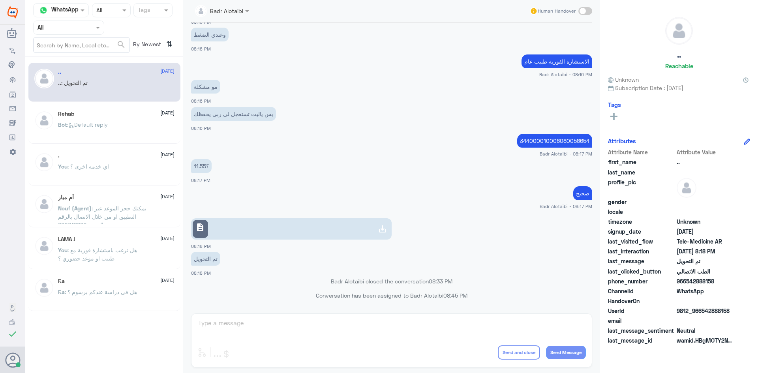
click at [98, 23] on div "Agent Filter All" at bounding box center [68, 28] width 71 height 14
click at [55, 62] on b "Unassigned" at bounding box center [66, 61] width 30 height 7
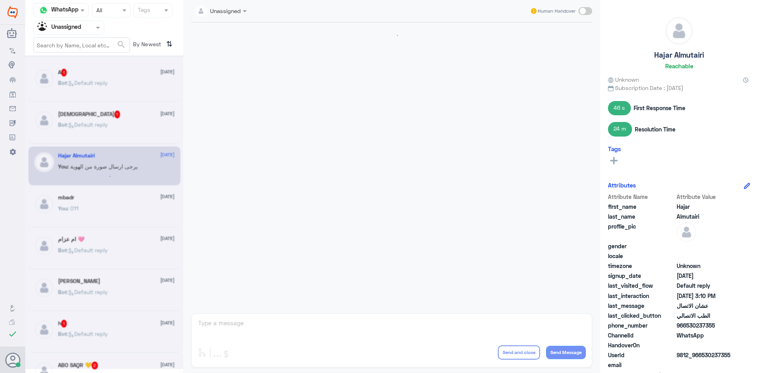
scroll to position [330, 0]
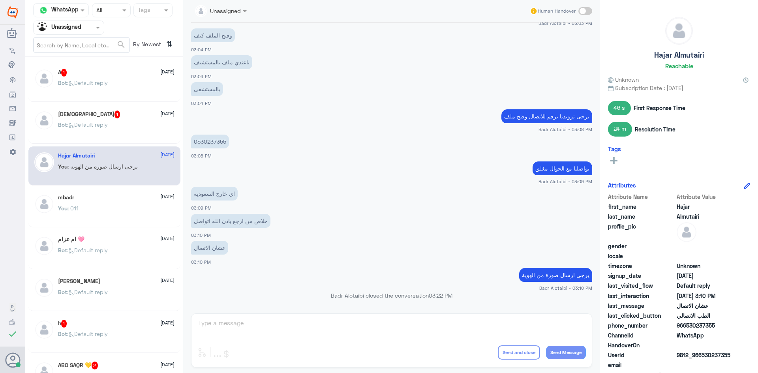
click at [112, 109] on div "[DEMOGRAPHIC_DATA] 1 [DATE] Bot : Default reply" at bounding box center [104, 124] width 152 height 39
click at [115, 116] on div "[DEMOGRAPHIC_DATA] 1 [DATE]" at bounding box center [116, 115] width 117 height 8
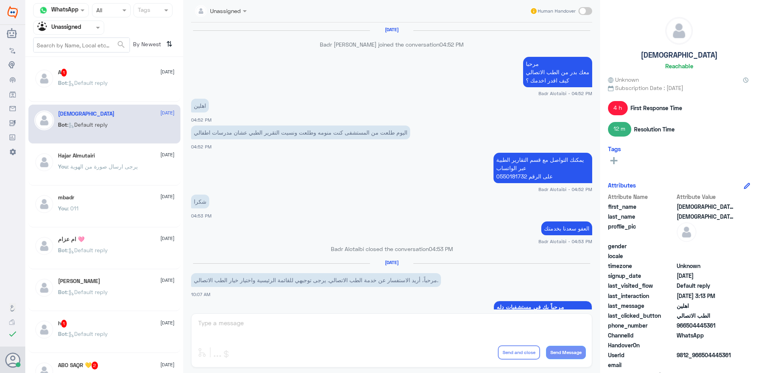
scroll to position [442, 0]
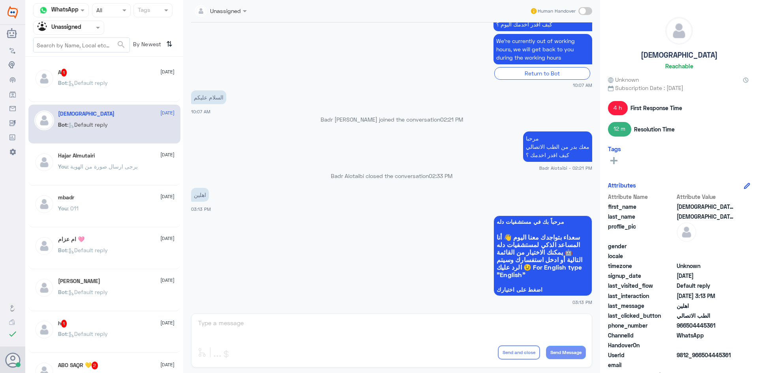
click at [114, 86] on div "Bot : Default reply" at bounding box center [116, 90] width 117 height 18
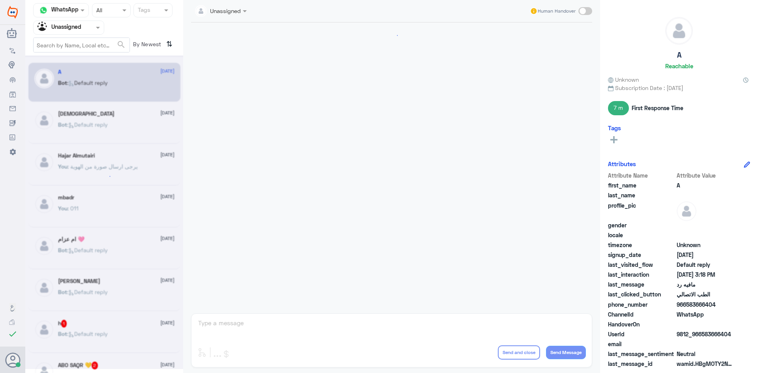
scroll to position [526, 0]
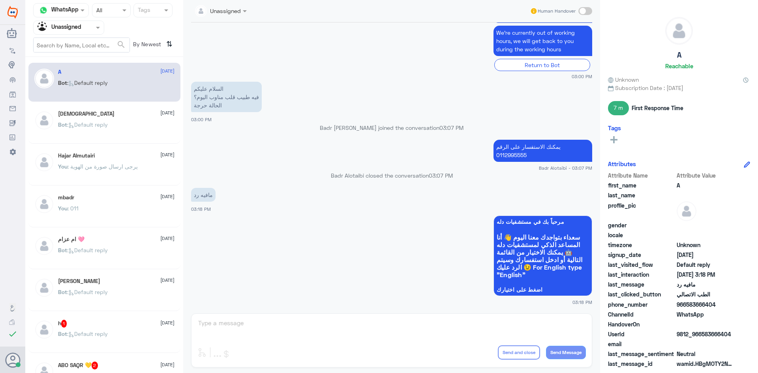
click at [490, 336] on div "Unassigned Human Handover [DATE] مرحباً بك في مستشفيات دله سعداء بتواجدك معنا […" at bounding box center [391, 188] width 417 height 376
click at [589, 12] on span at bounding box center [586, 11] width 14 height 8
click at [0, 0] on input "checkbox" at bounding box center [0, 0] width 0 height 0
click at [448, 331] on textarea at bounding box center [391, 327] width 389 height 19
type textarea "ن"
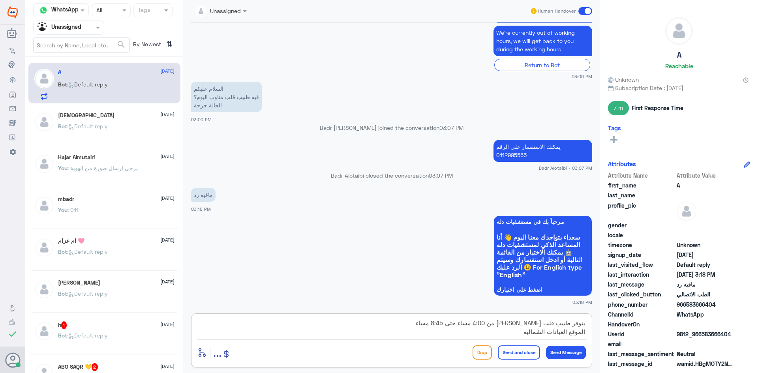
type textarea "يتوفر طبيب قلب عامر زيني من 4:00 مساء حتى 8:45 مساء الموقع العيادات الشمالية"
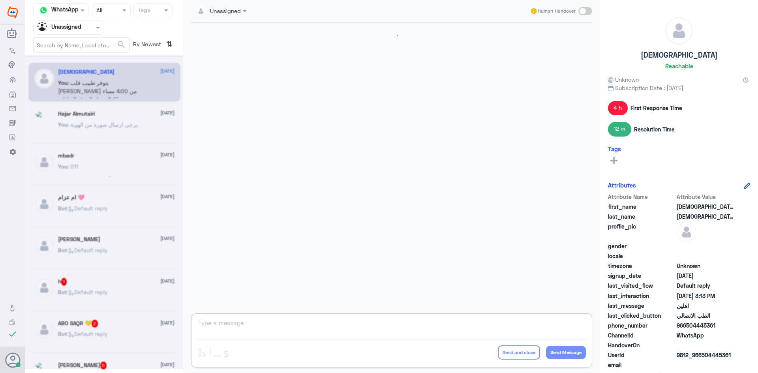
scroll to position [442, 0]
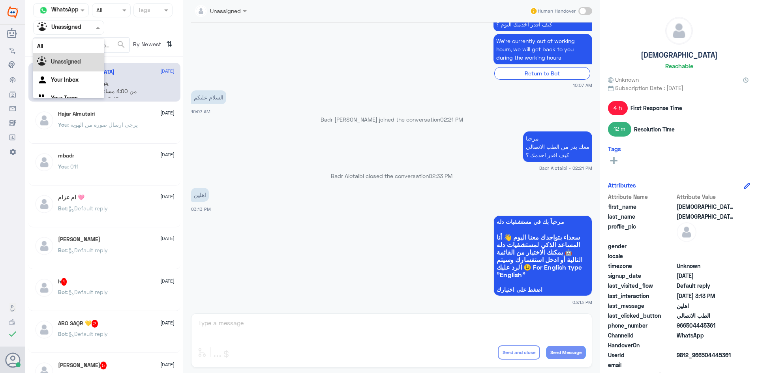
click at [86, 30] on div at bounding box center [69, 27] width 70 height 9
click at [74, 47] on div "All" at bounding box center [68, 46] width 71 height 15
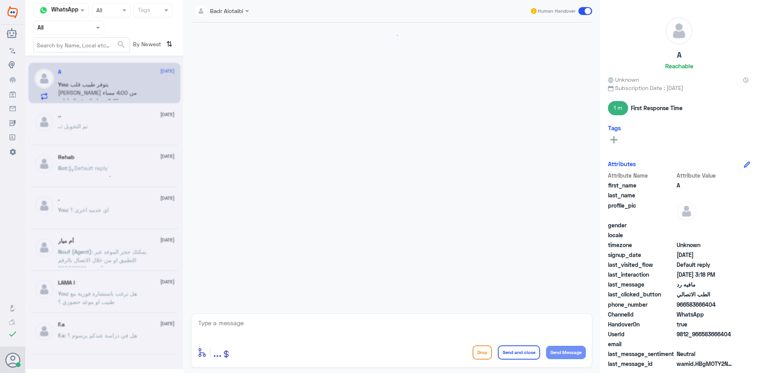
scroll to position [491, 0]
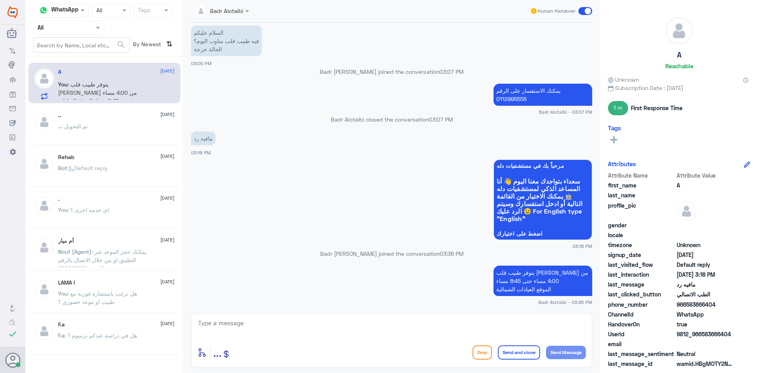
click at [584, 11] on span at bounding box center [586, 11] width 14 height 8
click at [0, 0] on input "checkbox" at bounding box center [0, 0] width 0 height 0
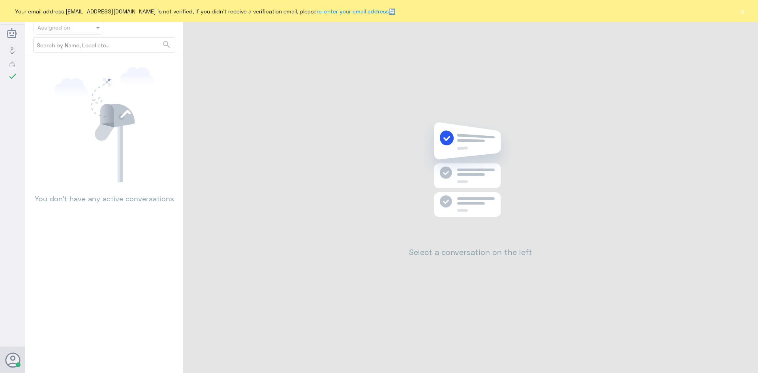
click at [739, 15] on div "Your email address [EMAIL_ADDRESS][DOMAIN_NAME] is not verified, if you didn't …" at bounding box center [379, 11] width 758 height 22
click at [741, 15] on button "×" at bounding box center [743, 11] width 8 height 8
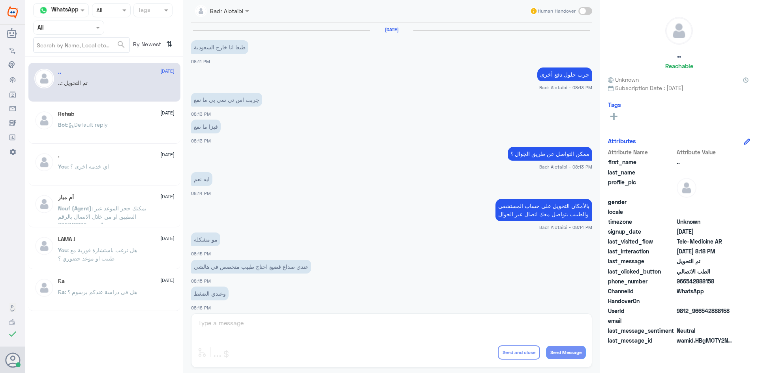
scroll to position [259, 0]
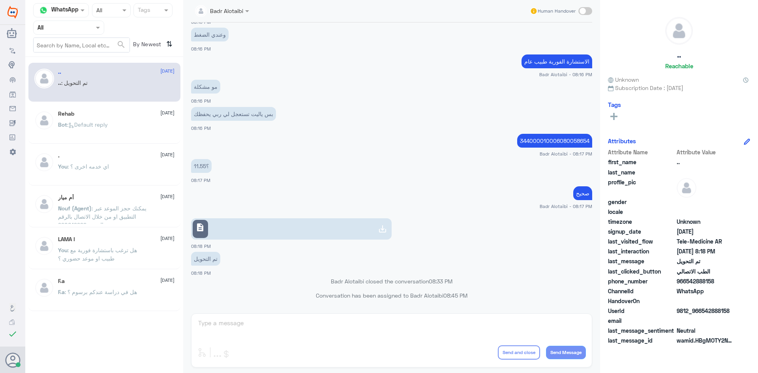
click at [100, 31] on span at bounding box center [99, 27] width 10 height 8
click at [87, 56] on div "Unassigned" at bounding box center [68, 62] width 71 height 18
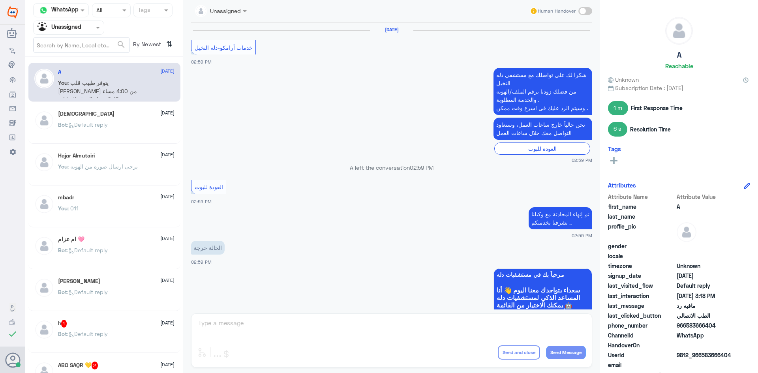
scroll to position [489, 0]
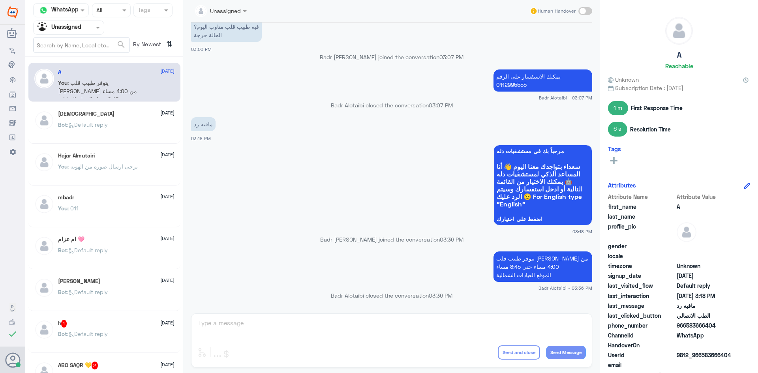
click at [112, 120] on div "[DEMOGRAPHIC_DATA] [DATE] Bot : Default reply" at bounding box center [116, 126] width 117 height 30
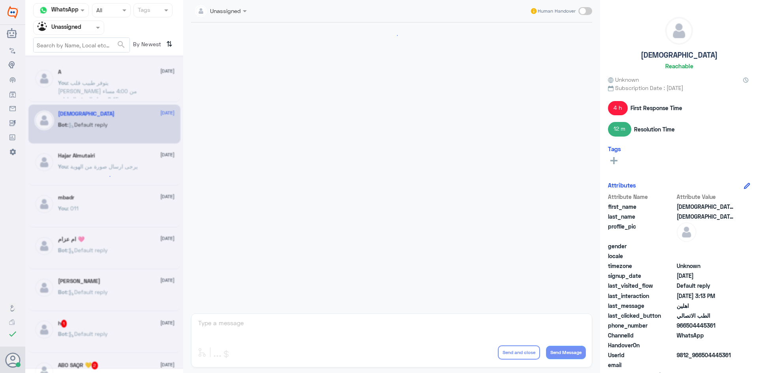
scroll to position [442, 0]
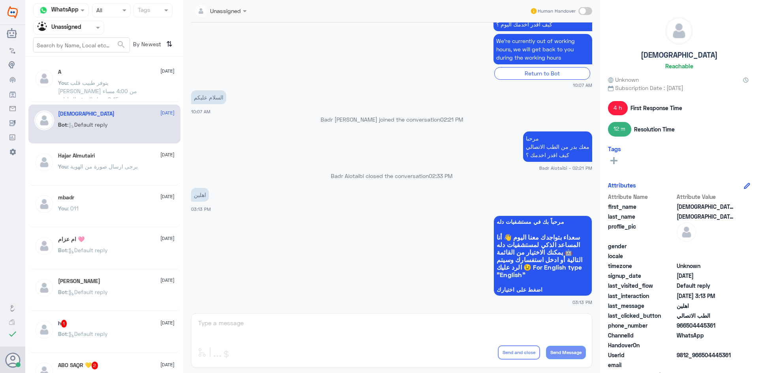
click at [106, 327] on div "h 1 [DATE]" at bounding box center [116, 324] width 117 height 8
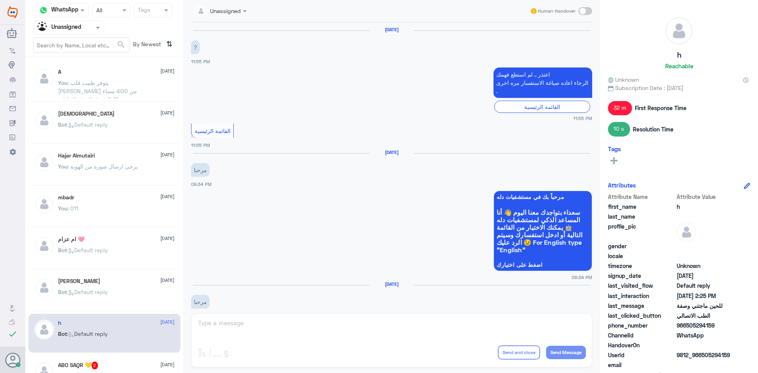
scroll to position [483, 0]
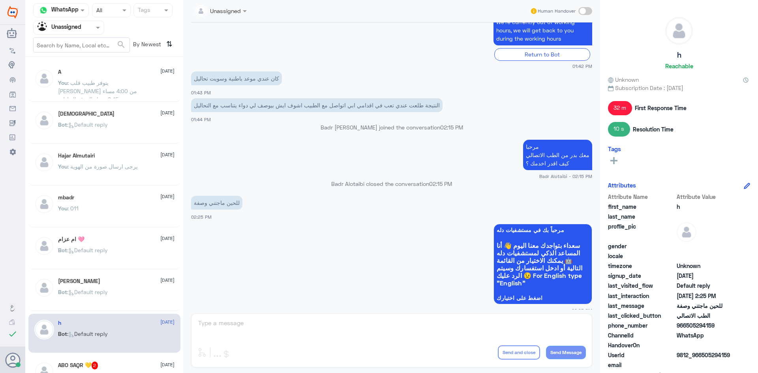
drag, startPoint x: 717, startPoint y: 323, endPoint x: 686, endPoint y: 328, distance: 30.8
click at [686, 328] on span "966505294159" at bounding box center [705, 325] width 57 height 8
copy span "505294159"
click at [450, 322] on div "Unassigned Human Handover [DATE] ? 11:55 PM اعتذر .. لم استطع فهمك الرجاء اعاده…" at bounding box center [391, 188] width 417 height 376
click at [444, 327] on div "Unassigned Human Handover [DATE] ? 11:55 PM اعتذر .. لم استطع فهمك الرجاء اعاده…" at bounding box center [391, 188] width 417 height 376
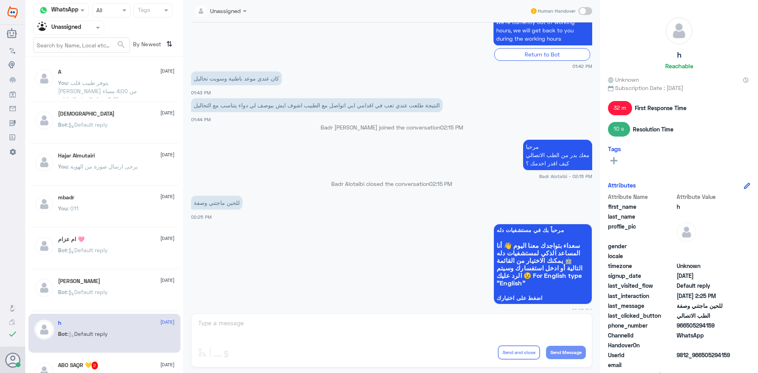
click at [585, 12] on span at bounding box center [586, 11] width 14 height 8
click at [0, 0] on input "checkbox" at bounding box center [0, 0] width 0 height 0
click at [504, 331] on textarea at bounding box center [391, 327] width 389 height 19
type textarea "ا"
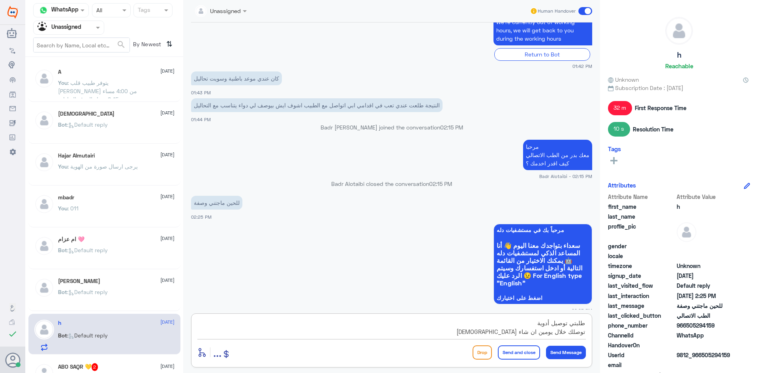
type textarea "طلبتي توصيل أدوية توصلك خلال يومين ان شاء [DEMOGRAPHIC_DATA]"
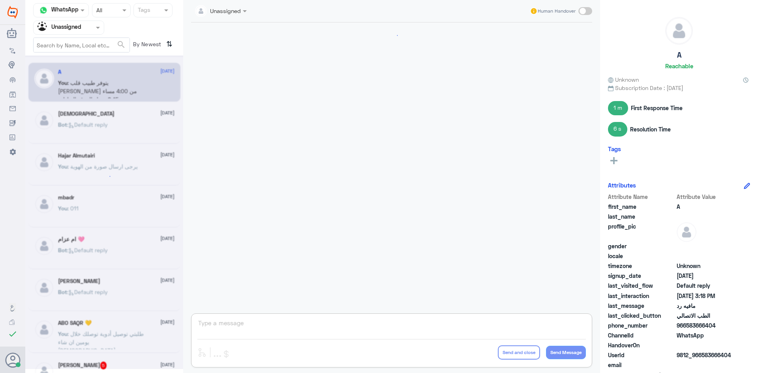
scroll to position [489, 0]
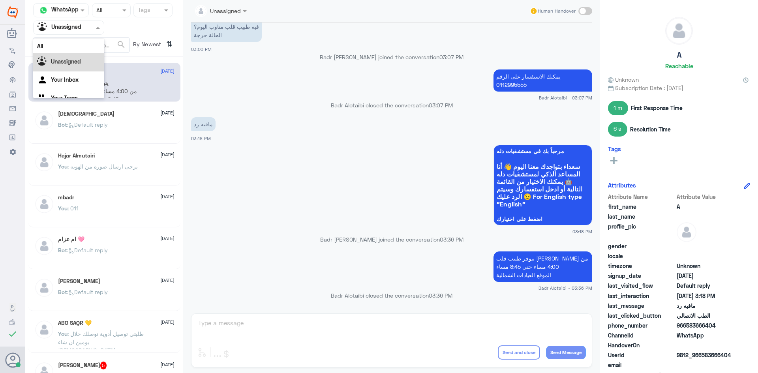
click at [97, 31] on span at bounding box center [99, 27] width 10 height 8
click at [90, 45] on div "All" at bounding box center [68, 46] width 71 height 15
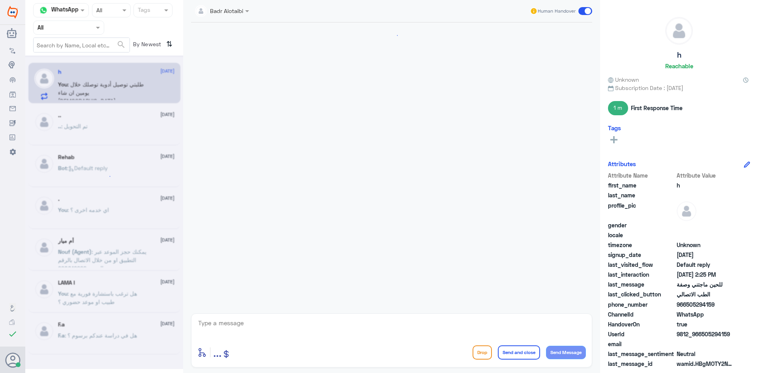
scroll to position [531, 0]
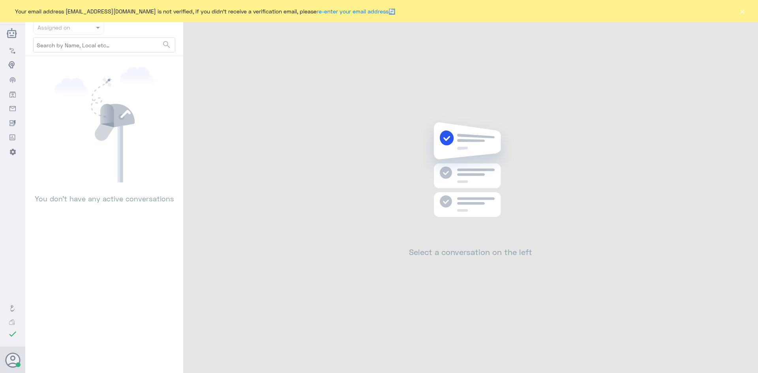
click at [746, 13] on button "×" at bounding box center [743, 11] width 8 height 8
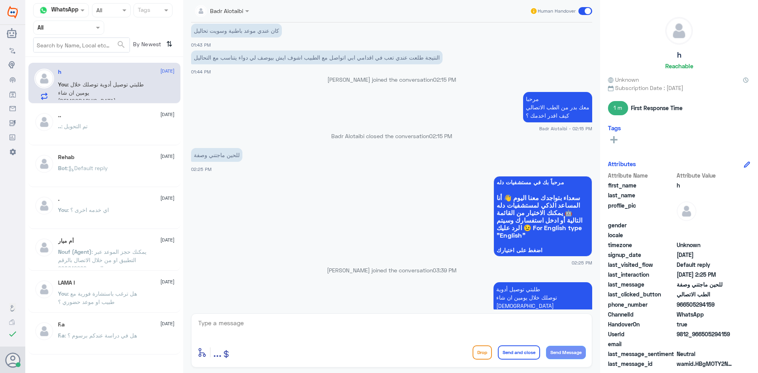
click at [588, 10] on span at bounding box center [586, 11] width 14 height 8
click at [0, 0] on input "checkbox" at bounding box center [0, 0] width 0 height 0
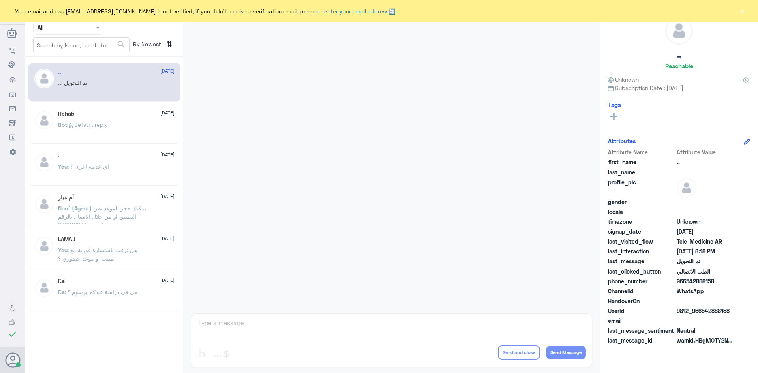
click at [737, 14] on div "Your email address [EMAIL_ADDRESS][DOMAIN_NAME] is not verified, if you didn't …" at bounding box center [379, 11] width 758 height 22
click at [741, 13] on button "×" at bounding box center [743, 11] width 8 height 8
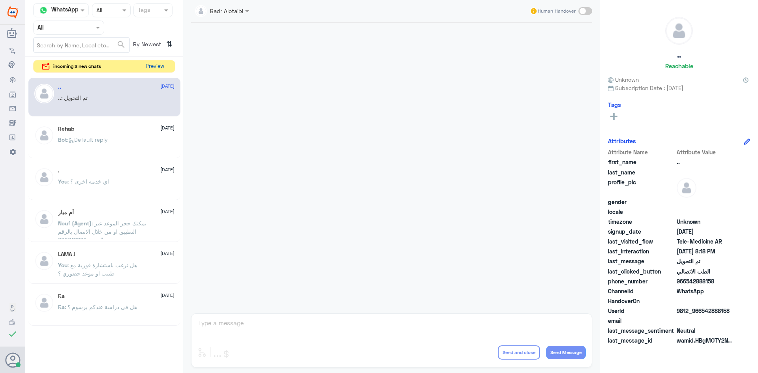
click at [164, 68] on button "Preview" at bounding box center [155, 66] width 24 height 12
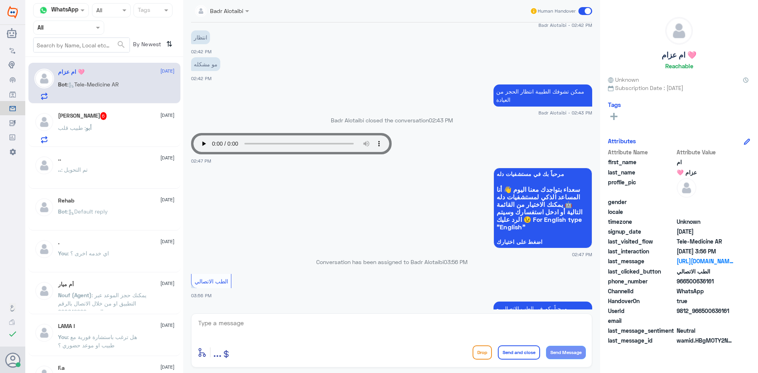
scroll to position [491, 0]
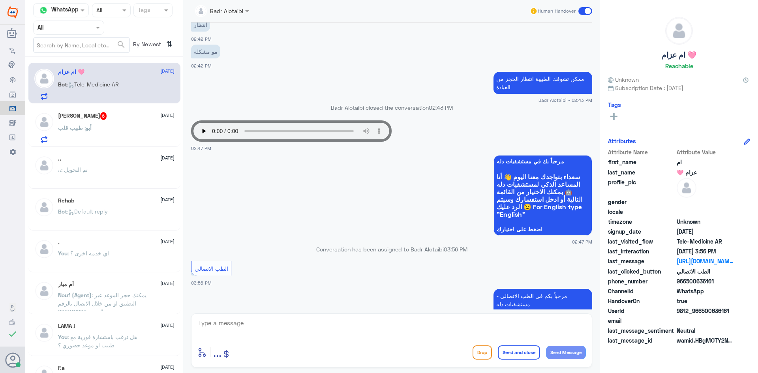
click at [583, 15] on span at bounding box center [586, 11] width 14 height 8
click at [0, 0] on input "checkbox" at bounding box center [0, 0] width 0 height 0
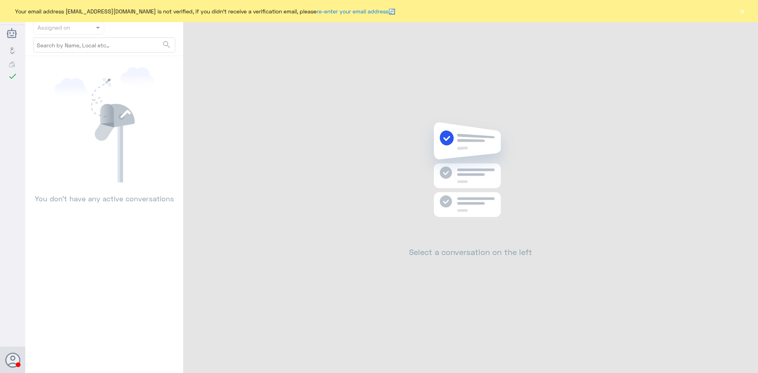
click at [742, 11] on button "×" at bounding box center [743, 11] width 8 height 8
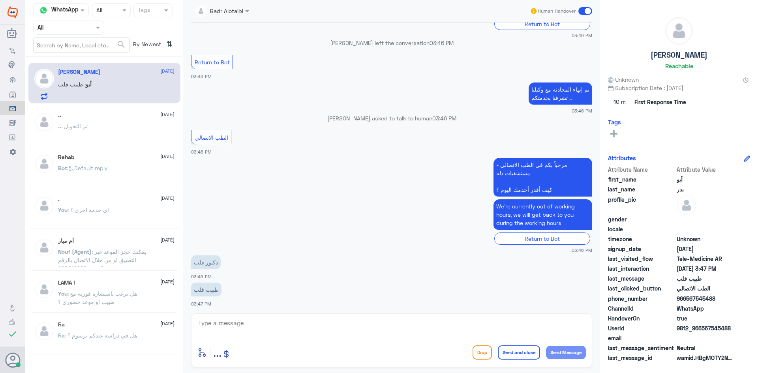
scroll to position [261, 0]
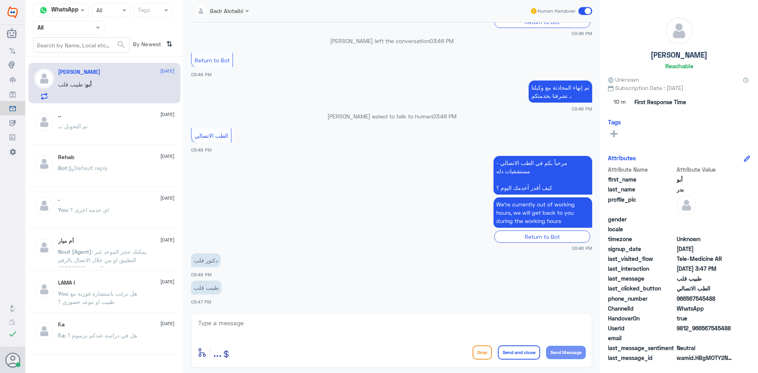
click at [239, 327] on textarea at bounding box center [391, 327] width 389 height 19
drag, startPoint x: 739, startPoint y: 332, endPoint x: 702, endPoint y: 333, distance: 36.7
click at [702, 333] on div "UserId 9812_966567545488" at bounding box center [679, 329] width 142 height 10
copy span "567545488"
drag, startPoint x: 285, startPoint y: 317, endPoint x: 285, endPoint y: 323, distance: 6.3
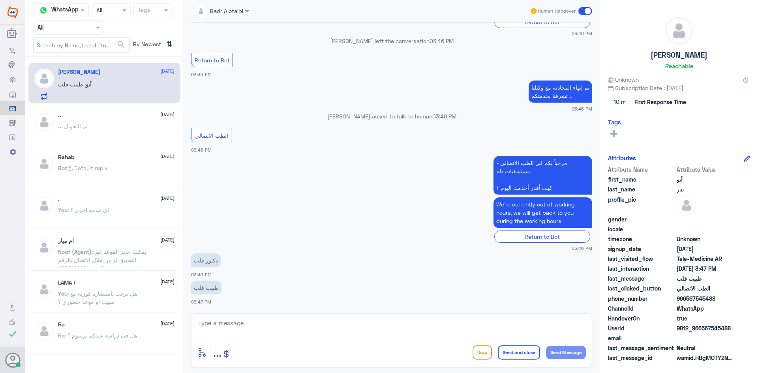
click at [285, 318] on div "enter flow name ... Drop Send and close Send Message" at bounding box center [391, 341] width 401 height 54
click at [285, 325] on textarea at bounding box center [391, 327] width 389 height 19
type textarea "مرحبا معك بدر من الطب الاتصالي كيف اقدر اخدمك ؟"
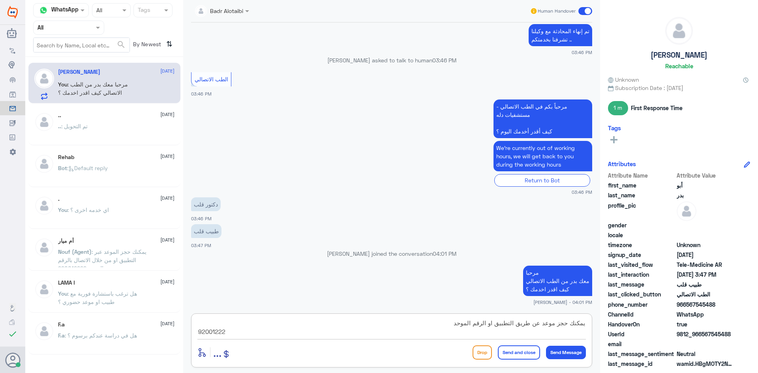
type textarea "يمكنك حجز موعد عن طريق التطبيق او الرقم الموحد 920012222"
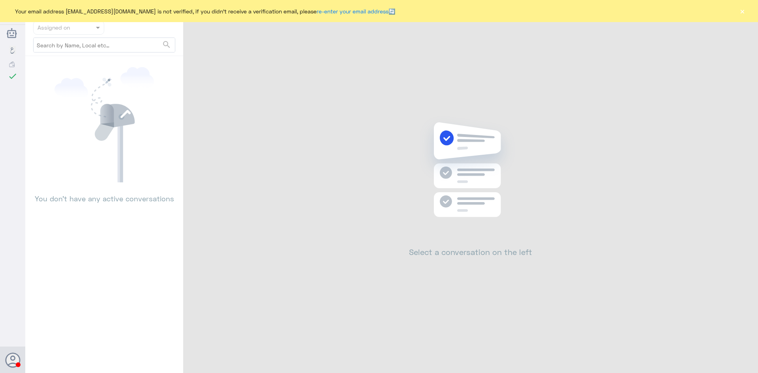
click at [742, 15] on button "×" at bounding box center [743, 11] width 8 height 8
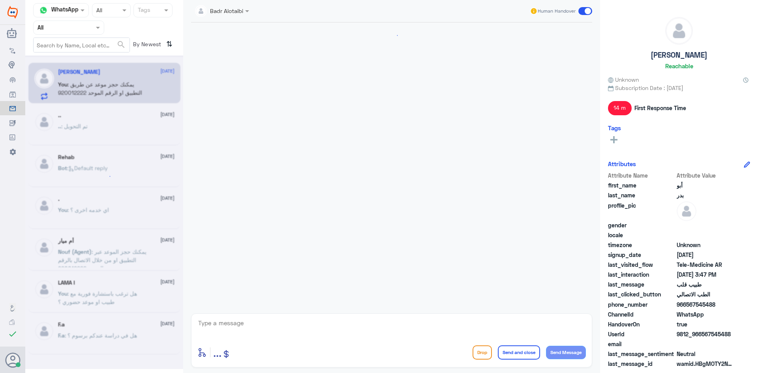
scroll to position [359, 0]
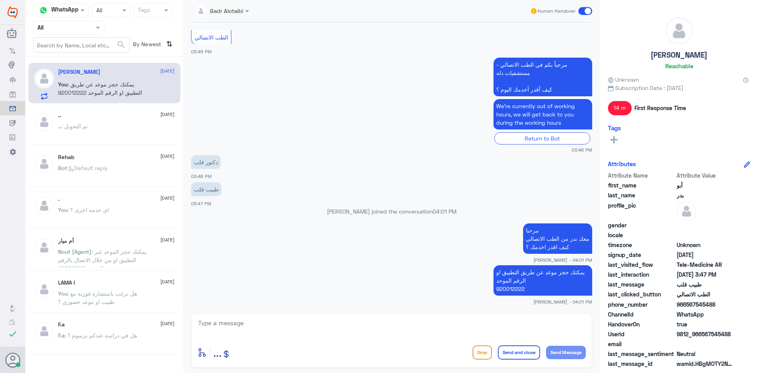
click at [583, 10] on span at bounding box center [586, 11] width 14 height 8
click at [0, 0] on input "checkbox" at bounding box center [0, 0] width 0 height 0
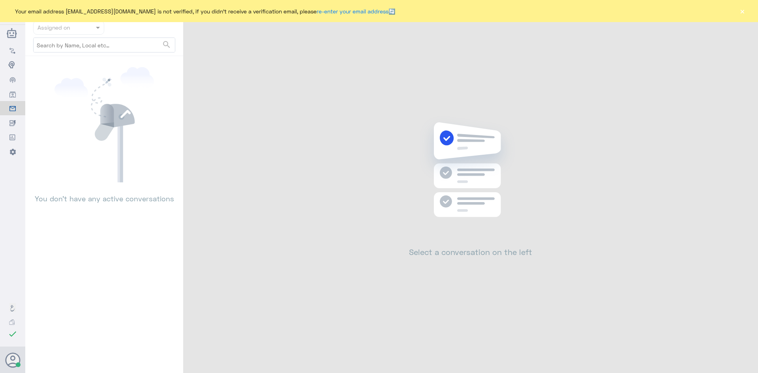
click at [745, 11] on button "×" at bounding box center [743, 11] width 8 height 8
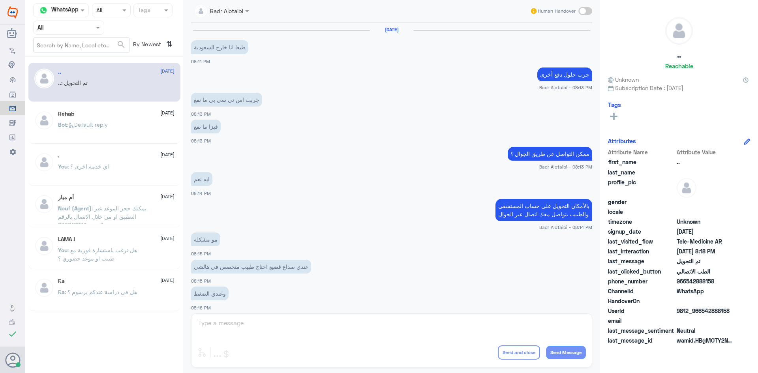
scroll to position [259, 0]
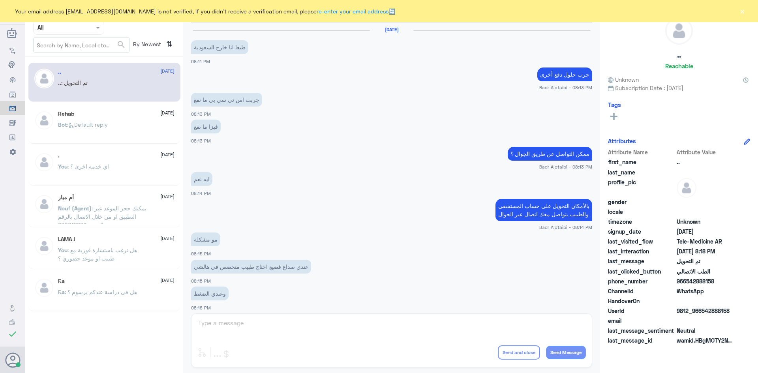
scroll to position [259, 0]
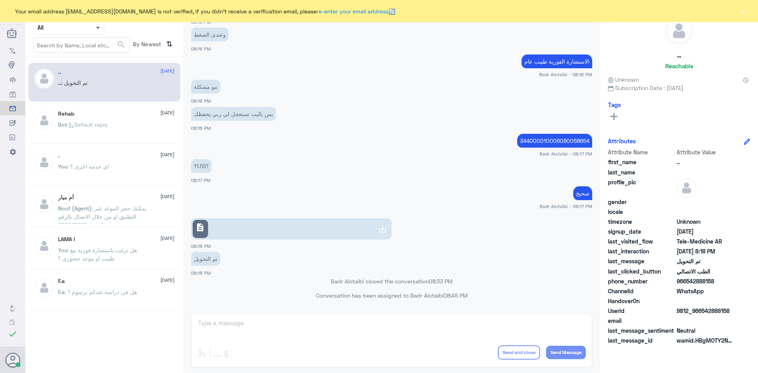
click at [98, 27] on span at bounding box center [98, 28] width 4 height 3
click at [83, 59] on div "Unassigned" at bounding box center [68, 62] width 71 height 18
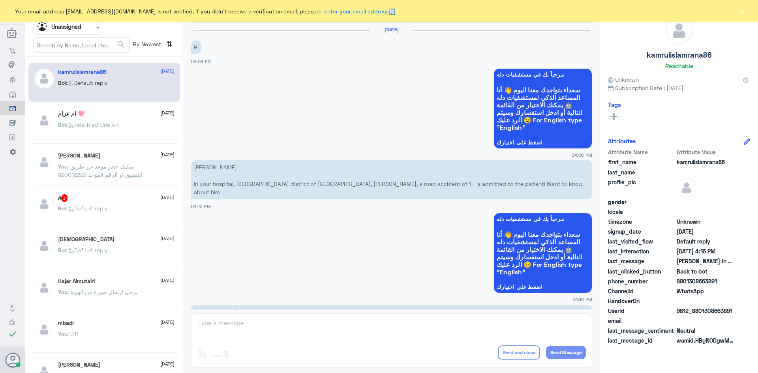
scroll to position [833, 0]
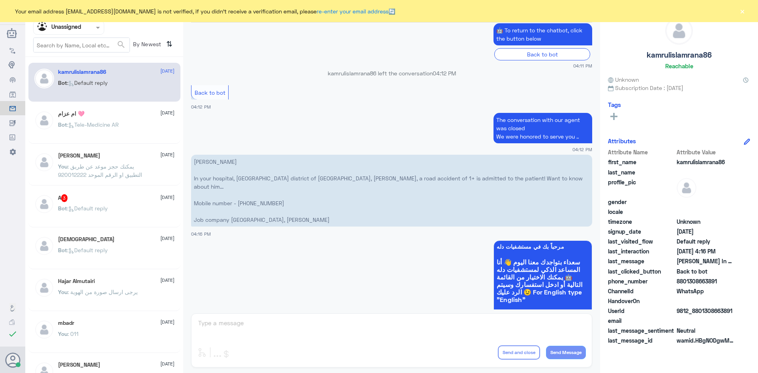
click at [94, 195] on div "A 3 5 September" at bounding box center [116, 198] width 117 height 8
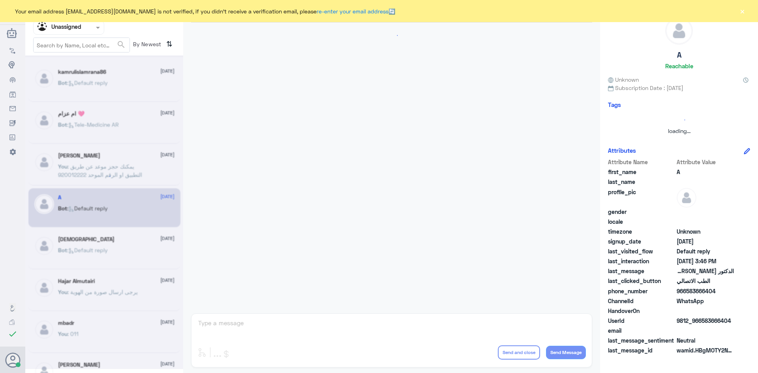
scroll to position [621, 0]
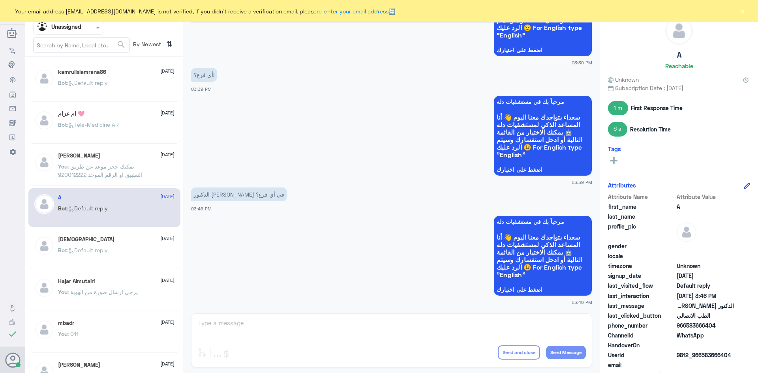
click at [746, 11] on button "×" at bounding box center [743, 11] width 8 height 8
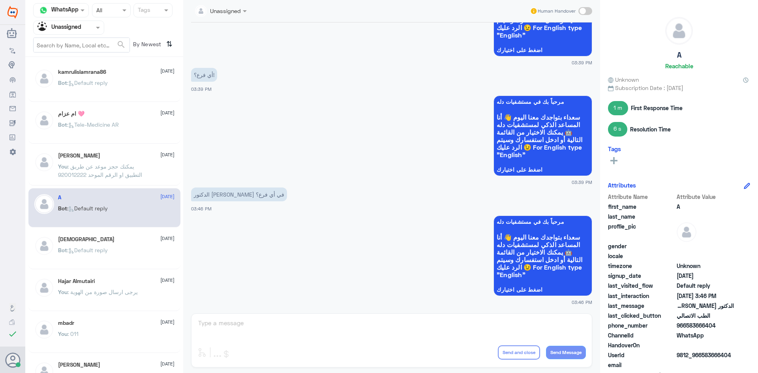
click at [585, 13] on span at bounding box center [586, 11] width 14 height 8
click at [0, 0] on input "checkbox" at bounding box center [0, 0] width 0 height 0
click at [346, 332] on textarea at bounding box center [391, 327] width 389 height 19
type textarea "دله النخيل"
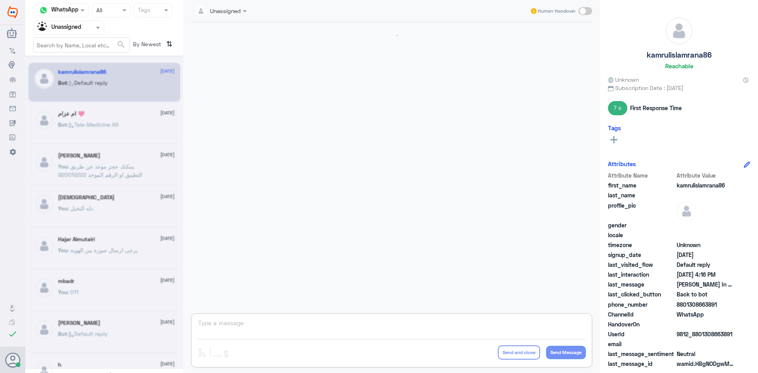
scroll to position [833, 0]
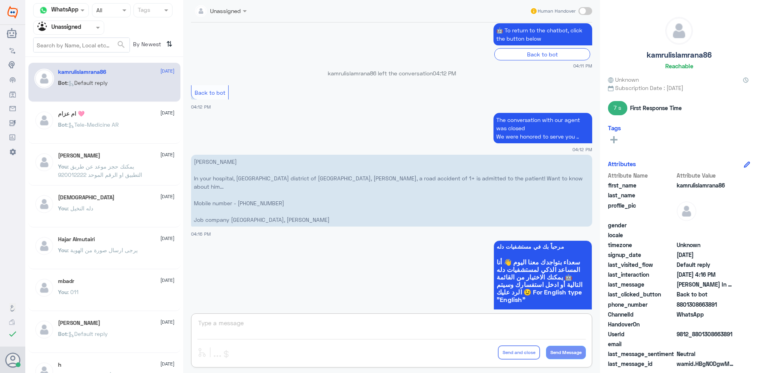
click at [94, 30] on span at bounding box center [99, 27] width 10 height 8
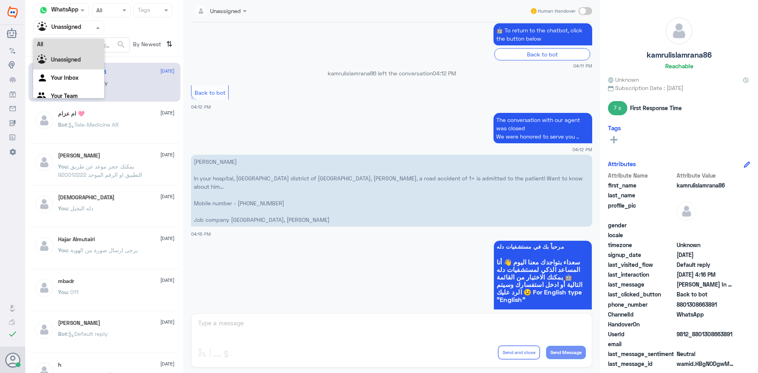
scroll to position [0, 0]
click at [79, 46] on div "All" at bounding box center [68, 46] width 71 height 15
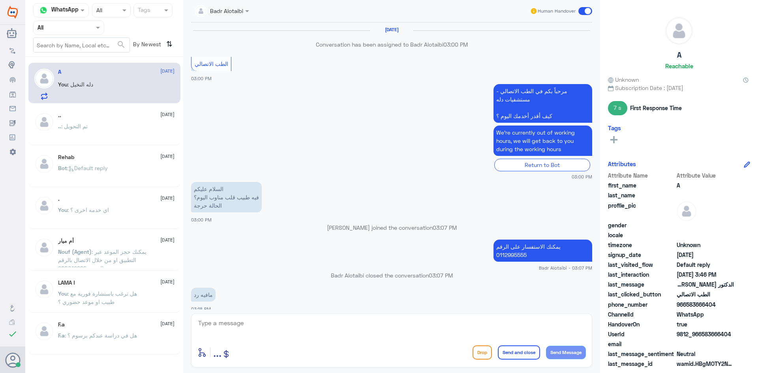
scroll to position [570, 0]
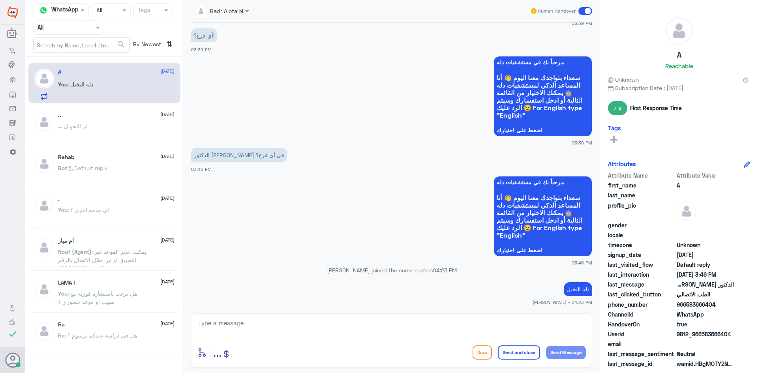
click at [589, 8] on span at bounding box center [586, 11] width 14 height 8
click at [0, 0] on input "checkbox" at bounding box center [0, 0] width 0 height 0
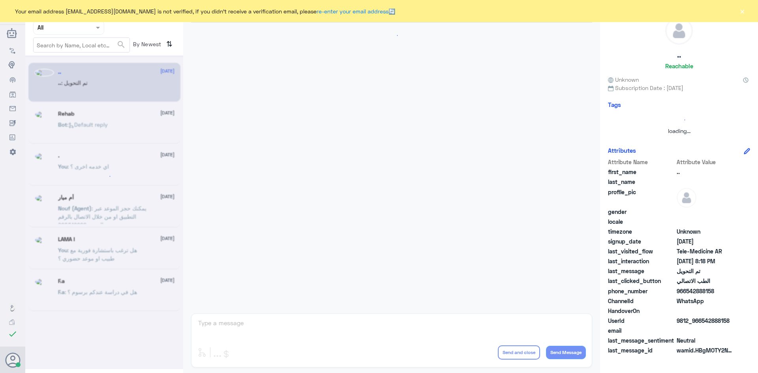
click at [741, 13] on button "×" at bounding box center [743, 11] width 8 height 8
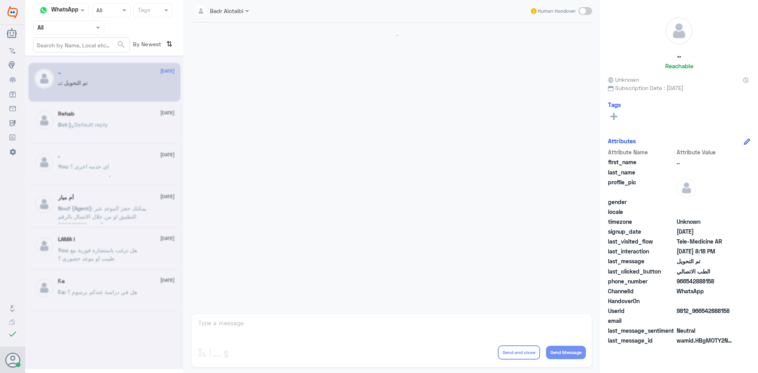
scroll to position [259, 0]
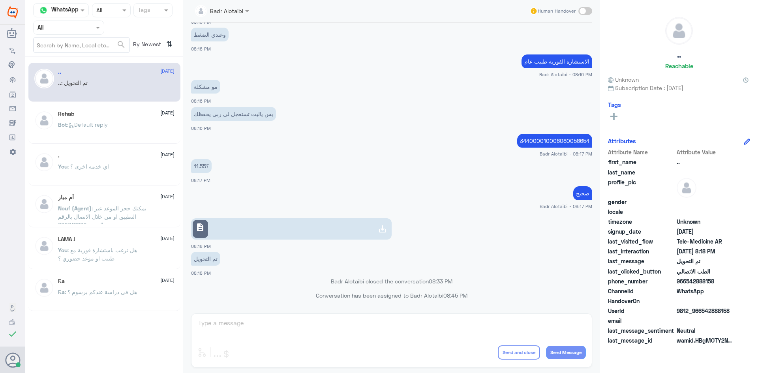
click at [90, 38] on form "search" at bounding box center [81, 45] width 97 height 15
click at [90, 34] on div "Agent Filter All" at bounding box center [68, 28] width 71 height 14
click at [78, 58] on div "Unassigned" at bounding box center [68, 62] width 71 height 18
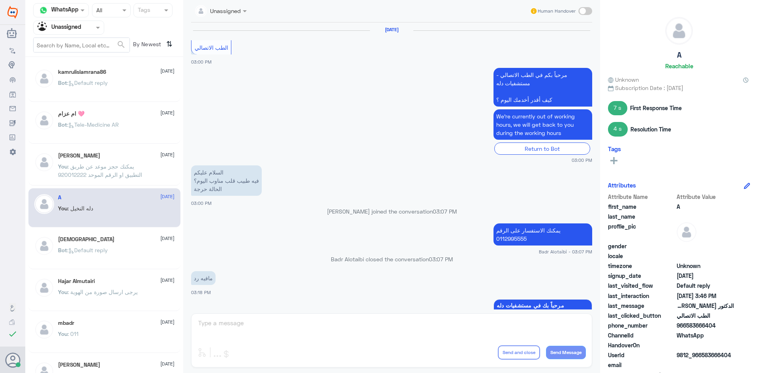
scroll to position [568, 0]
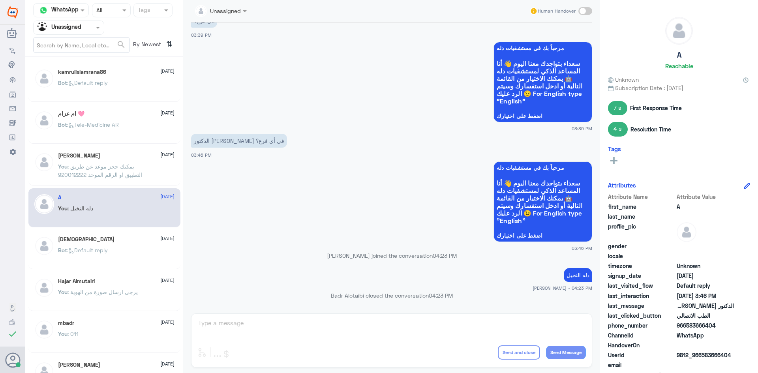
click at [112, 248] on div "[DEMOGRAPHIC_DATA] [DATE] Bot : Default reply" at bounding box center [116, 251] width 117 height 30
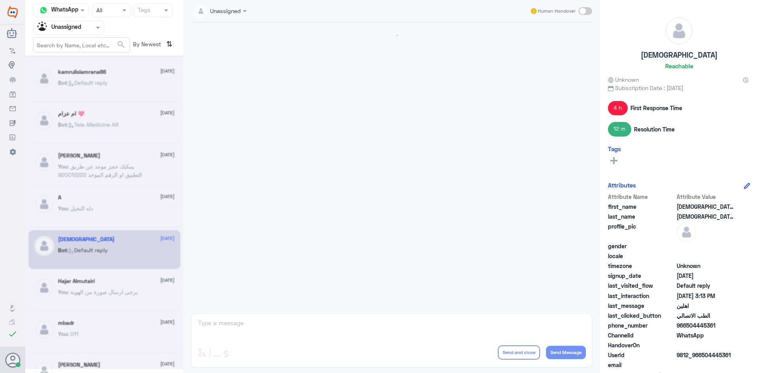
scroll to position [442, 0]
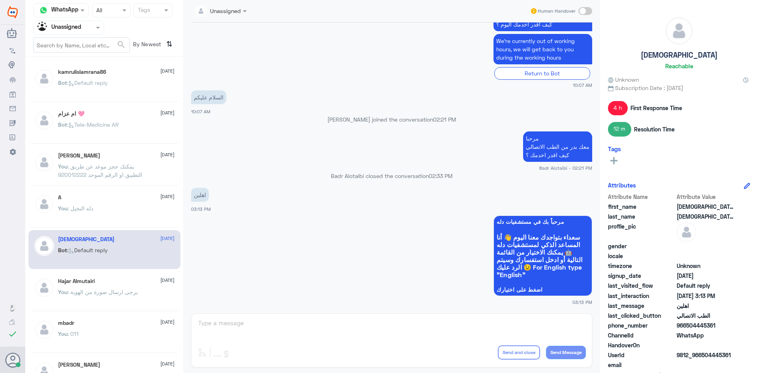
click at [141, 299] on div "You : يرجى ارسال صورة من الهوية" at bounding box center [116, 299] width 117 height 18
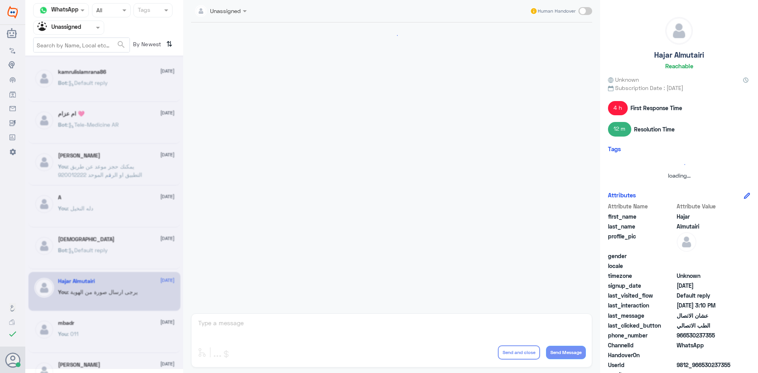
scroll to position [330, 0]
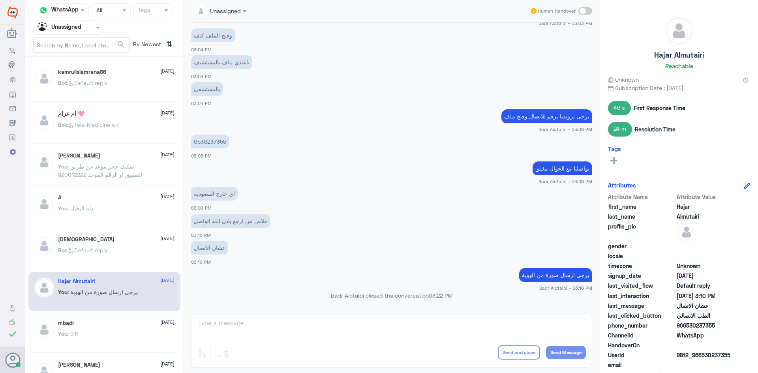
click at [110, 228] on div "kamrulislamrana86 5 September Bot : Default reply ام عزام 🩷 5 September Bot : T…" at bounding box center [104, 218] width 158 height 316
click at [105, 204] on div "A 5 September You : دله النخيل" at bounding box center [116, 209] width 117 height 30
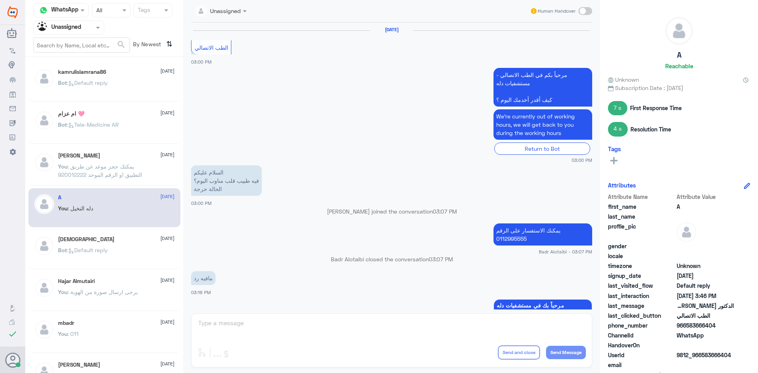
scroll to position [568, 0]
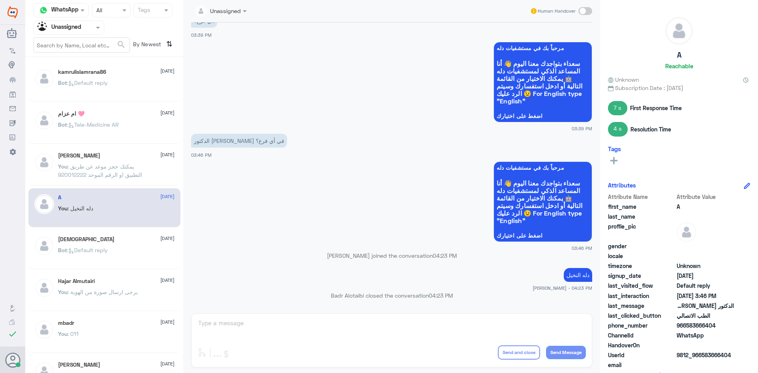
click at [108, 256] on p "Bot : Default reply" at bounding box center [83, 256] width 50 height 20
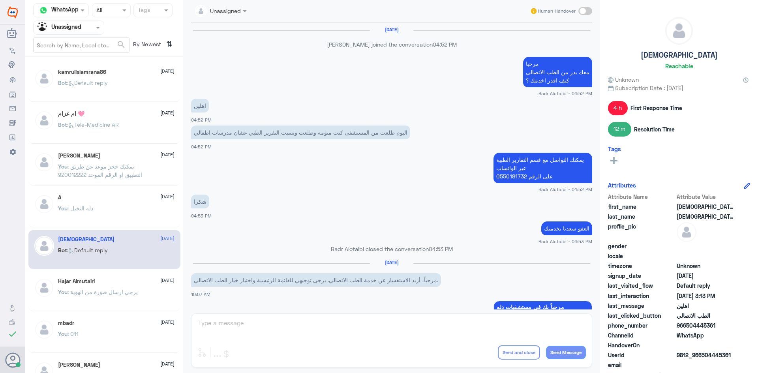
scroll to position [442, 0]
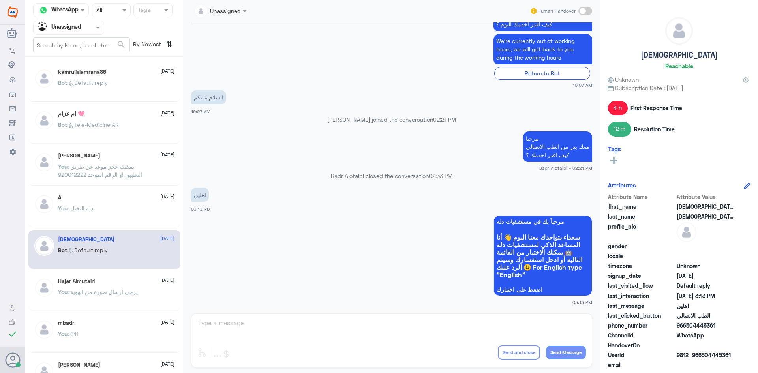
click at [117, 207] on div "You : دله النخيل" at bounding box center [116, 215] width 117 height 18
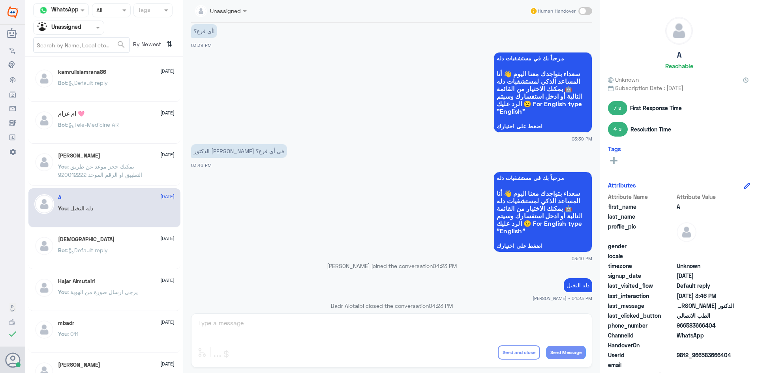
scroll to position [568, 0]
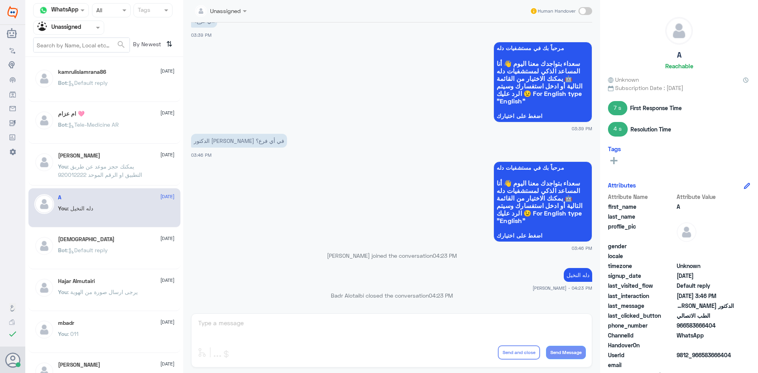
click at [114, 160] on div "أبو بدر 5 September You : يمكنك حجز موعد عن طريق التطبيق او الرقم الموحد 920012…" at bounding box center [116, 167] width 117 height 30
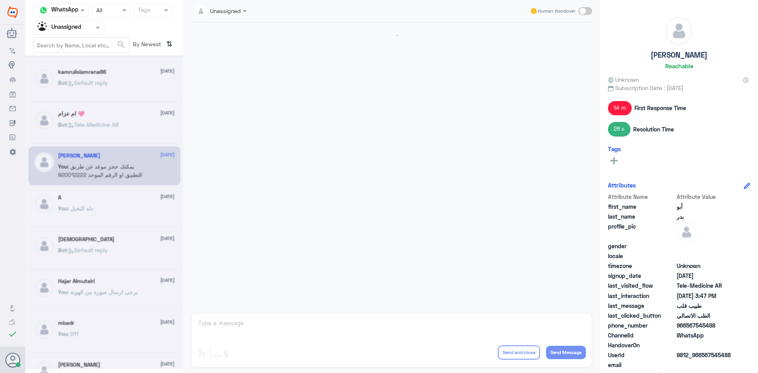
scroll to position [374, 0]
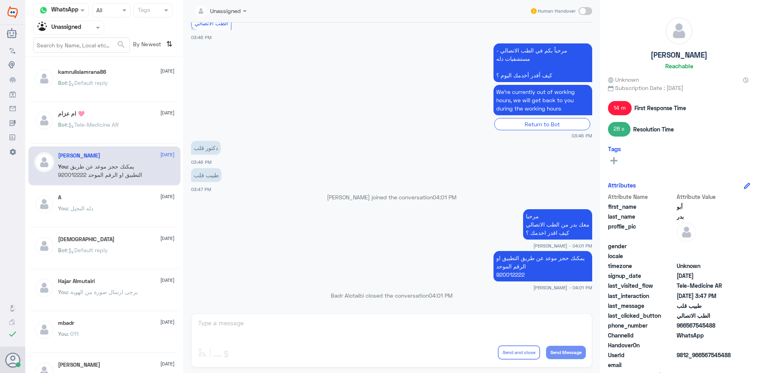
click at [115, 90] on div "Bot : Default reply" at bounding box center [116, 90] width 117 height 18
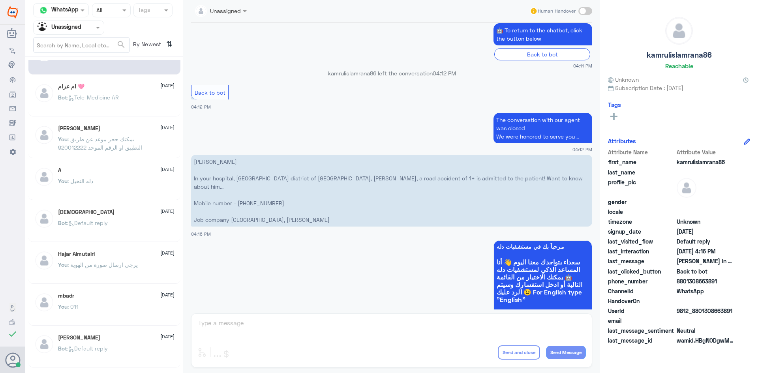
scroll to position [39, 0]
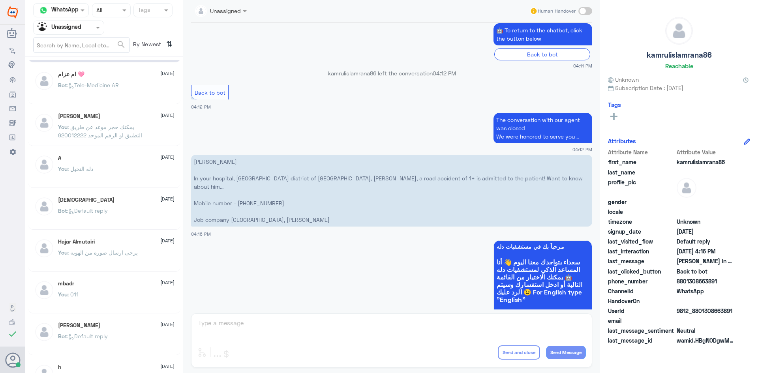
click at [87, 275] on div "mbadr 5 September You : 011" at bounding box center [104, 293] width 152 height 39
click at [87, 289] on div "mbadr 5 September You : 011" at bounding box center [116, 295] width 117 height 30
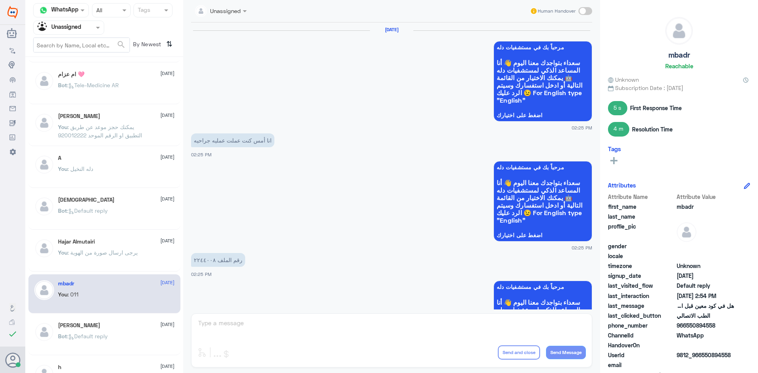
scroll to position [529, 0]
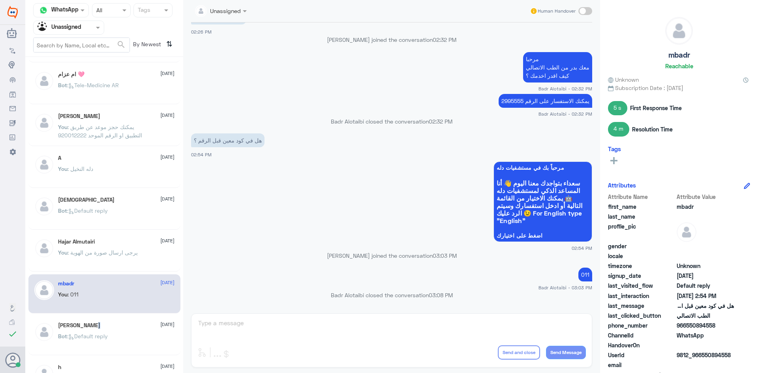
drag, startPoint x: 83, startPoint y: 326, endPoint x: 126, endPoint y: 319, distance: 44.1
click at [126, 319] on div "Ali Alaoon 5 September Bot : Default reply" at bounding box center [104, 335] width 152 height 39
click at [88, 301] on div "You : 011" at bounding box center [116, 301] width 117 height 18
click at [88, 327] on div "Ali Alaoon 5 September" at bounding box center [116, 325] width 117 height 7
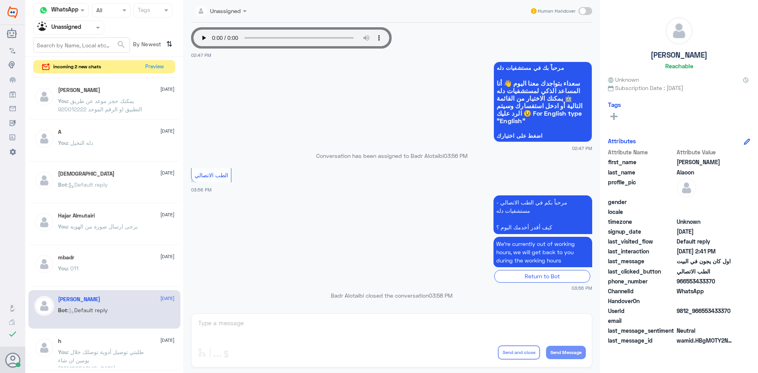
scroll to position [516, 0]
click at [71, 281] on p "You : 011" at bounding box center [68, 274] width 21 height 20
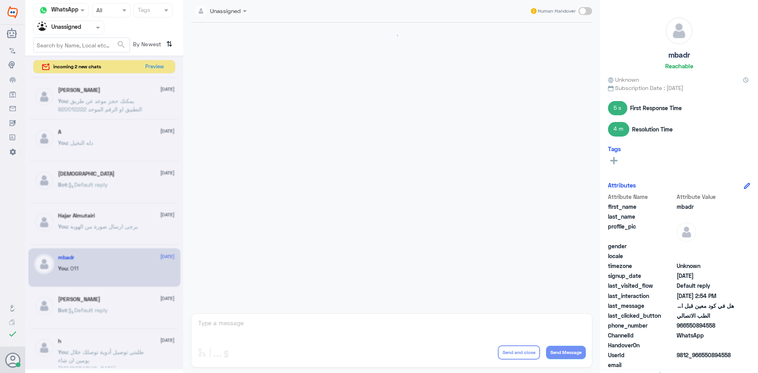
scroll to position [529, 0]
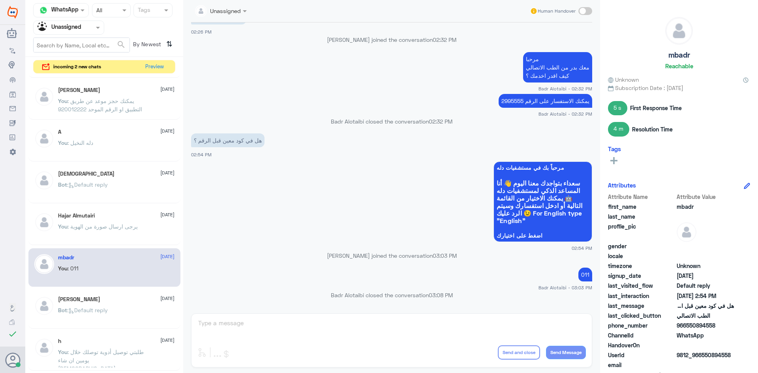
drag, startPoint x: 81, startPoint y: 29, endPoint x: 81, endPoint y: 34, distance: 4.3
click at [81, 30] on input "text" at bounding box center [59, 27] width 43 height 9
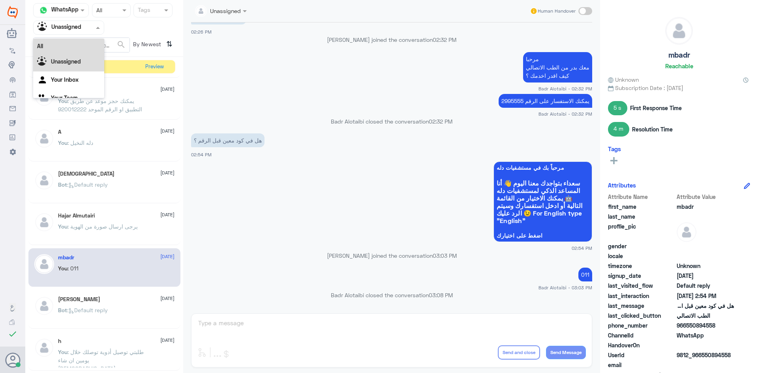
click at [66, 45] on div "All" at bounding box center [68, 46] width 71 height 15
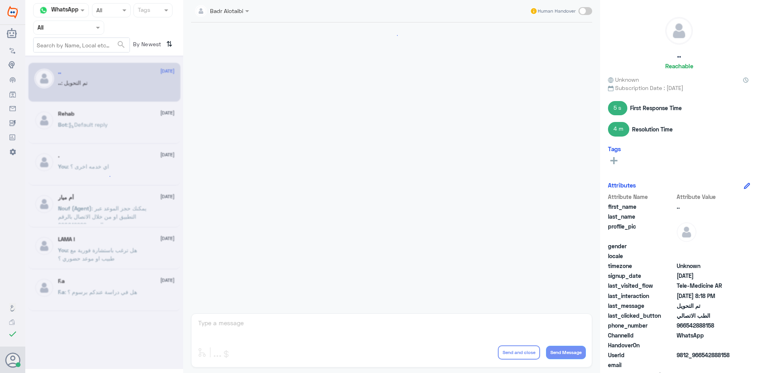
scroll to position [259, 0]
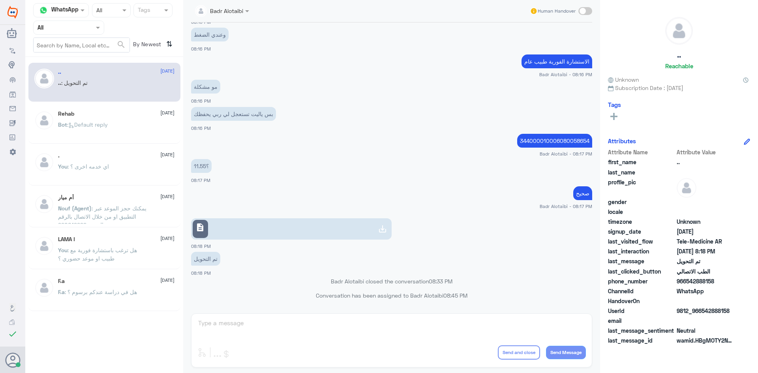
drag, startPoint x: 94, startPoint y: 26, endPoint x: 94, endPoint y: 31, distance: 5.1
click at [94, 29] on div at bounding box center [69, 27] width 70 height 9
drag, startPoint x: 86, startPoint y: 53, endPoint x: 84, endPoint y: 57, distance: 5.3
click at [84, 57] on div "All Unassigned Your Inbox Your Team" at bounding box center [68, 73] width 71 height 69
click at [84, 57] on div "Unassigned" at bounding box center [68, 62] width 71 height 18
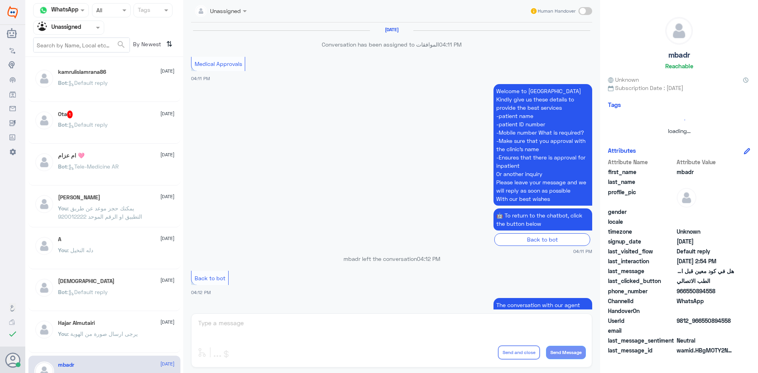
scroll to position [815, 0]
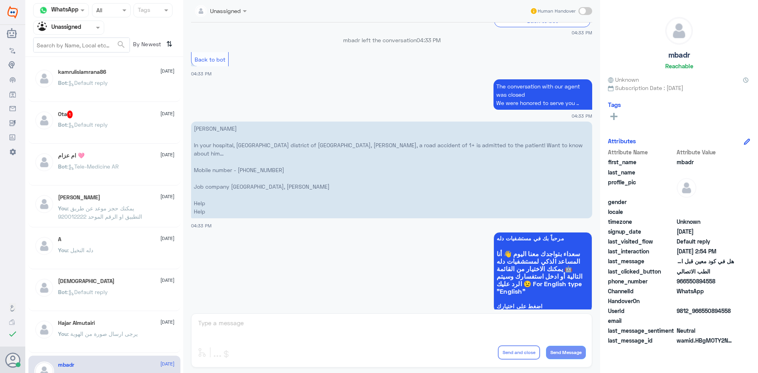
click at [98, 75] on h5 "kamrulislamrana86" at bounding box center [82, 72] width 48 height 7
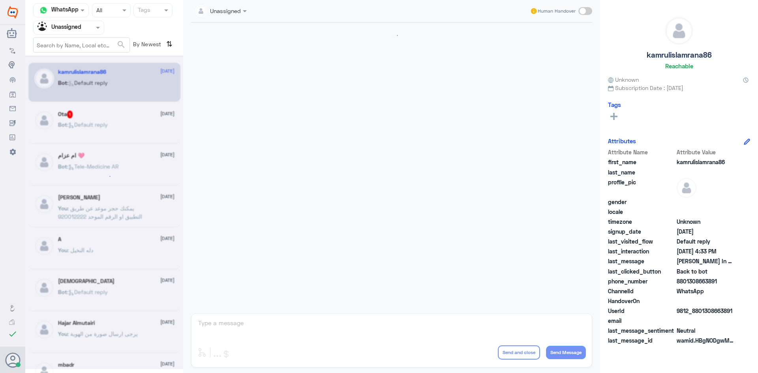
scroll to position [815, 0]
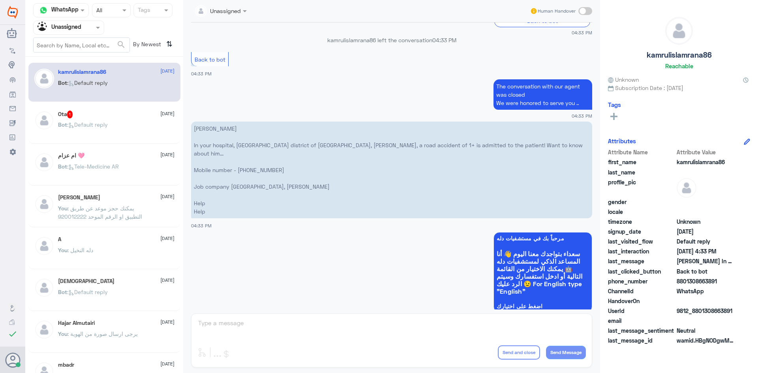
click at [93, 128] on span ": Default reply" at bounding box center [87, 124] width 41 height 7
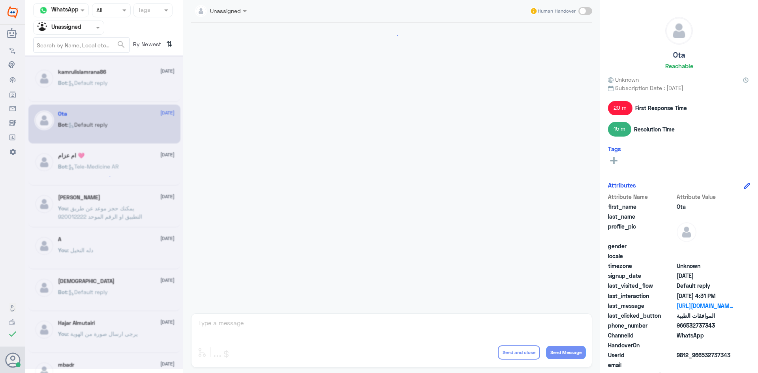
scroll to position [417, 0]
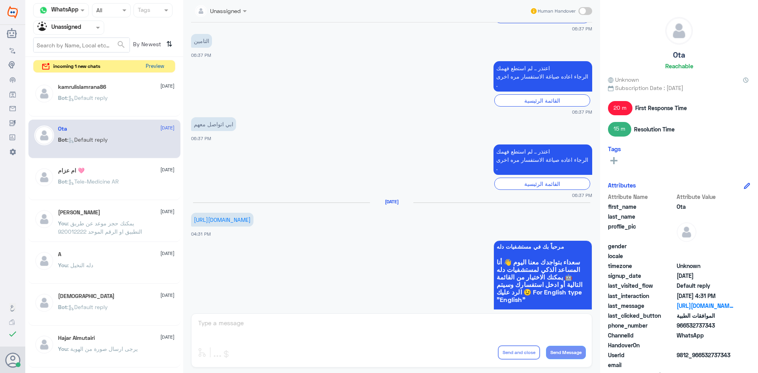
click at [160, 67] on button "Preview" at bounding box center [155, 66] width 24 height 12
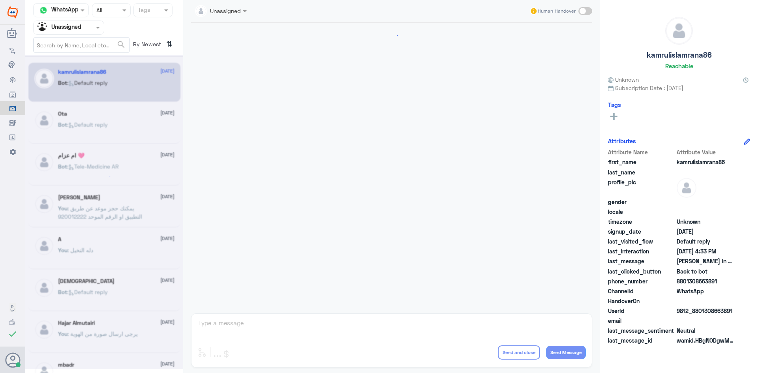
scroll to position [815, 0]
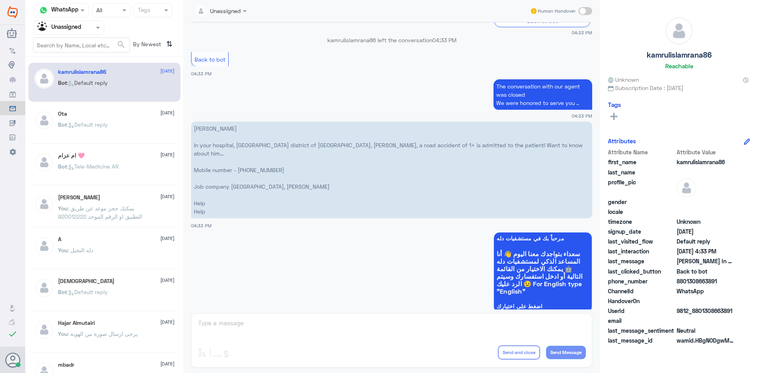
click at [73, 28] on input "text" at bounding box center [59, 27] width 43 height 9
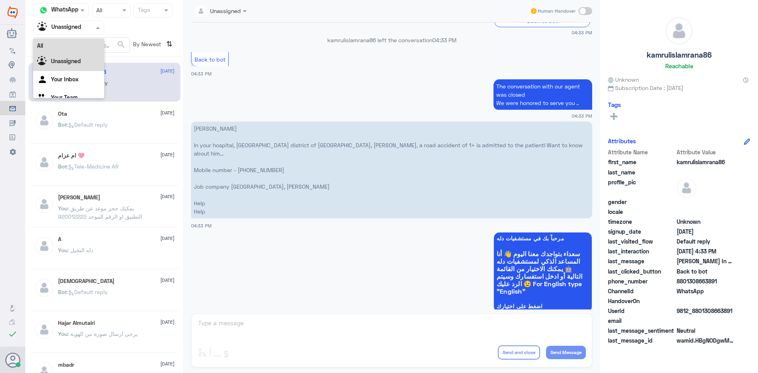
scroll to position [0, 0]
click at [77, 49] on div "All" at bounding box center [68, 46] width 71 height 15
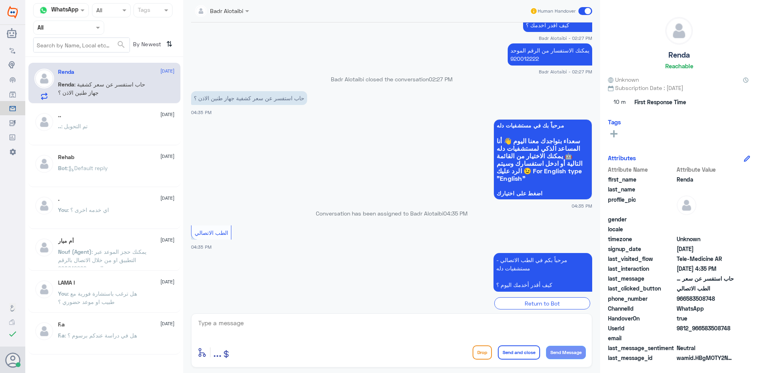
scroll to position [434, 0]
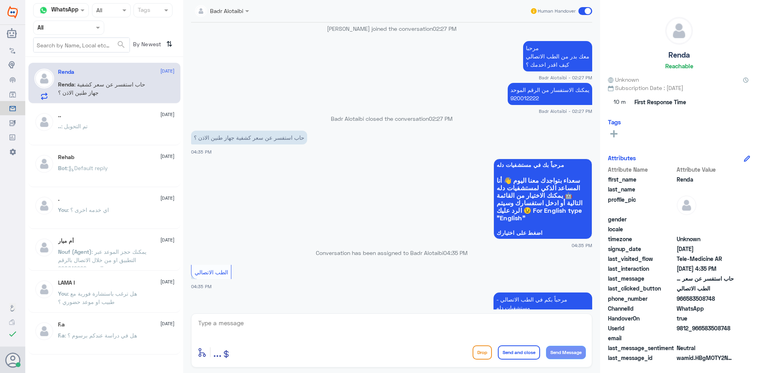
click at [577, 14] on div "Human Handover" at bounding box center [561, 11] width 63 height 14
click at [580, 11] on span at bounding box center [586, 11] width 14 height 8
click at [0, 0] on input "checkbox" at bounding box center [0, 0] width 0 height 0
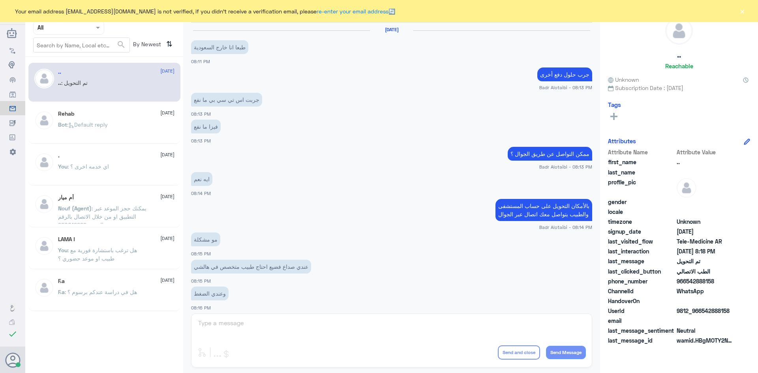
scroll to position [259, 0]
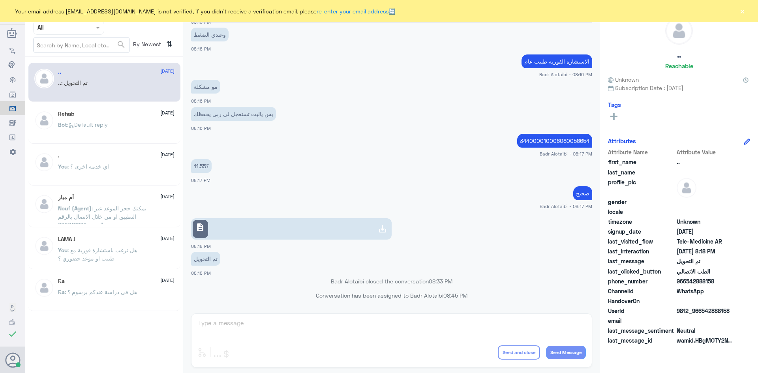
click at [740, 11] on button "×" at bounding box center [743, 11] width 8 height 8
